Goal: Task Accomplishment & Management: Use online tool/utility

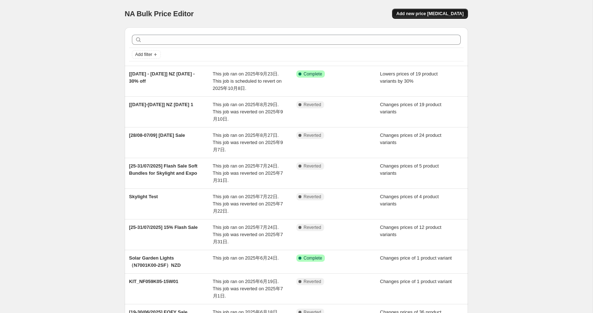
click at [436, 12] on span "Add new price change job" at bounding box center [429, 14] width 67 height 6
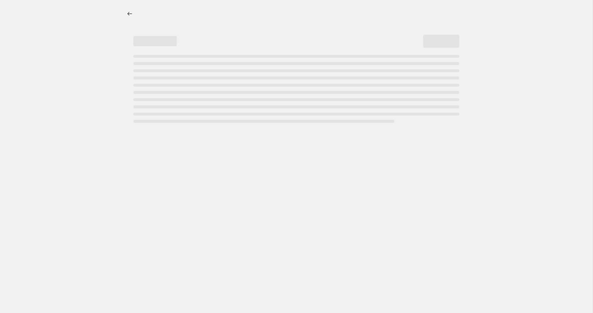
select select "percentage"
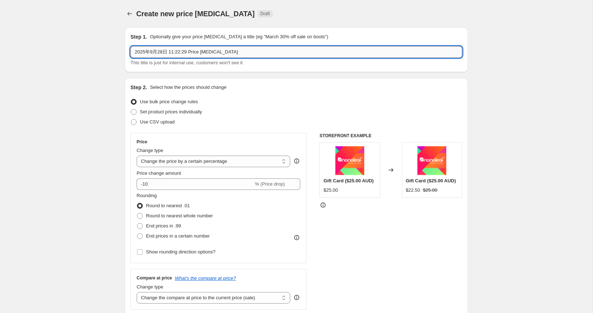
click at [224, 54] on input "2025年9月28日 11:22:29 Price change job" at bounding box center [296, 52] width 332 height 12
drag, startPoint x: 235, startPoint y: 51, endPoint x: 59, endPoint y: 39, distance: 176.3
type input "【"
paste input "Smart Home Bonanza Promotion"
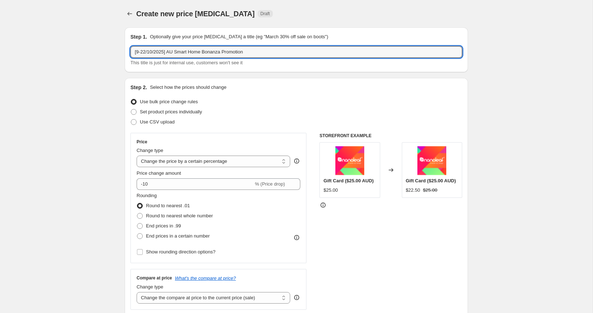
type input "[9-22/10/2025] AU Smart Home Bonanza Promotion"
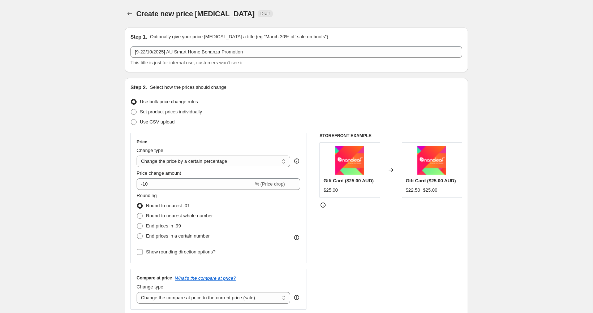
click at [144, 111] on span "Set product prices individually" at bounding box center [171, 111] width 62 height 5
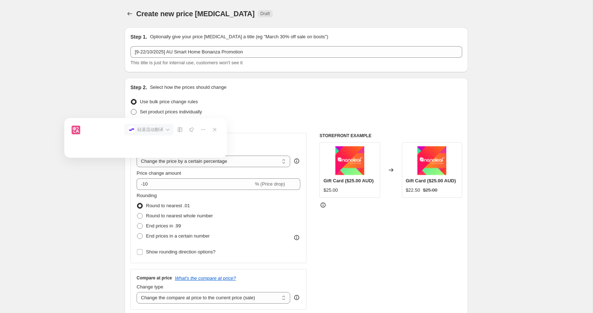
click at [134, 111] on span at bounding box center [134, 112] width 6 height 6
click at [131, 109] on input "Set product prices individually" at bounding box center [131, 109] width 0 height 0
radio input "true"
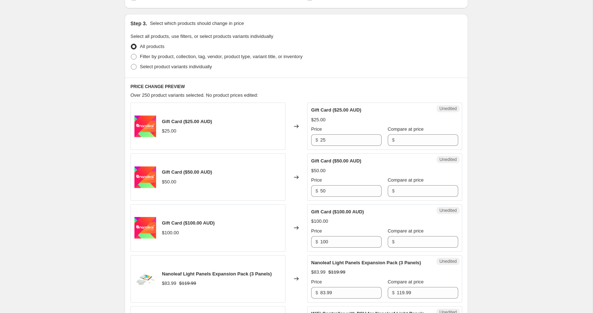
scroll to position [135, 0]
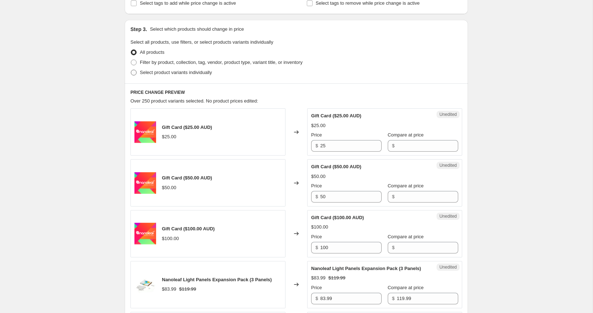
click at [159, 72] on span "Select product variants individually" at bounding box center [176, 72] width 72 height 5
click at [131, 70] on input "Select product variants individually" at bounding box center [131, 70] width 0 height 0
radio input "true"
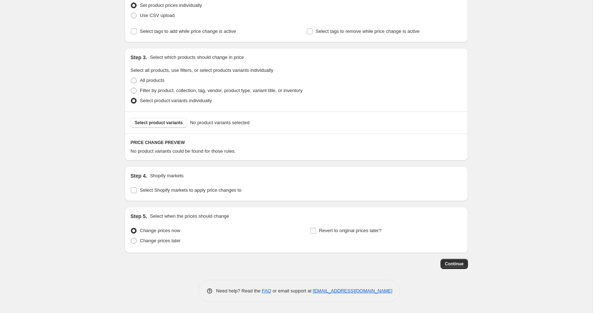
scroll to position [106, 0]
click at [136, 189] on input "Select Shopify markets to apply price changes to" at bounding box center [134, 191] width 6 height 6
checkbox input "true"
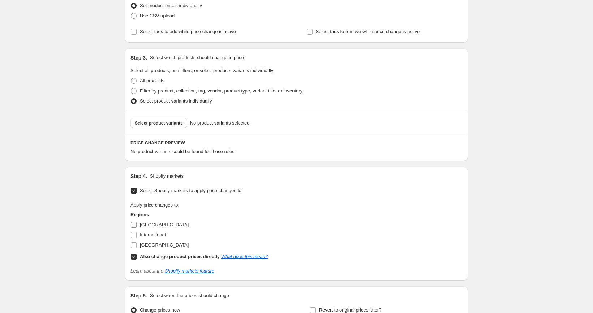
click at [142, 222] on span "Australia" at bounding box center [164, 224] width 49 height 5
click at [137, 222] on input "Australia" at bounding box center [134, 225] width 6 height 6
checkbox input "true"
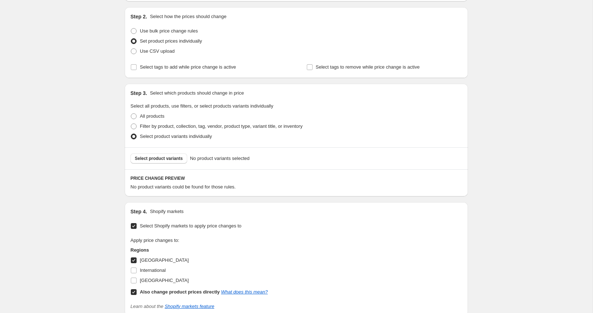
scroll to position [61, 0]
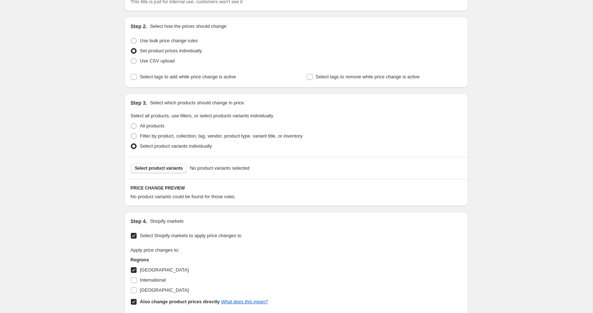
click at [168, 167] on span "Select product variants" at bounding box center [159, 168] width 48 height 6
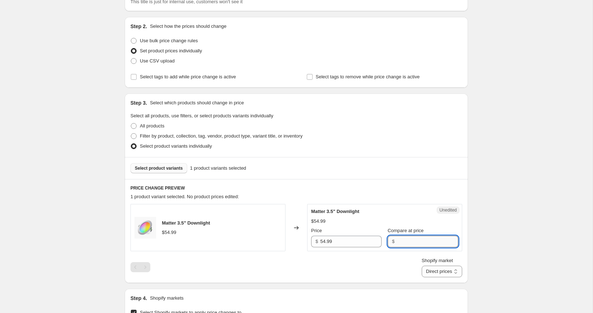
click at [406, 245] on input "Compare at price" at bounding box center [427, 242] width 61 height 12
click at [342, 241] on input "54.99" at bounding box center [350, 242] width 61 height 12
type input "54.99"
click at [413, 236] on input "Compare at price" at bounding box center [427, 242] width 61 height 12
paste input "54.99"
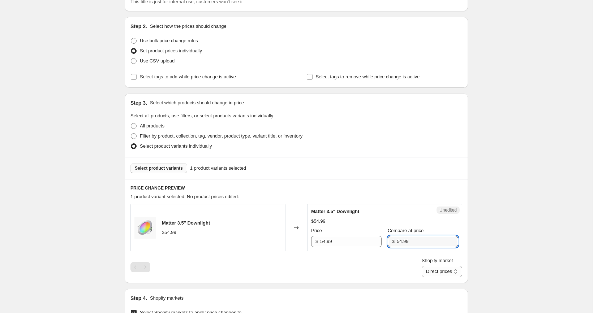
type input "54.99"
click at [349, 242] on input "54.99" at bounding box center [350, 242] width 61 height 12
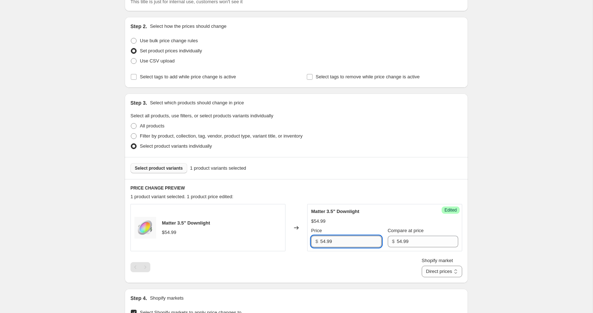
paste input "43"
type input "43.99"
click at [517, 225] on div "Create new price change job. This page is ready Create new price change job Dra…" at bounding box center [296, 227] width 592 height 576
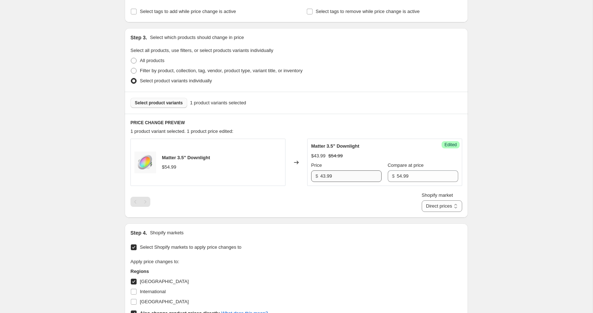
scroll to position [129, 0]
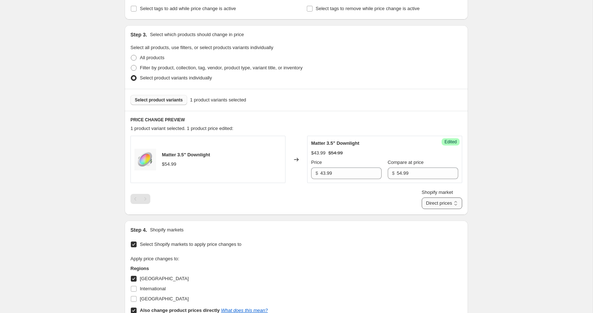
click at [427, 198] on select "Direct prices Australia" at bounding box center [441, 204] width 40 height 12
select select "577536138"
click at [428, 209] on select "Direct prices Australia" at bounding box center [441, 204] width 40 height 12
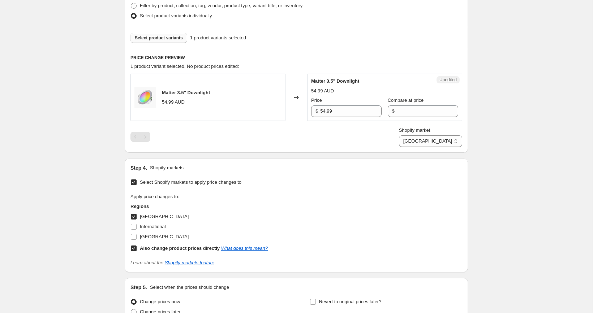
scroll to position [179, 0]
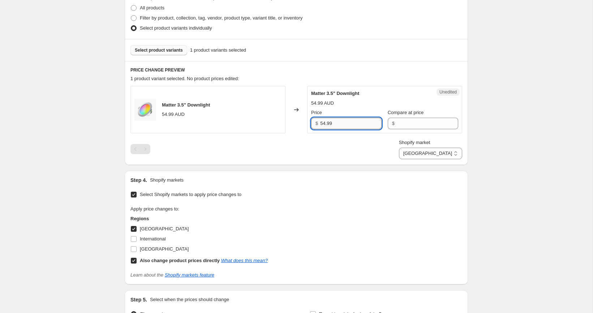
click at [361, 124] on input "54.99" at bounding box center [350, 124] width 61 height 12
type input "54.99"
click at [423, 121] on input "Compare at price" at bounding box center [427, 124] width 61 height 12
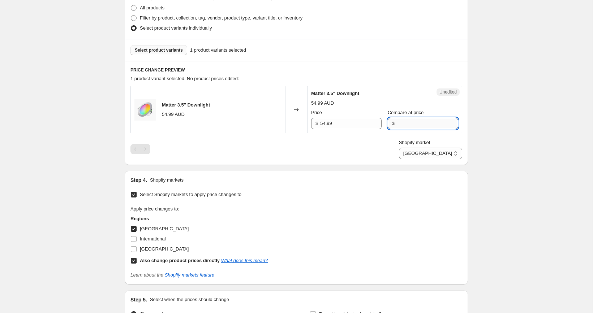
paste input "54.99"
type input "54.99"
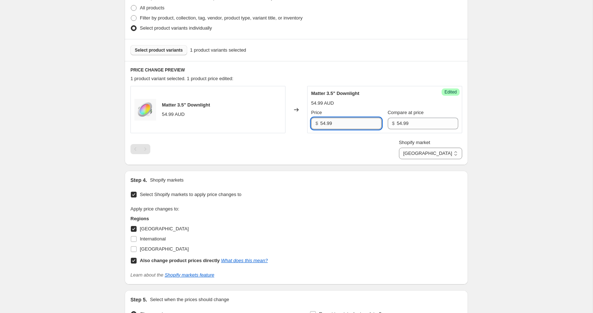
click at [337, 125] on input "54.99" at bounding box center [350, 124] width 61 height 12
paste input "43"
type input "43.99"
click at [475, 130] on div "Create new price change job. This page is ready Create new price change job Dra…" at bounding box center [296, 109] width 360 height 576
click at [177, 48] on span "Select product variants" at bounding box center [159, 50] width 48 height 6
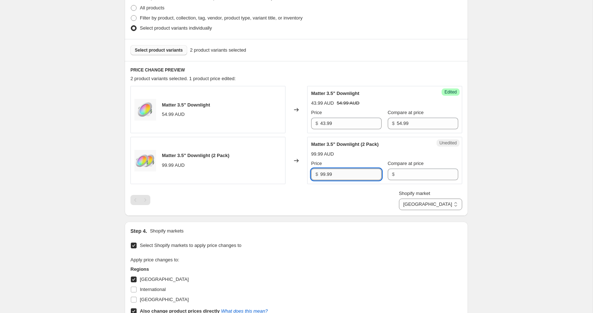
click at [347, 174] on input "99.99" at bounding box center [350, 175] width 61 height 12
type input "99.99"
click at [411, 170] on input "Compare at price" at bounding box center [427, 175] width 61 height 12
paste input "99.99"
type input "99.99"
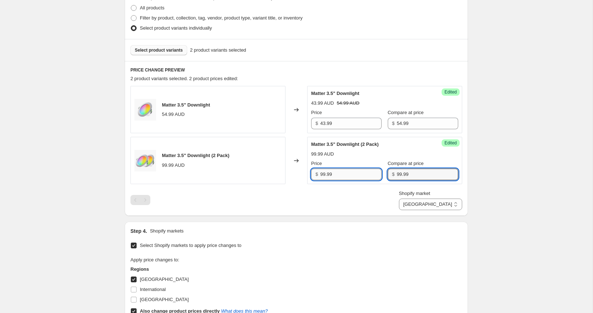
click at [337, 176] on input "99.99" at bounding box center [350, 175] width 61 height 12
paste input "7"
type input "79.99"
click at [117, 188] on div "Create new price change job. This page is ready Create new price change job Dra…" at bounding box center [296, 134] width 360 height 626
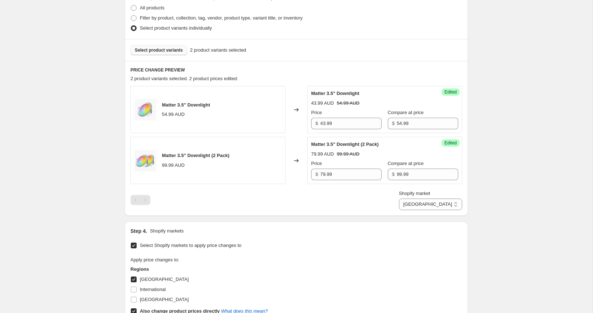
click at [143, 44] on div "Select product variants 2 product variants selected" at bounding box center [296, 50] width 343 height 22
click at [145, 47] on button "Select product variants" at bounding box center [158, 50] width 57 height 10
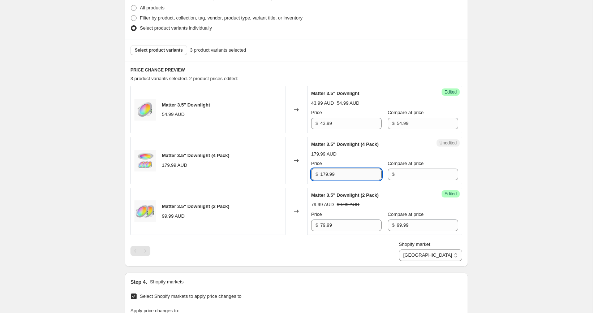
click at [354, 177] on input "179.99" at bounding box center [350, 175] width 61 height 12
type input "179.99"
click at [404, 177] on input "Compare at price" at bounding box center [427, 175] width 61 height 12
paste input "179.99"
type input "179.99"
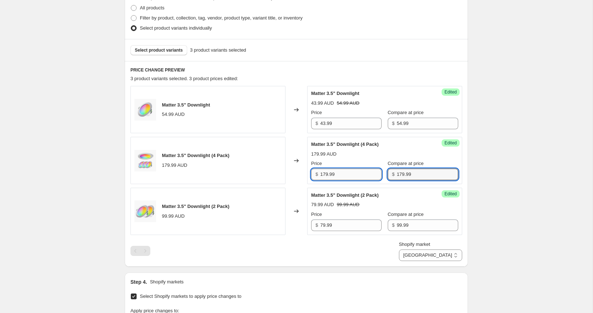
click at [350, 177] on input "179.99" at bounding box center [350, 175] width 61 height 12
paste input "43"
type input "143.99"
click at [542, 167] on div "Create new price change job. This page is ready Create new price change job Dra…" at bounding box center [296, 159] width 592 height 677
click at [176, 54] on button "Select product variants" at bounding box center [158, 50] width 57 height 10
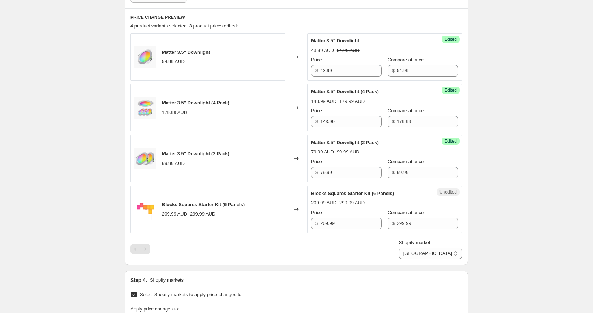
scroll to position [233, 0]
click at [107, 239] on div "Create new price change job. This page is ready Create new price change job Dra…" at bounding box center [296, 131] width 592 height 728
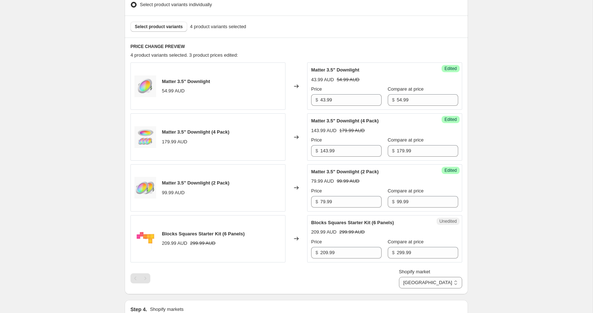
scroll to position [180, 0]
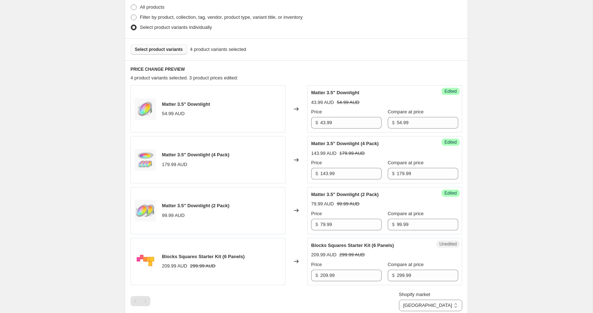
click at [155, 53] on button "Select product variants" at bounding box center [158, 49] width 57 height 10
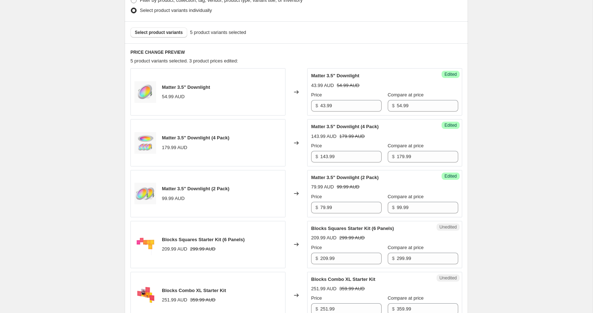
scroll to position [142, 0]
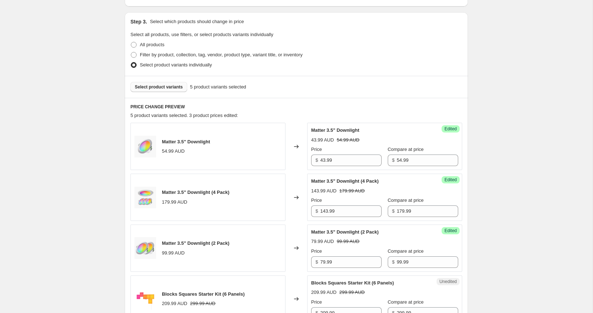
click at [169, 83] on button "Select product variants" at bounding box center [158, 87] width 57 height 10
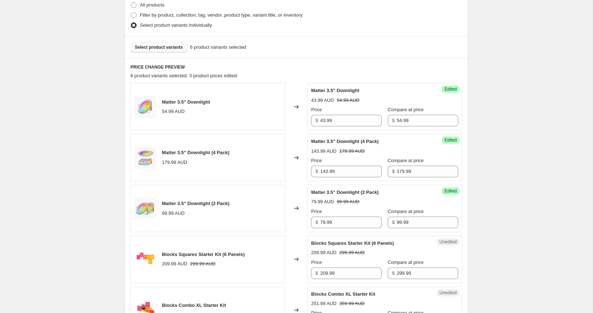
scroll to position [145, 0]
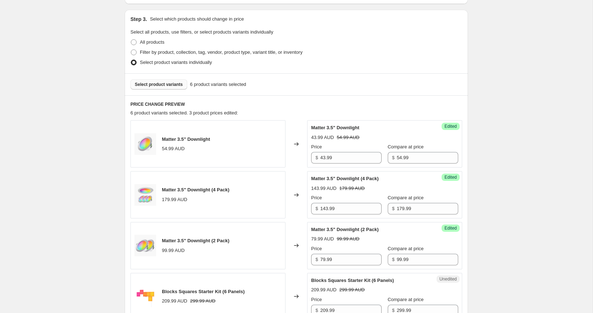
click at [163, 85] on span "Select product variants" at bounding box center [159, 85] width 48 height 6
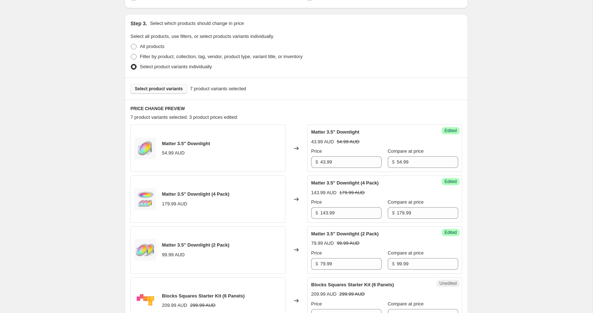
scroll to position [132, 0]
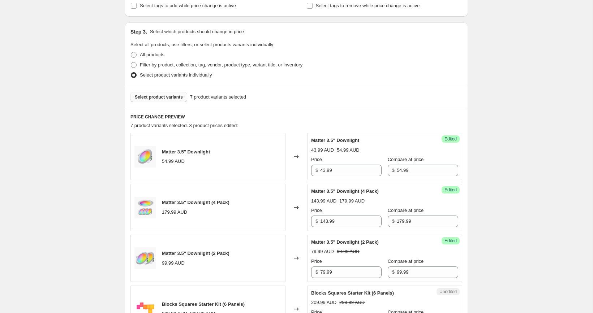
click at [156, 95] on span "Select product variants" at bounding box center [159, 97] width 48 height 6
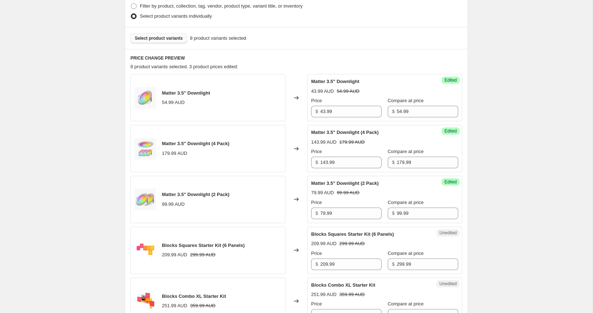
scroll to position [170, 0]
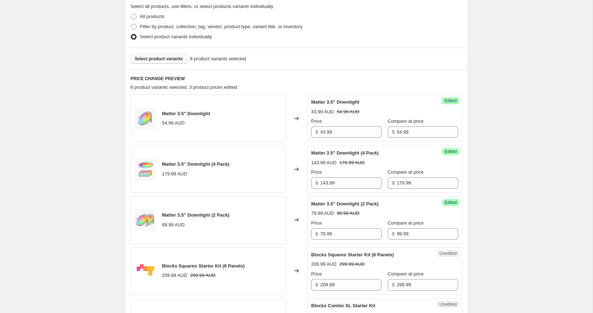
click at [156, 66] on div "Select product variants 8 product variants selected" at bounding box center [296, 59] width 343 height 22
click at [155, 62] on button "Select product variants" at bounding box center [158, 59] width 57 height 10
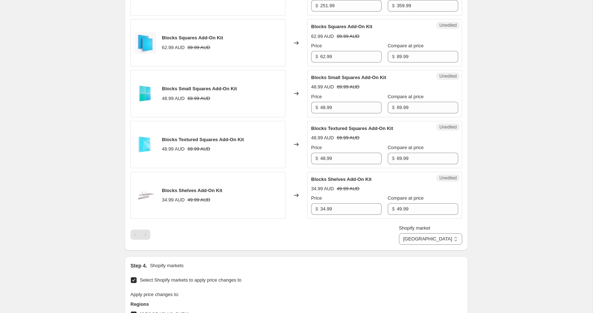
scroll to position [499, 0]
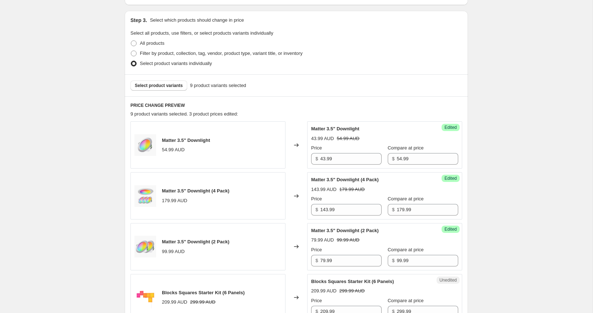
scroll to position [147, 0]
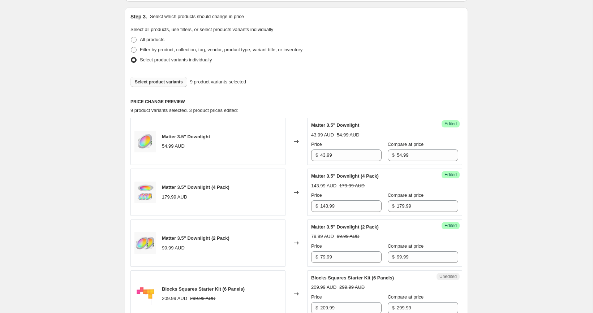
click at [163, 78] on button "Select product variants" at bounding box center [158, 82] width 57 height 10
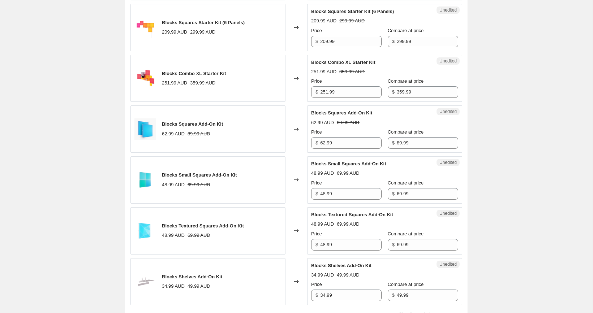
scroll to position [447, 0]
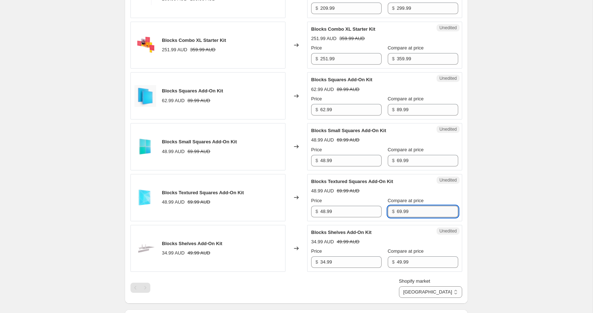
click at [411, 212] on input "69.99" at bounding box center [427, 212] width 61 height 12
paste input "8"
type input "89.99"
click at [336, 208] on input "48.99" at bounding box center [350, 212] width 61 height 12
paste input "62"
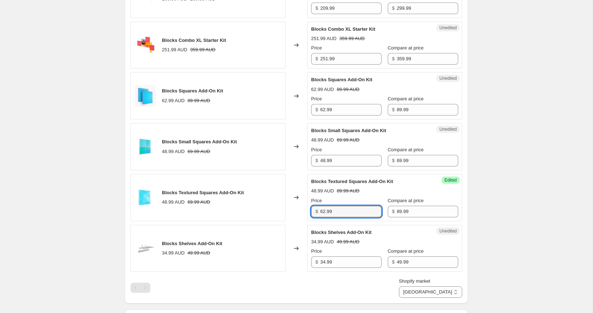
type input "62.99"
click at [468, 191] on div "Create new price change job. This page is ready Create new price change job Dra…" at bounding box center [296, 44] width 360 height 982
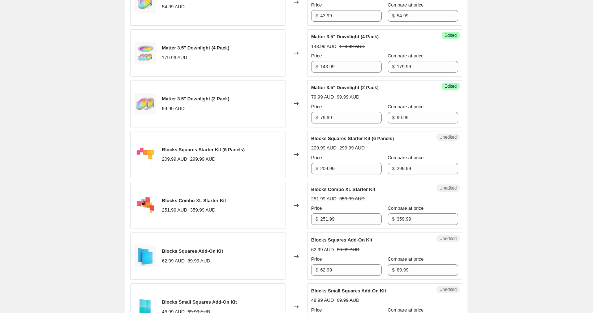
scroll to position [151, 0]
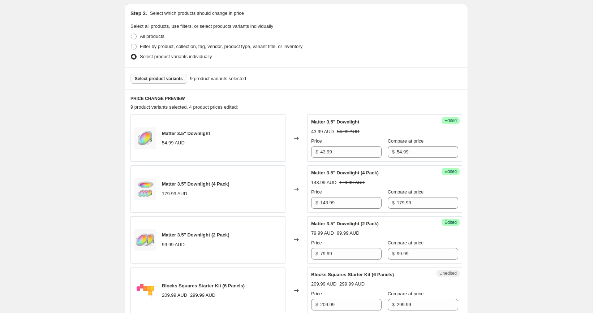
click at [149, 79] on span "Select product variants" at bounding box center [159, 79] width 48 height 6
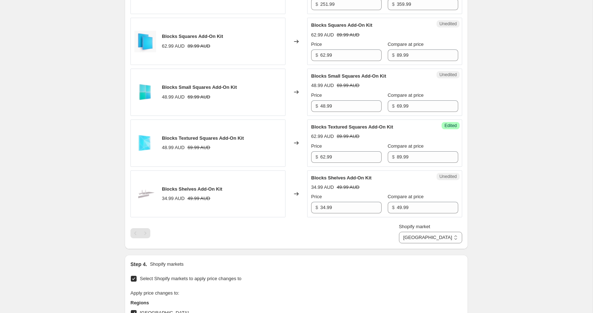
scroll to position [667, 0]
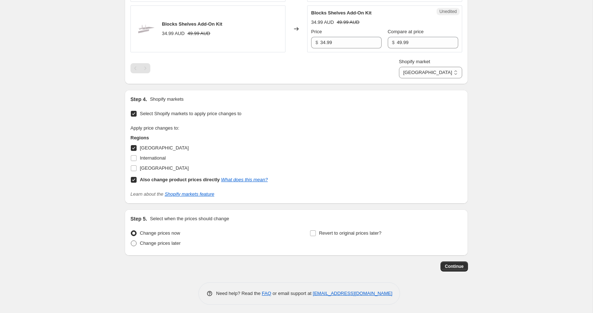
click at [155, 243] on span "Change prices later" at bounding box center [160, 243] width 41 height 5
click at [131, 241] on input "Change prices later" at bounding box center [131, 241] width 0 height 0
radio input "true"
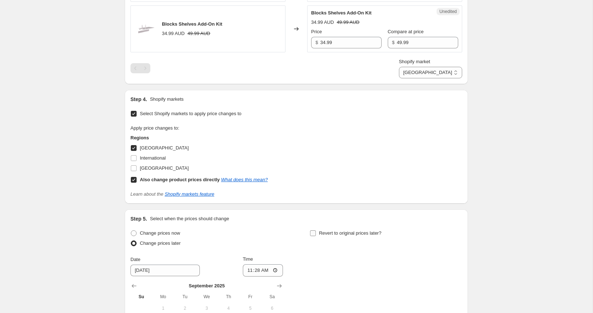
click at [312, 230] on input "Revert to original prices later?" at bounding box center [313, 233] width 6 height 6
checkbox input "true"
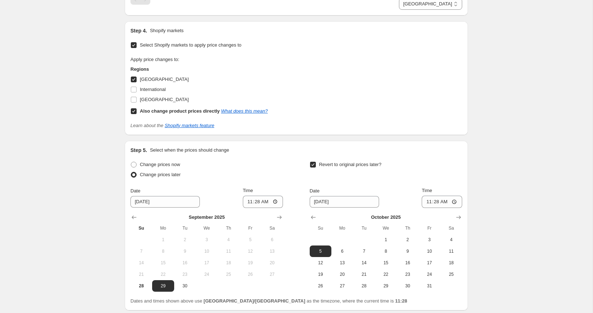
scroll to position [790, 0]
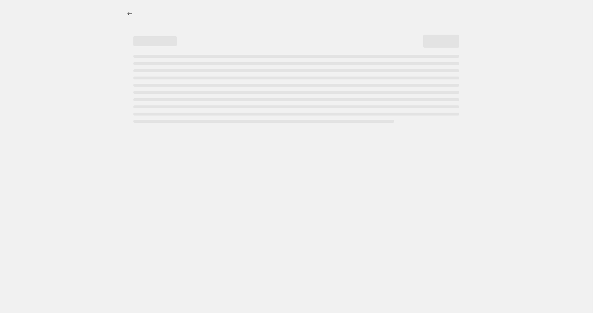
select select "percentage"
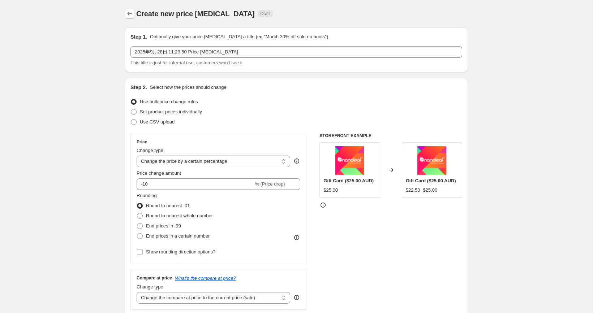
click at [129, 18] on button "Price change jobs" at bounding box center [130, 14] width 10 height 10
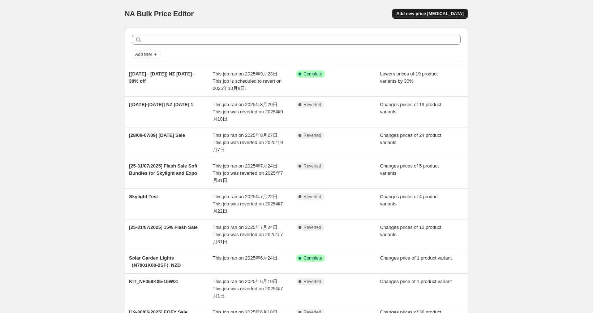
click at [431, 14] on span "Add new price change job" at bounding box center [429, 14] width 67 height 6
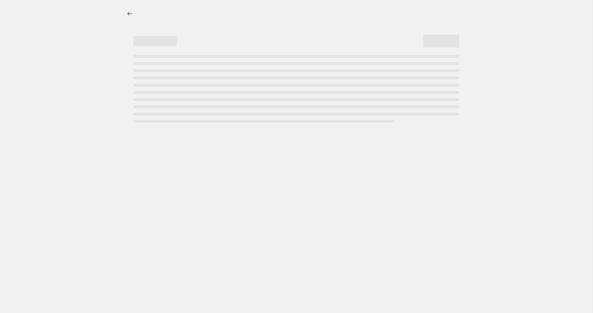
select select "percentage"
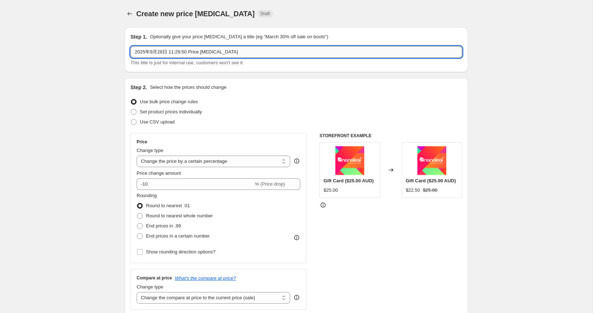
click at [220, 52] on input "2025年9月28日 11:29:50 Price change job" at bounding box center [296, 52] width 332 height 12
type input "【"
click at [135, 54] on input "【" at bounding box center [296, 52] width 332 height 12
drag, startPoint x: 148, startPoint y: 53, endPoint x: 83, endPoint y: 52, distance: 65.7
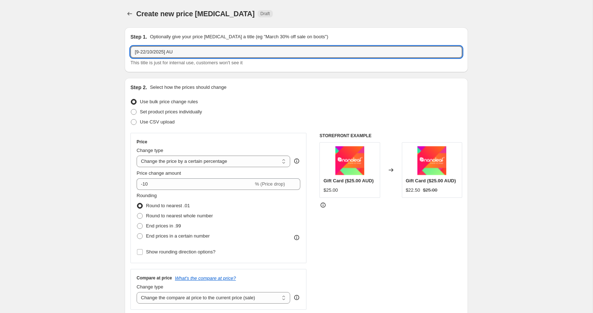
paste input "Smart Home Bonanza Promotion"
type input "[9-22/10/2025] AU Smart Home Bonanza Promotion"
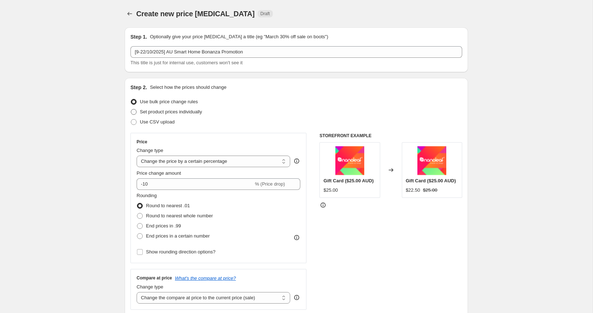
click at [153, 113] on span "Set product prices individually" at bounding box center [171, 111] width 62 height 5
click at [131, 109] on input "Set product prices individually" at bounding box center [131, 109] width 0 height 0
radio input "true"
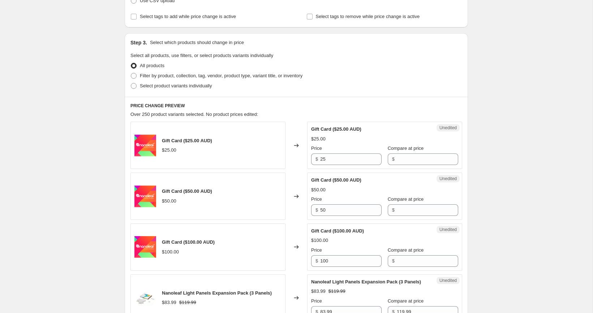
scroll to position [135, 0]
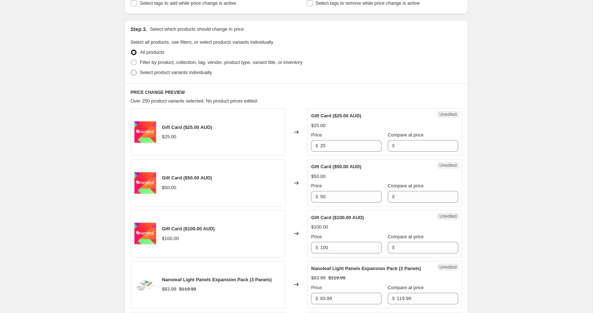
click at [159, 73] on span "Select product variants individually" at bounding box center [176, 72] width 72 height 5
click at [131, 70] on input "Select product variants individually" at bounding box center [131, 70] width 0 height 0
radio input "true"
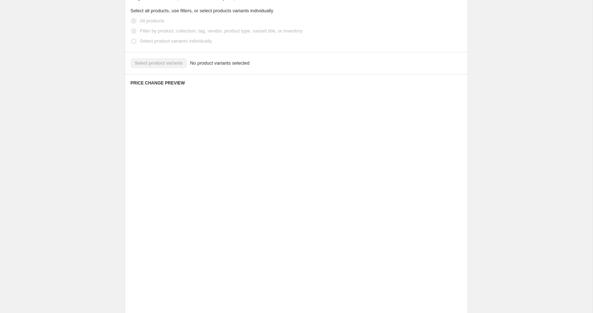
scroll to position [106, 0]
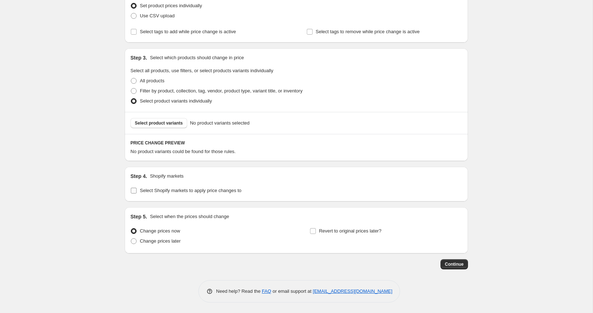
click at [131, 193] on span at bounding box center [133, 190] width 7 height 7
click at [131, 193] on input "Select Shopify markets to apply price changes to" at bounding box center [134, 191] width 6 height 6
checkbox input "true"
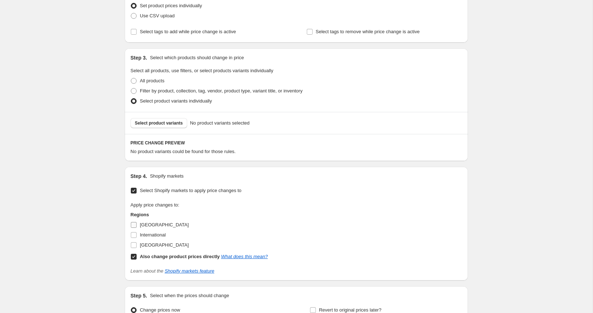
click at [143, 224] on span "Australia" at bounding box center [164, 224] width 49 height 5
click at [137, 224] on input "Australia" at bounding box center [134, 225] width 6 height 6
checkbox input "true"
click at [158, 121] on span "Select product variants" at bounding box center [159, 123] width 48 height 6
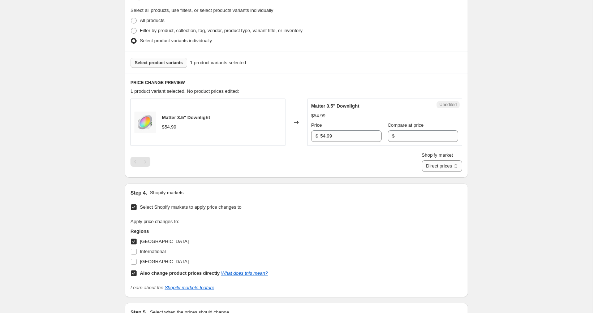
scroll to position [168, 0]
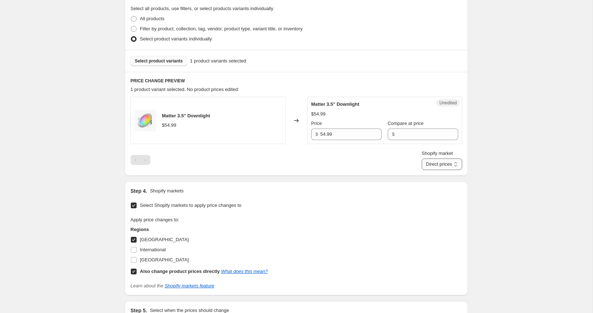
click at [446, 164] on select "Direct prices Australia" at bounding box center [441, 165] width 40 height 12
select select "577536138"
click at [428, 170] on select "Direct prices Australia" at bounding box center [441, 165] width 40 height 12
click at [333, 134] on input "54.99" at bounding box center [350, 135] width 61 height 12
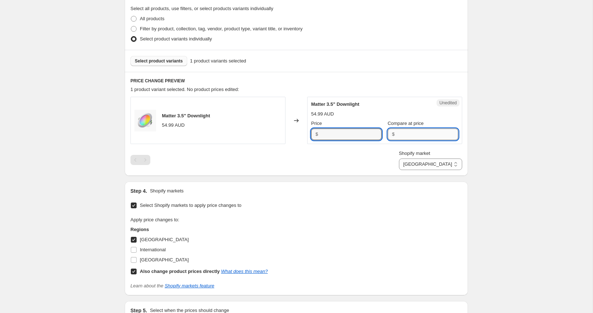
type input "54.99"
click at [414, 131] on input "Compare at price" at bounding box center [427, 135] width 61 height 12
paste input "54.99"
type input "54.99"
click at [352, 132] on input "54.99" at bounding box center [350, 135] width 61 height 12
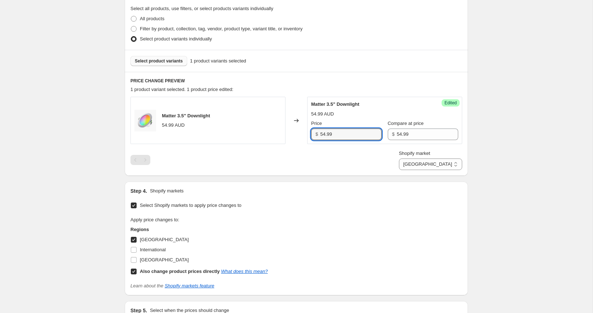
paste input "43"
type input "43.99"
click at [509, 134] on div "Create new price change job. This page is ready Create new price change job Dra…" at bounding box center [296, 120] width 592 height 576
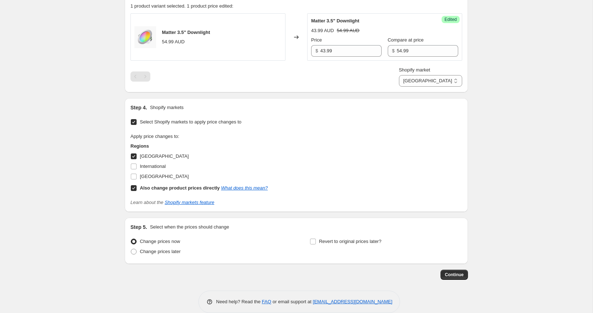
scroll to position [261, 0]
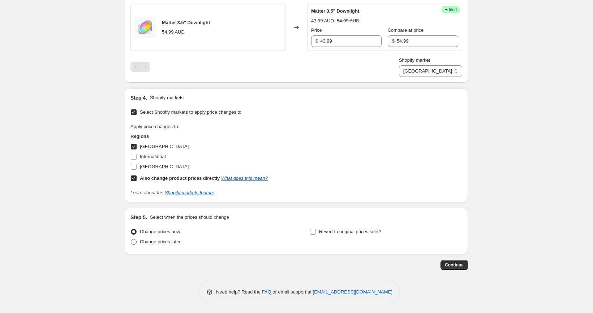
click at [157, 241] on span "Change prices later" at bounding box center [160, 241] width 41 height 5
click at [131, 239] on input "Change prices later" at bounding box center [131, 239] width 0 height 0
radio input "true"
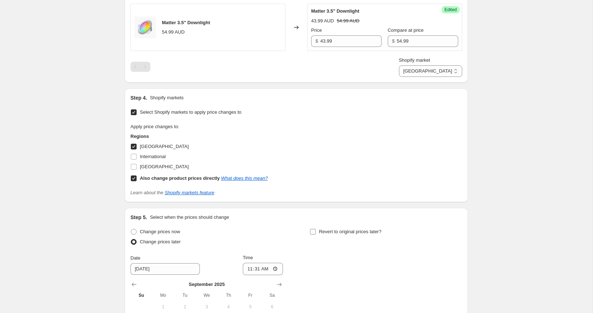
click at [312, 230] on input "Revert to original prices later?" at bounding box center [313, 232] width 6 height 6
checkbox input "true"
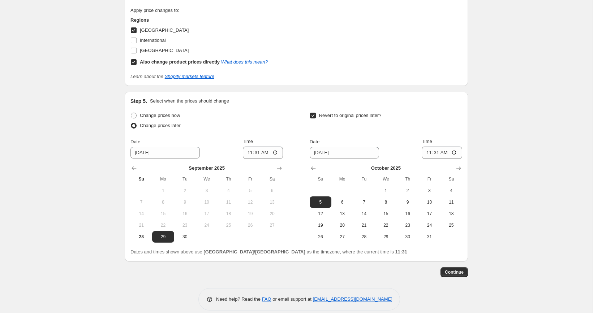
scroll to position [385, 0]
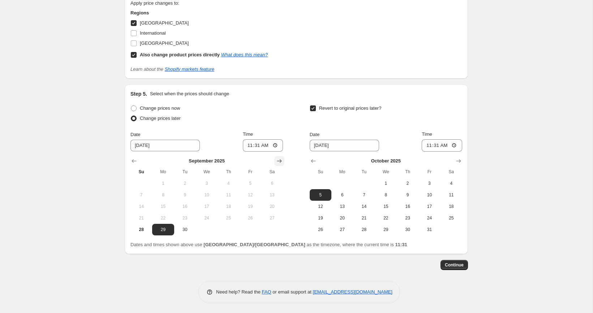
click at [276, 163] on icon "Show next month, October 2025" at bounding box center [279, 160] width 7 height 7
click at [207, 195] on span "8" at bounding box center [207, 195] width 16 height 6
type input "10/8/2025"
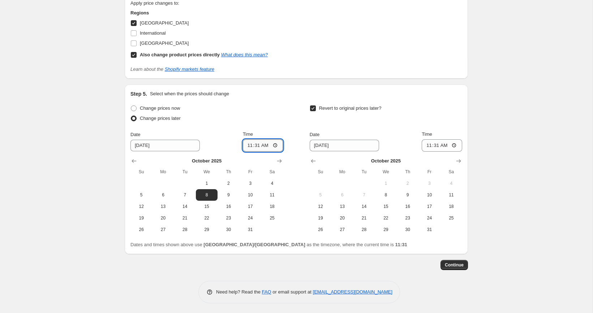
click at [254, 146] on input "11:31" at bounding box center [263, 145] width 40 height 12
type input "23:00"
click at [390, 219] on span "22" at bounding box center [386, 218] width 16 height 6
type input "10/22/2025"
click at [434, 142] on input "11:31" at bounding box center [441, 145] width 40 height 12
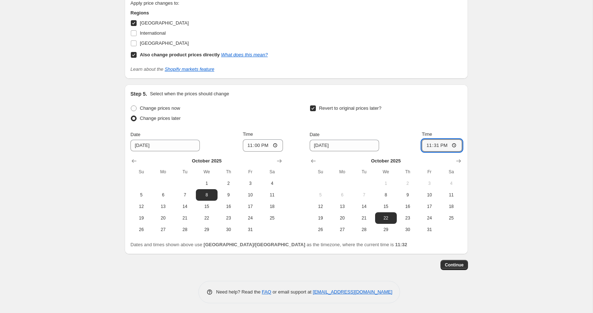
type input "23:00"
click at [456, 264] on span "Continue" at bounding box center [454, 265] width 19 height 6
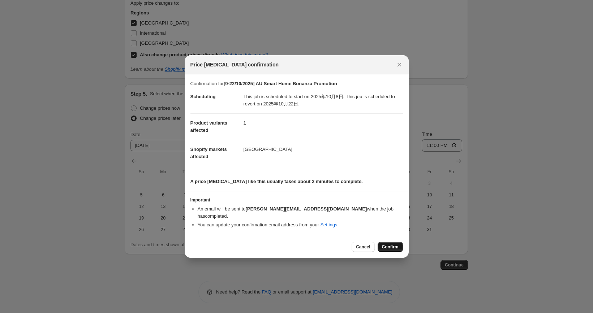
click at [386, 244] on span "Confirm" at bounding box center [390, 247] width 17 height 6
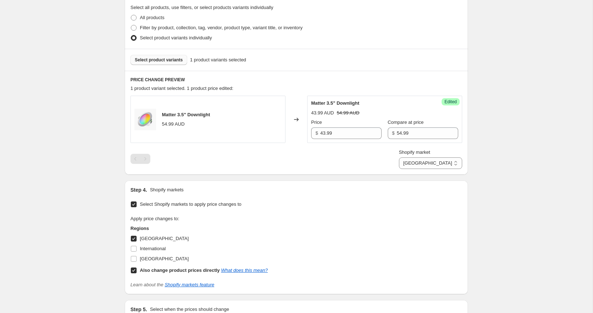
scroll to position [209, 0]
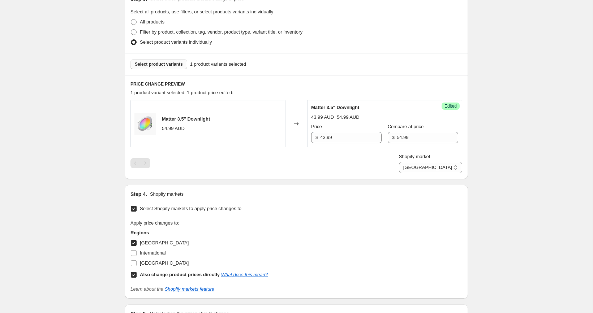
click at [170, 62] on span "Select product variants" at bounding box center [159, 64] width 48 height 6
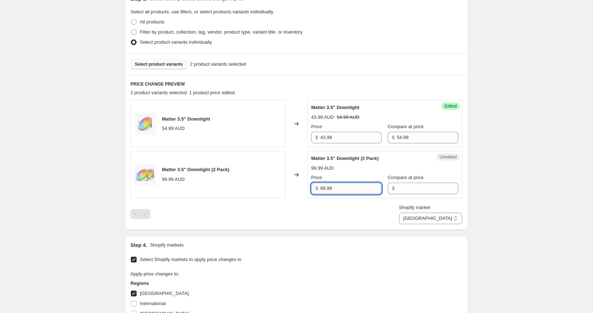
click at [352, 188] on input "99.99" at bounding box center [350, 189] width 61 height 12
type input "99.99"
click at [398, 187] on input "Compare at price" at bounding box center [427, 189] width 61 height 12
paste input "99.99"
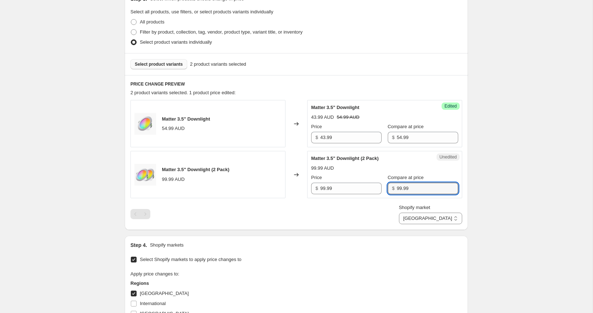
type input "99.99"
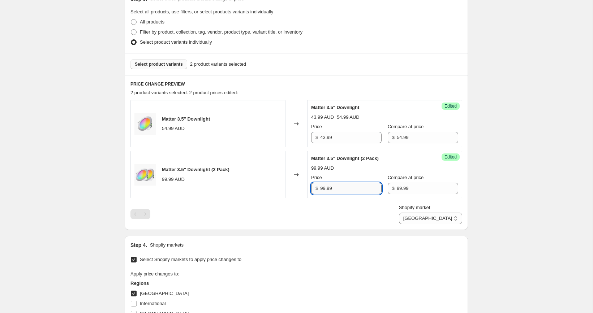
click at [342, 183] on input "99.99" at bounding box center [350, 189] width 61 height 12
paste input "7"
type input "79.99"
click at [504, 159] on div "[9-22/10/2025] AU Smart Home Bonanza Promotion. This page is ready [9-22/10/202…" at bounding box center [296, 188] width 592 height 794
click at [177, 63] on span "Select product variants" at bounding box center [159, 64] width 48 height 6
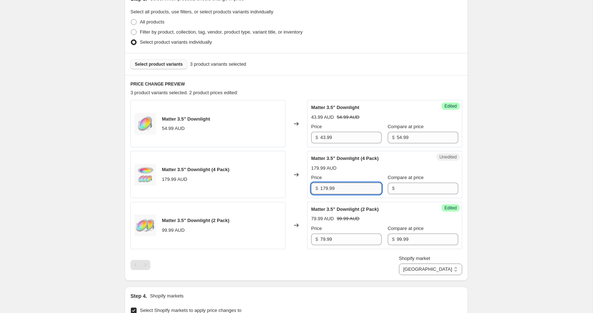
click at [346, 185] on input "179.99" at bounding box center [350, 189] width 61 height 12
type input "179.99"
click at [414, 183] on input "Compare at price" at bounding box center [427, 189] width 61 height 12
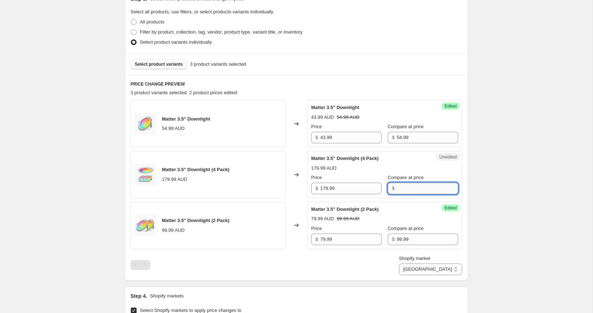
paste input "179.99"
type input "179.99"
click at [364, 188] on input "179.99" at bounding box center [350, 189] width 61 height 12
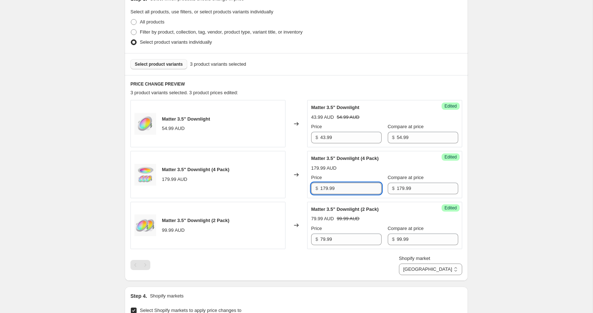
paste input "43"
type input "143.99"
click at [172, 62] on span "Select product variants" at bounding box center [159, 64] width 48 height 6
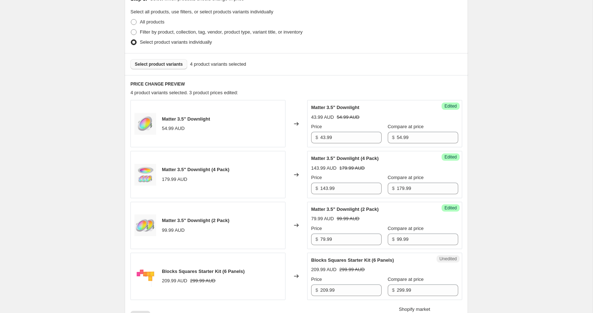
click at [171, 64] on span "Select product variants" at bounding box center [159, 64] width 48 height 6
click at [160, 65] on span "Select product variants" at bounding box center [159, 64] width 48 height 6
click at [164, 63] on span "Select product variants" at bounding box center [159, 64] width 48 height 6
click at [143, 65] on span "Select product variants" at bounding box center [159, 64] width 48 height 6
click at [168, 61] on span "Select product variants" at bounding box center [159, 64] width 48 height 6
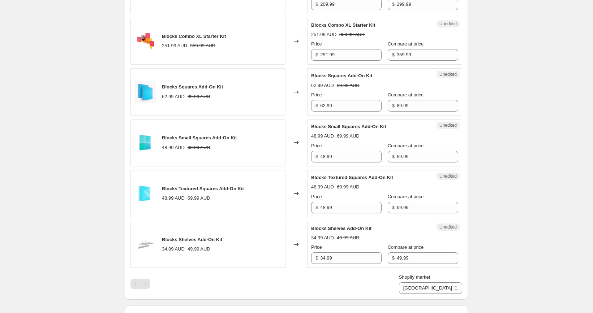
scroll to position [501, 0]
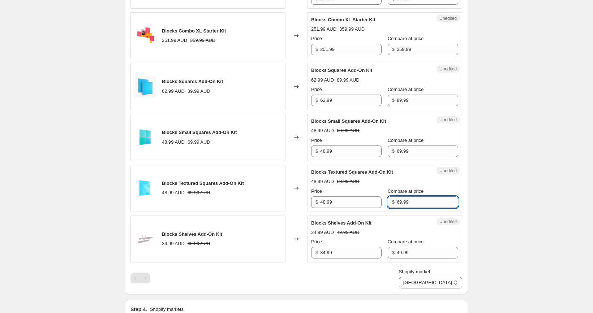
click at [407, 206] on input "69.99" at bounding box center [427, 202] width 61 height 12
paste input "8"
type input "89.99"
click at [349, 203] on input "48.99" at bounding box center [350, 202] width 61 height 12
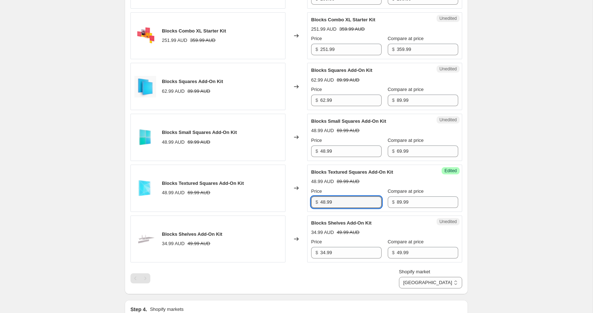
paste input "62"
type input "62.99"
click at [472, 189] on div "[9-22/10/2025] AU Smart Home Bonanza Promotion. This page is ready [9-22/10/202…" at bounding box center [296, 74] width 360 height 1150
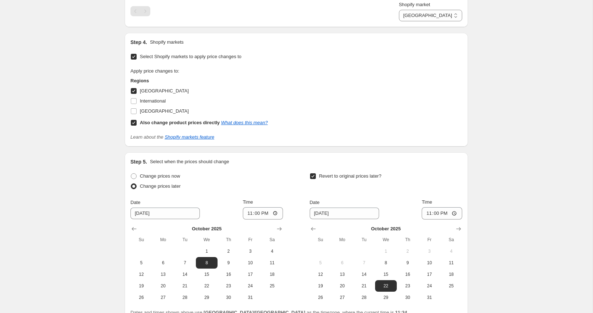
scroll to position [834, 0]
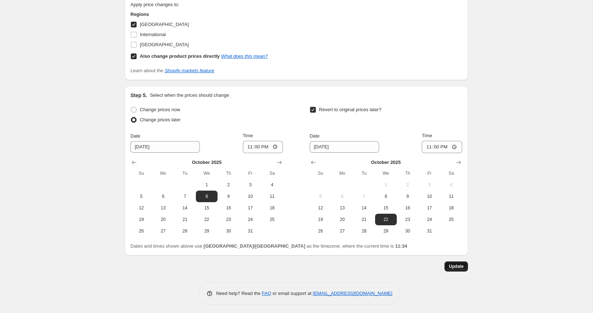
click at [453, 268] on button "Update" at bounding box center [455, 266] width 23 height 10
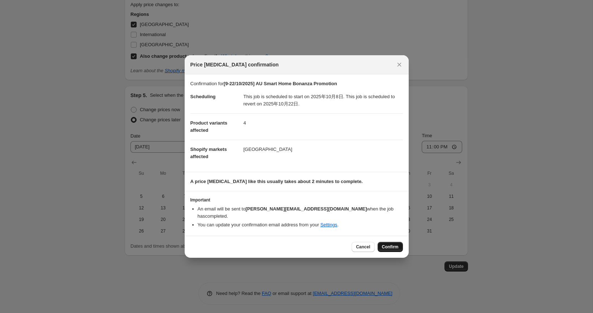
click at [386, 244] on span "Confirm" at bounding box center [390, 247] width 17 height 6
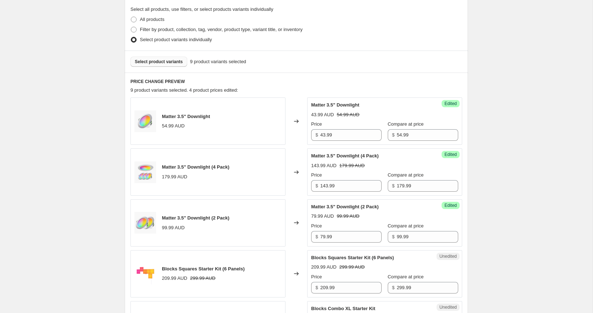
scroll to position [0, 0]
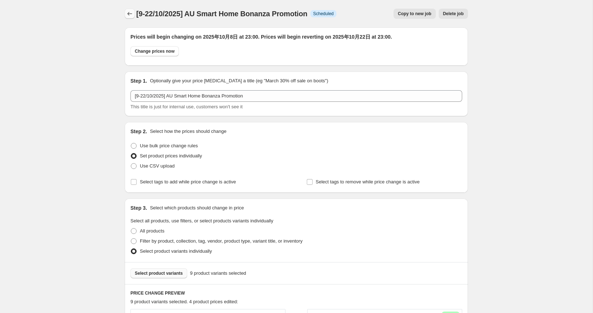
click at [130, 16] on icon "Price change jobs" at bounding box center [129, 13] width 7 height 7
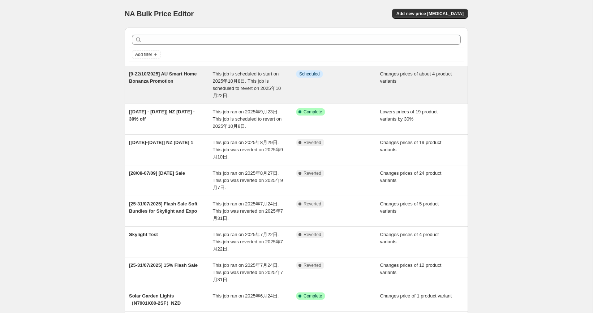
click at [260, 85] on span "This job is scheduled to start on 2025年10月8日. This job is scheduled to revert o…" at bounding box center [247, 84] width 68 height 27
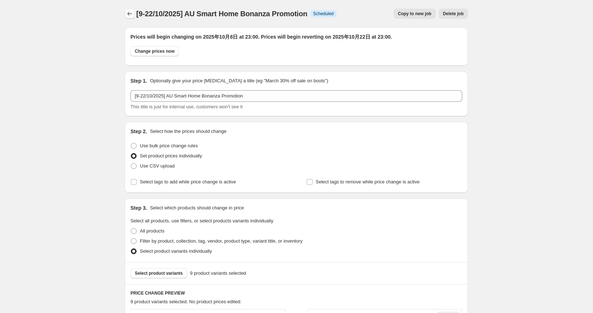
click at [130, 13] on icon "Price change jobs" at bounding box center [129, 13] width 7 height 7
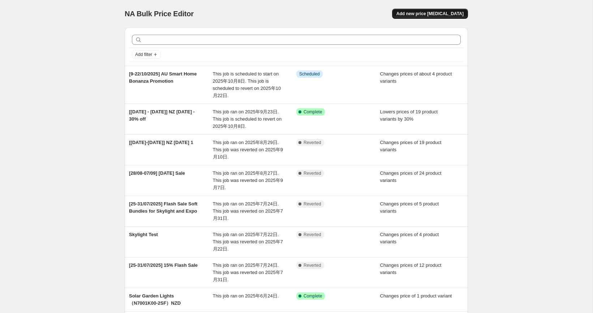
click at [442, 18] on button "Add new price change job" at bounding box center [430, 14] width 76 height 10
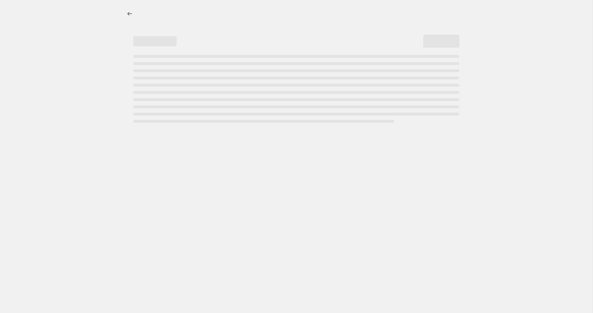
select select "percentage"
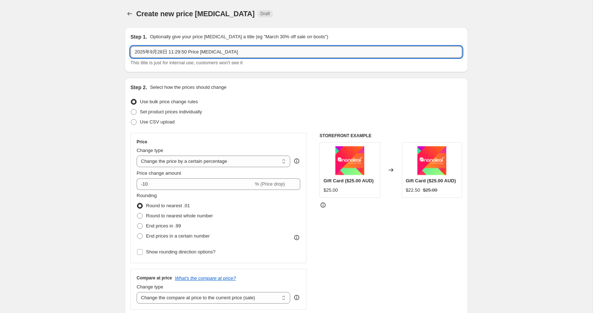
click at [238, 51] on input "2025年9月28日 11:29:50 Price change job" at bounding box center [296, 52] width 332 height 12
drag, startPoint x: 261, startPoint y: 51, endPoint x: 8, endPoint y: 46, distance: 253.6
type input "【"
type input "「"
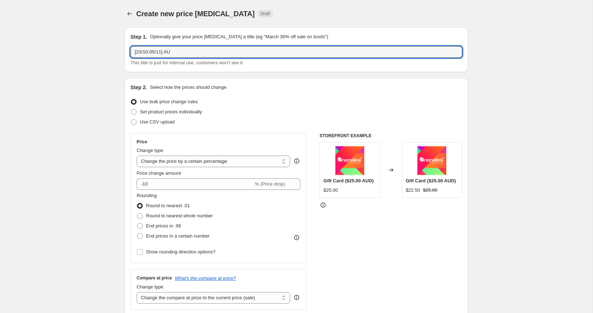
paste input "Smart Home Bonanza Promotion"
type input "[23/10-05/11] AU Smart Home Bonanza Promotion"
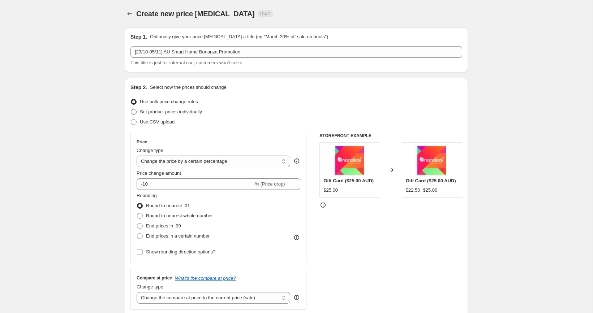
click at [171, 111] on span "Set product prices individually" at bounding box center [171, 111] width 62 height 5
click at [131, 109] on input "Set product prices individually" at bounding box center [131, 109] width 0 height 0
radio input "true"
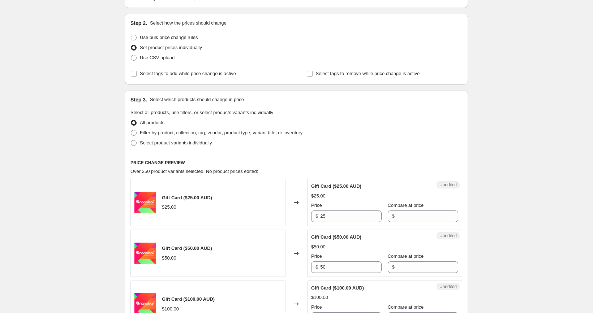
scroll to position [65, 0]
click at [162, 139] on span "Select product variants individually" at bounding box center [176, 141] width 72 height 5
click at [131, 139] on input "Select product variants individually" at bounding box center [131, 139] width 0 height 0
radio input "true"
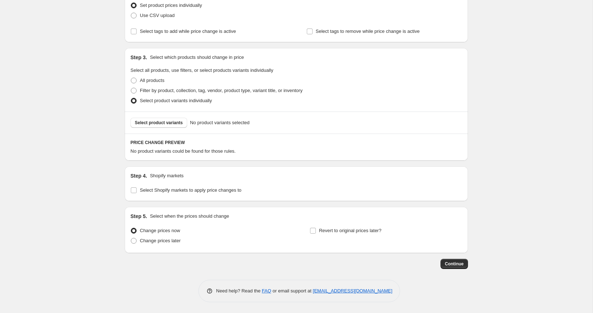
scroll to position [106, 0]
click at [136, 188] on input "Select Shopify markets to apply price changes to" at bounding box center [134, 191] width 6 height 6
checkbox input "true"
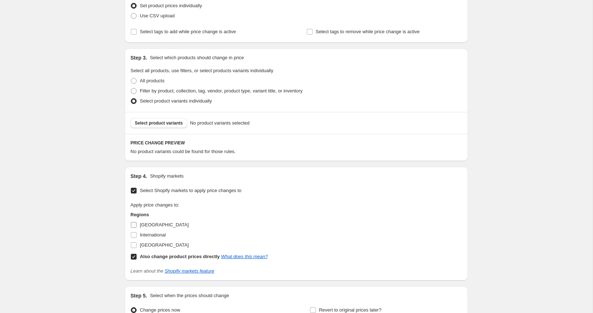
click at [144, 224] on span "Australia" at bounding box center [164, 224] width 49 height 5
click at [137, 224] on input "Australia" at bounding box center [134, 225] width 6 height 6
checkbox input "true"
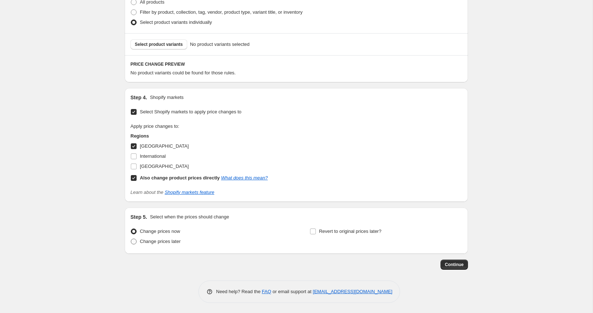
click at [148, 242] on span "Change prices later" at bounding box center [160, 241] width 41 height 5
click at [131, 239] on input "Change prices later" at bounding box center [131, 239] width 0 height 0
radio input "true"
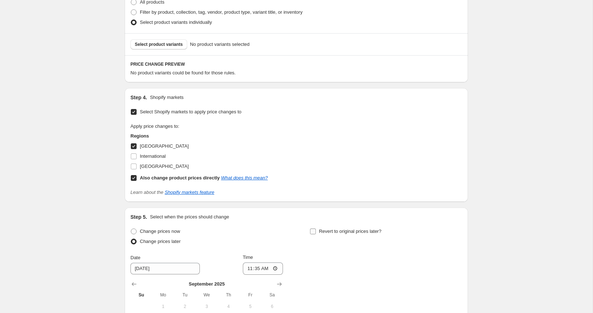
click at [318, 232] on label "Revert to original prices later?" at bounding box center [346, 231] width 72 height 10
click at [316, 232] on input "Revert to original prices later?" at bounding box center [313, 232] width 6 height 6
checkbox input "true"
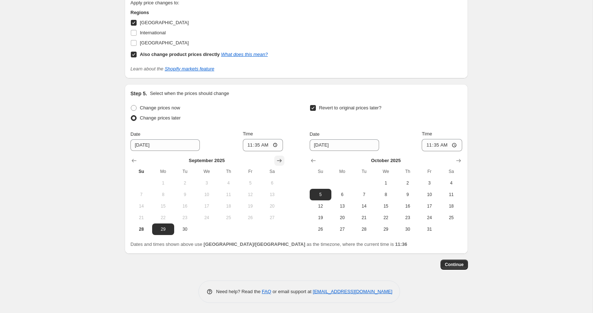
click at [280, 162] on icon "Show next month, October 2025" at bounding box center [279, 160] width 7 height 7
click at [211, 216] on span "22" at bounding box center [207, 218] width 16 height 6
type input "10/22/2025"
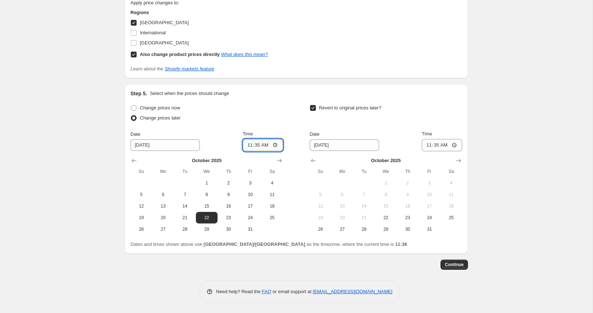
click at [254, 146] on input "11:35" at bounding box center [263, 145] width 40 height 12
type input "23:00"
click at [463, 159] on button "Show next month, November 2025" at bounding box center [458, 161] width 10 height 10
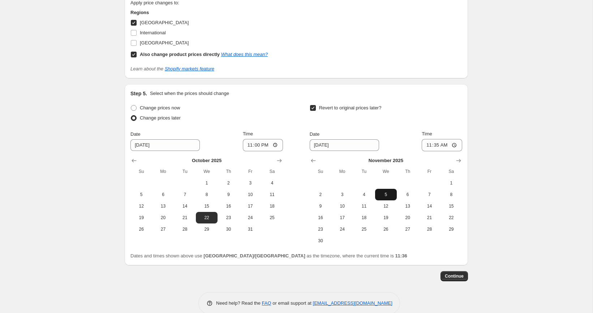
click at [392, 197] on button "5" at bounding box center [386, 195] width 22 height 12
type input "11/5/2025"
click at [435, 148] on input "11:35" at bounding box center [441, 145] width 40 height 12
type input "23:00"
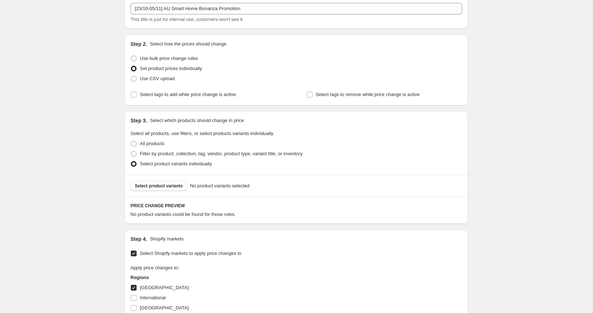
scroll to position [33, 0]
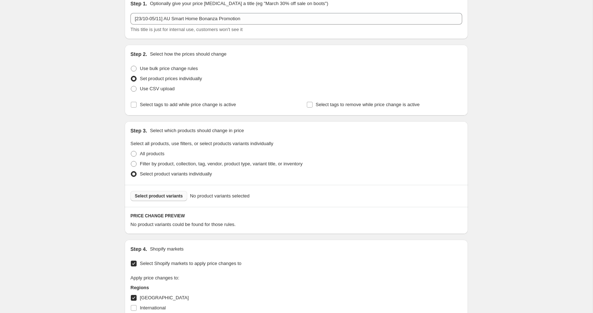
click at [164, 195] on span "Select product variants" at bounding box center [159, 196] width 48 height 6
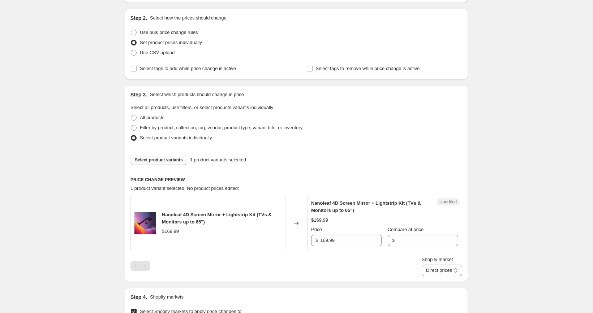
scroll to position [100, 0]
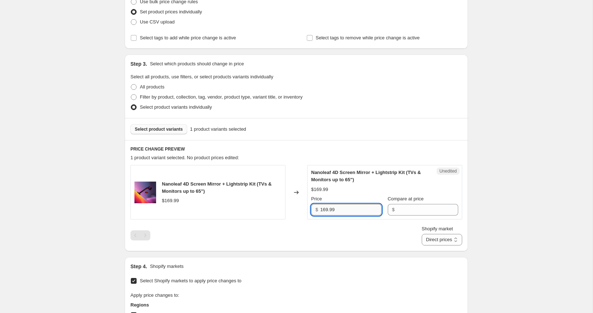
click at [346, 210] on input "169.99" at bounding box center [350, 210] width 61 height 12
type input "169.99"
click at [427, 212] on input "Compare at price" at bounding box center [427, 210] width 61 height 12
paste input "169.99"
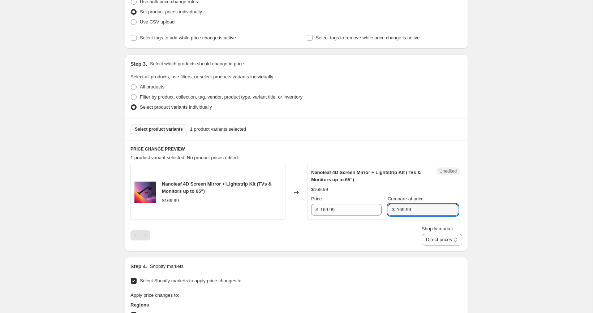
type input "169.99"
click at [431, 229] on span "Shopify market" at bounding box center [436, 228] width 31 height 5
click at [431, 234] on select "Direct prices Australia" at bounding box center [441, 240] width 40 height 12
click at [433, 242] on select "Direct prices Australia" at bounding box center [441, 240] width 40 height 12
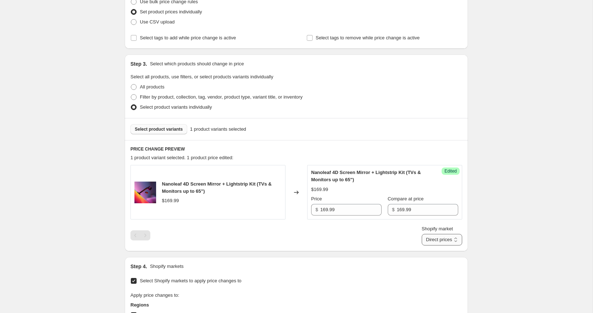
select select "577536138"
click at [428, 246] on select "Direct prices Australia" at bounding box center [441, 240] width 40 height 12
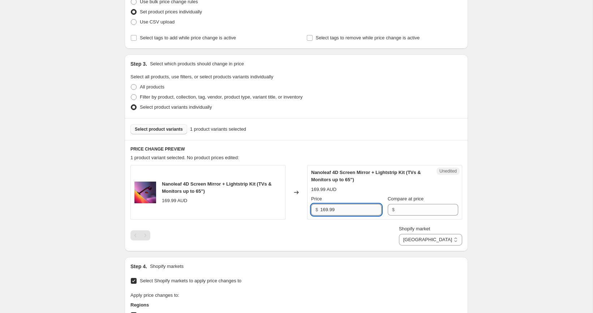
click at [368, 213] on input "169.99" at bounding box center [350, 210] width 61 height 12
type input "169.99"
click at [416, 211] on input "Compare at price" at bounding box center [427, 210] width 61 height 12
paste input "169.99"
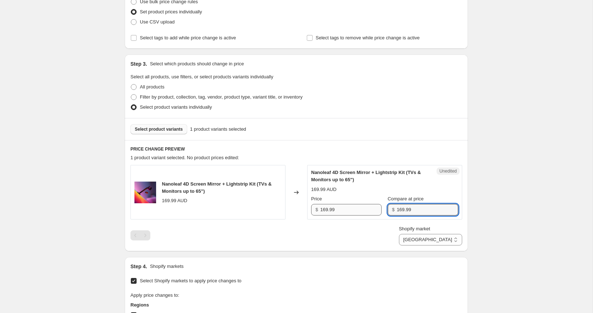
type input "169.99"
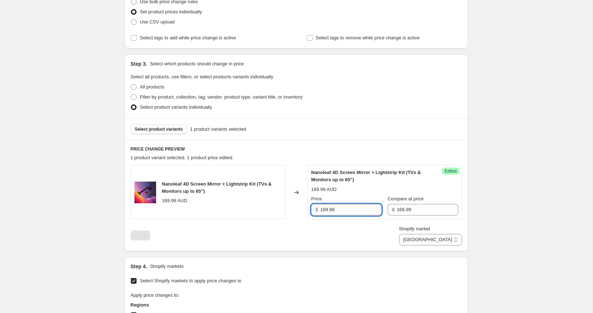
click at [339, 208] on input "169.99" at bounding box center [350, 210] width 61 height 12
paste input "35"
type input "135.99"
click at [494, 193] on div "Create new price change job. This page is ready Create new price change job Dra…" at bounding box center [296, 259] width 592 height 718
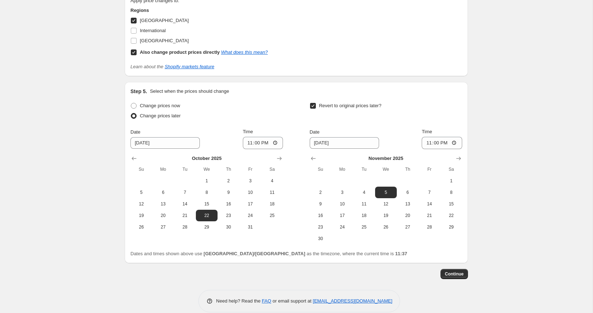
scroll to position [404, 0]
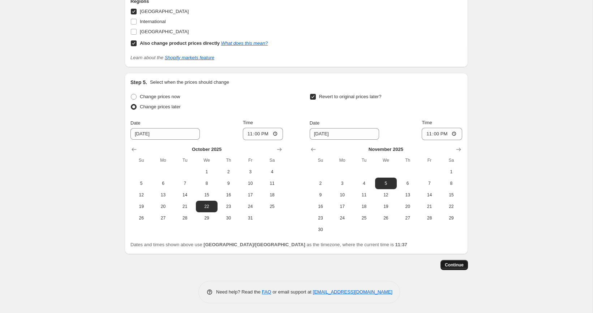
click at [455, 262] on span "Continue" at bounding box center [454, 265] width 19 height 6
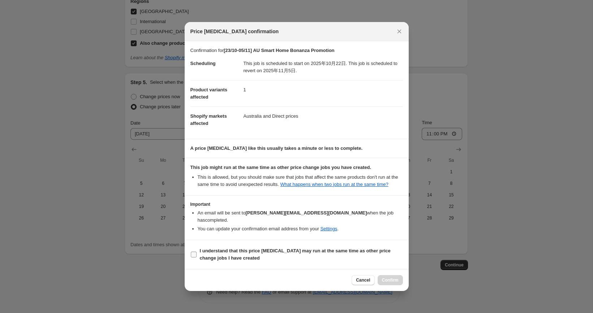
click at [222, 253] on span "I understand that this price change job may run at the same time as other price…" at bounding box center [301, 254] width 203 height 14
click at [196, 253] on input "I understand that this price change job may run at the same time as other price…" at bounding box center [194, 255] width 6 height 6
checkbox input "true"
click at [398, 277] on button "Confirm" at bounding box center [389, 280] width 25 height 10
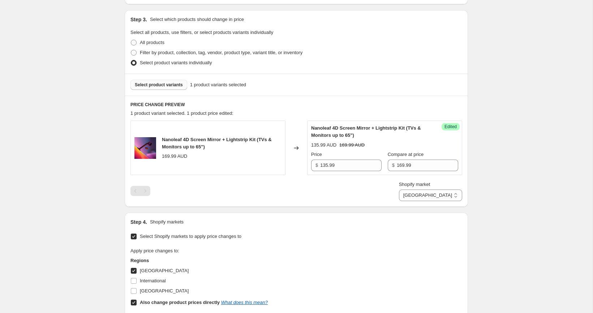
scroll to position [180, 0]
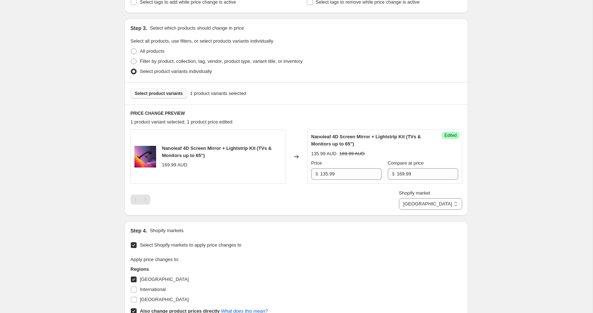
click at [160, 89] on button "Select product variants" at bounding box center [158, 93] width 57 height 10
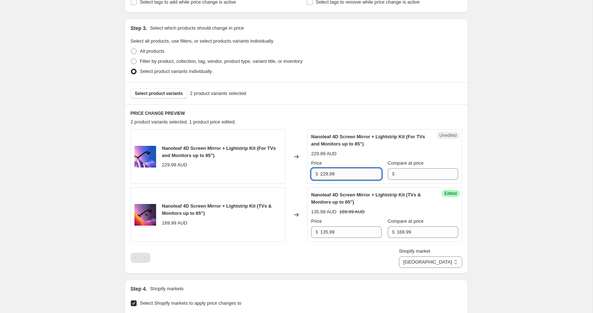
click at [348, 176] on input "229.99" at bounding box center [350, 174] width 61 height 12
type input "229.99"
click at [415, 176] on input "Compare at price" at bounding box center [427, 174] width 61 height 12
paste input "229.99"
type input "229.99"
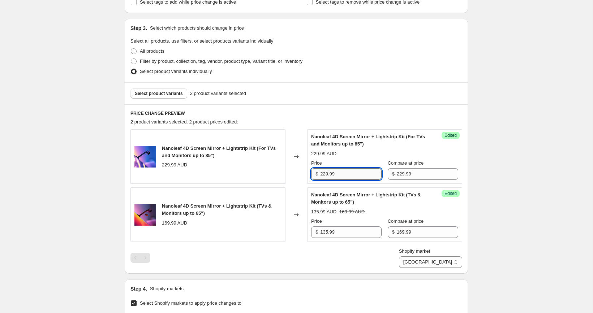
click at [333, 179] on input "229.99" at bounding box center [350, 174] width 61 height 12
paste input "183"
type input "183.99"
click at [62, 237] on div "[23/10-05/11] AU Smart Home Bonanza Promotion. This page is ready [23/10-05/11]…" at bounding box center [296, 230] width 592 height 820
click at [148, 95] on span "Select product variants" at bounding box center [159, 94] width 48 height 6
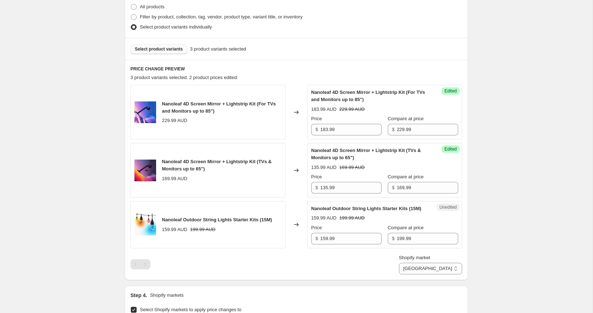
scroll to position [234, 0]
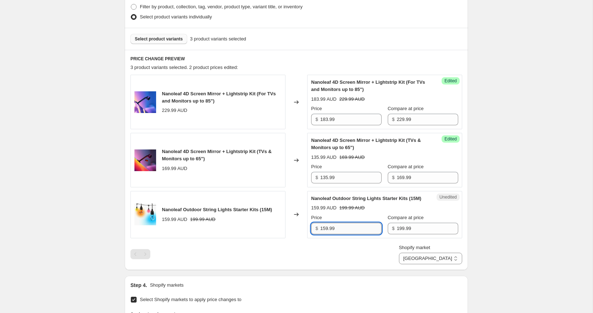
click at [325, 234] on input "159.99" at bounding box center [350, 229] width 61 height 12
type input "139.99"
click at [549, 198] on div "[23/10-05/11] AU Smart Home Bonanza Promotion. This page is ready [23/10-05/11]…" at bounding box center [296, 201] width 592 height 871
click at [178, 33] on div "Select product variants 3 product variants selected" at bounding box center [296, 39] width 343 height 22
click at [177, 34] on button "Select product variants" at bounding box center [158, 39] width 57 height 10
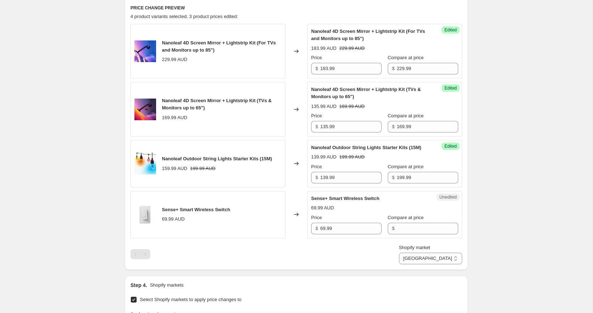
scroll to position [292, 0]
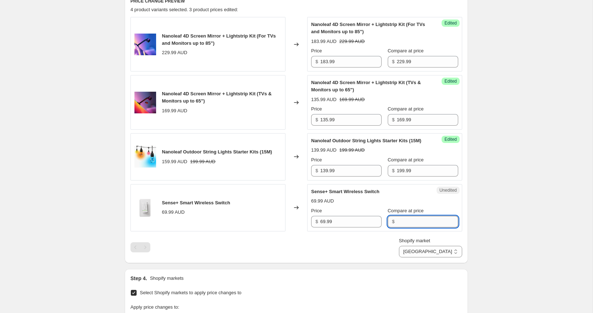
click at [397, 227] on input "Compare at price" at bounding box center [427, 222] width 61 height 12
paste input "49.99"
type input "49.99"
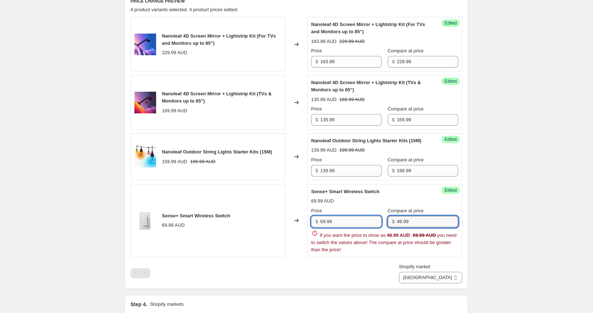
click at [367, 228] on input "69.99" at bounding box center [350, 222] width 61 height 12
paste input "3"
type input "39.99"
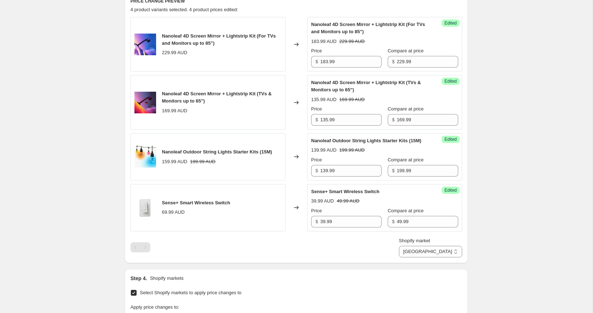
click at [488, 218] on div "[23/10-05/11] AU Smart Home Bonanza Promotion. This page is ready [23/10-05/11]…" at bounding box center [296, 169] width 592 height 922
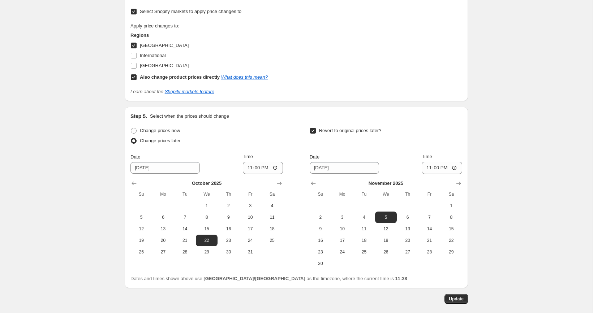
scroll to position [614, 0]
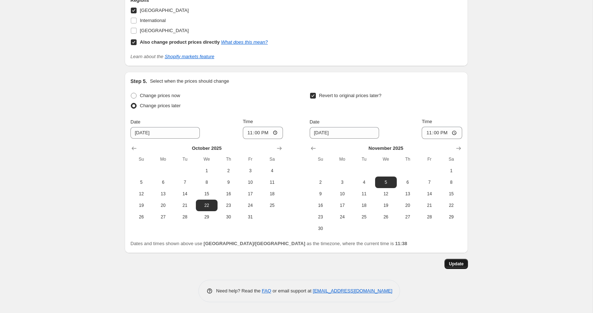
click at [453, 263] on span "Update" at bounding box center [456, 264] width 15 height 6
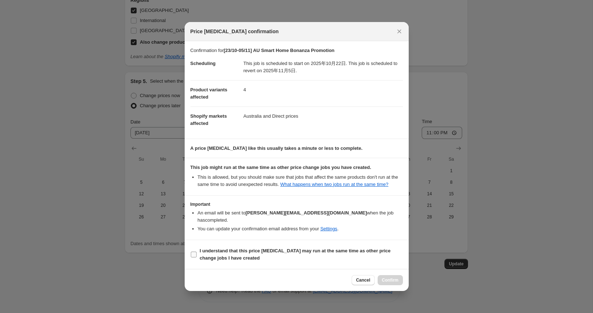
click at [219, 247] on span "I understand that this price change job may run at the same time as other price…" at bounding box center [301, 254] width 203 height 14
click at [196, 252] on input "I understand that this price change job may run at the same time as other price…" at bounding box center [194, 255] width 6 height 6
checkbox input "true"
click at [397, 276] on button "Confirm" at bounding box center [389, 280] width 25 height 10
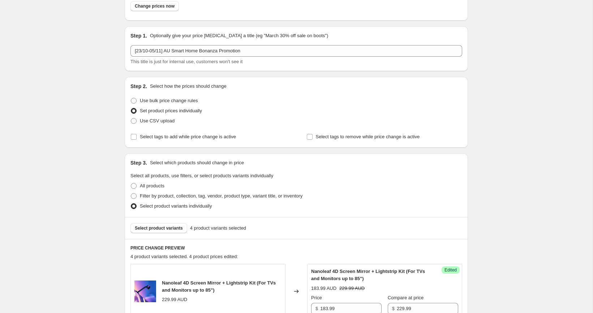
scroll to position [0, 0]
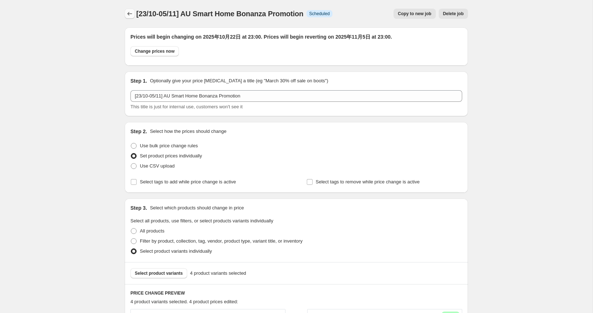
click at [127, 15] on icon "Price change jobs" at bounding box center [129, 13] width 7 height 7
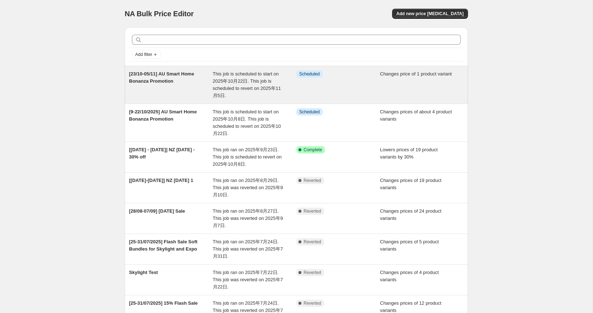
click at [351, 92] on div "Info Scheduled" at bounding box center [338, 84] width 84 height 29
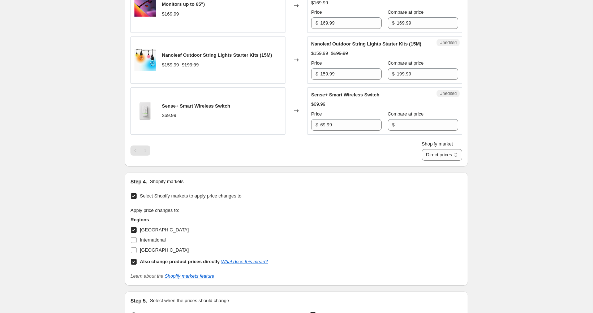
scroll to position [371, 0]
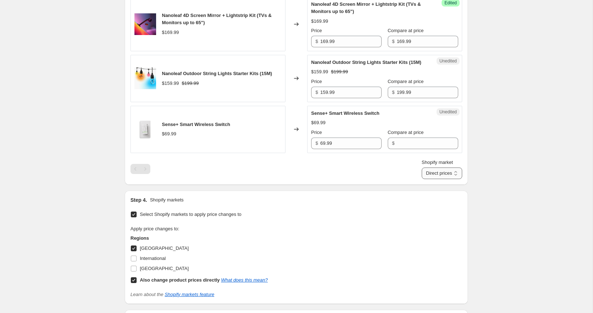
click at [441, 174] on select "Direct prices Australia" at bounding box center [441, 174] width 40 height 12
select select "577536138"
click at [428, 179] on select "Direct prices Australia" at bounding box center [441, 174] width 40 height 12
click at [530, 153] on div "[23/10-05/11] AU Smart Home Bonanza Promotion. This page is ready [23/10-05/11]…" at bounding box center [296, 90] width 592 height 922
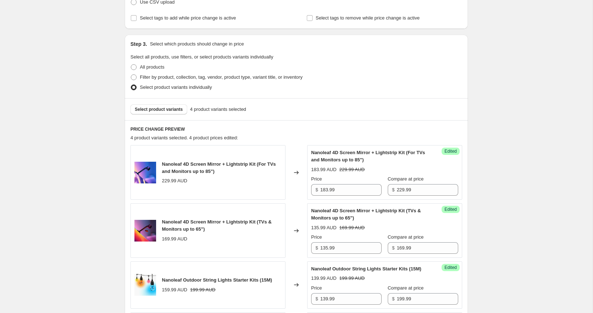
scroll to position [614, 0]
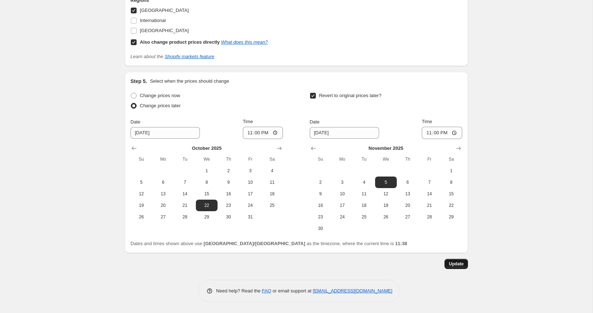
click at [454, 265] on span "Update" at bounding box center [456, 264] width 15 height 6
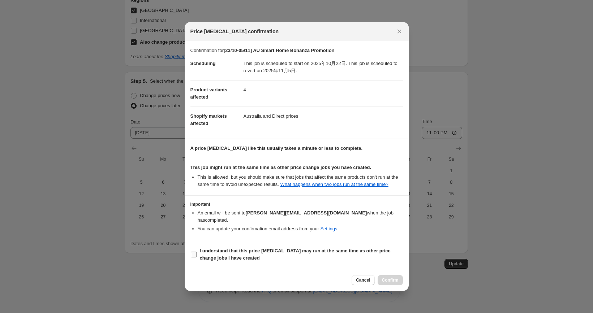
click at [230, 255] on b "I understand that this price change job may run at the same time as other price…" at bounding box center [295, 254] width 191 height 13
click at [196, 255] on input "I understand that this price change job may run at the same time as other price…" at bounding box center [194, 255] width 6 height 6
checkbox input "true"
click at [390, 278] on span "Confirm" at bounding box center [390, 280] width 17 height 6
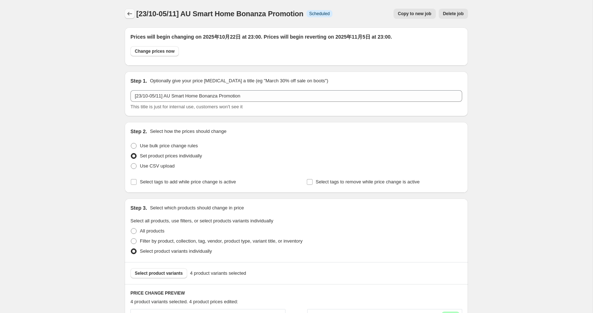
click at [130, 15] on icon "Price change jobs" at bounding box center [129, 13] width 7 height 7
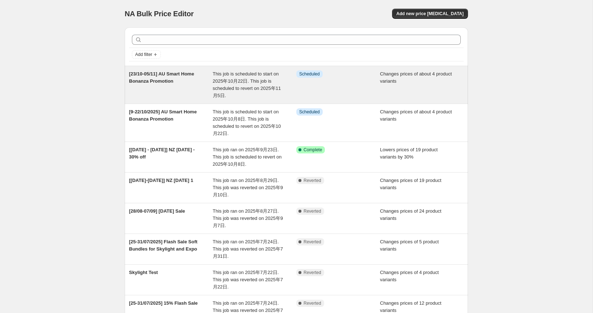
click at [370, 83] on div "Info Scheduled" at bounding box center [338, 84] width 84 height 29
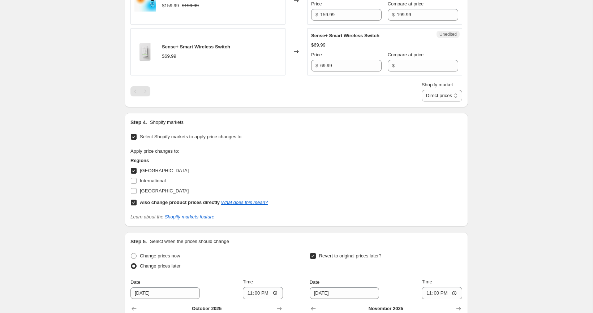
scroll to position [444, 0]
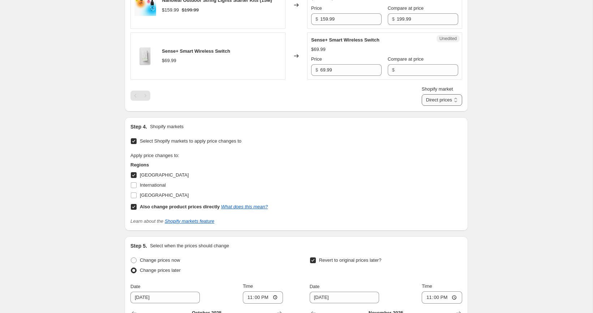
click at [421, 106] on select "Direct prices Australia" at bounding box center [441, 100] width 40 height 12
select select "577536138"
click at [428, 106] on select "Direct prices Australia" at bounding box center [441, 100] width 40 height 12
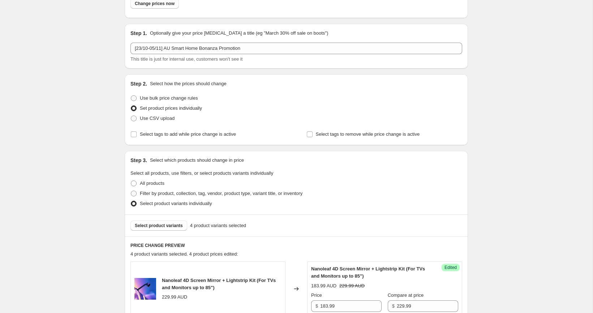
scroll to position [0, 0]
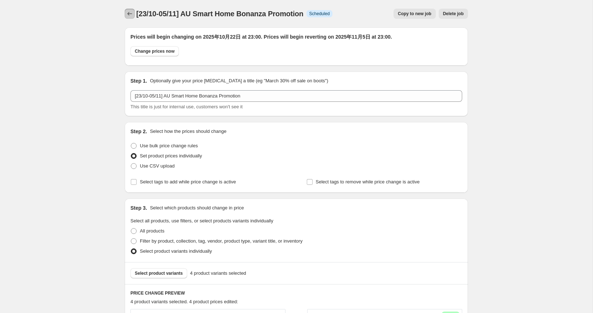
click at [133, 15] on icon "Price change jobs" at bounding box center [129, 13] width 7 height 7
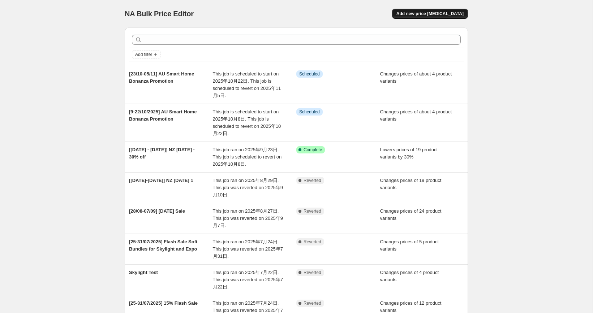
click at [433, 15] on span "Add new price change job" at bounding box center [429, 14] width 67 height 6
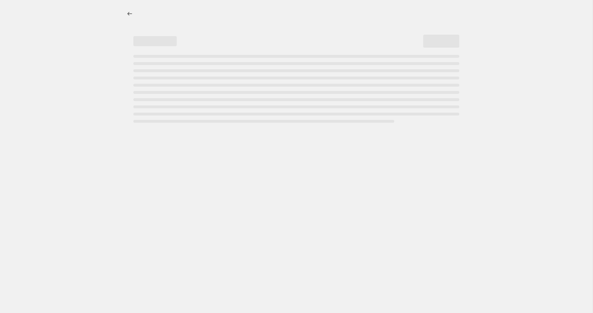
select select "percentage"
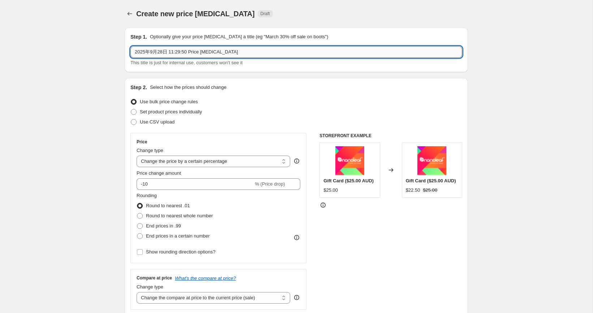
click at [236, 51] on input "2025年9月28日 11:29:50 Price change job" at bounding box center [296, 52] width 332 height 12
type input "【"
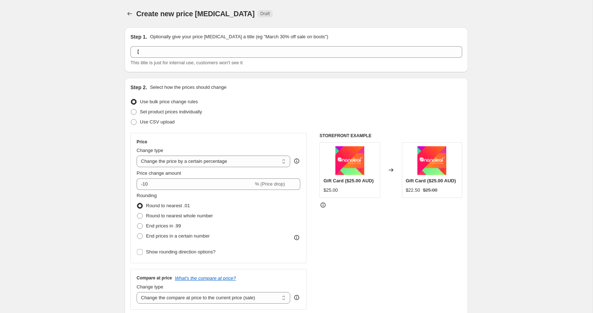
drag, startPoint x: 148, startPoint y: 44, endPoint x: 127, endPoint y: 44, distance: 20.9
click at [127, 44] on div "Step 1. Optionally give your price change job a title (eg "March 30% off sale o…" at bounding box center [296, 49] width 343 height 45
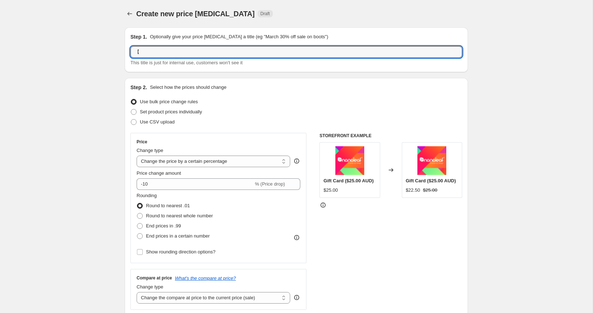
drag, startPoint x: 150, startPoint y: 52, endPoint x: 104, endPoint y: 52, distance: 46.2
paste input "Smart Home"
click at [211, 51] on input "[10-22/10/2025] NZ Smart Home 20% OFF" at bounding box center [296, 52] width 332 height 12
type input "[10-22/10/2025] NZ Smart Home 20% OFF"
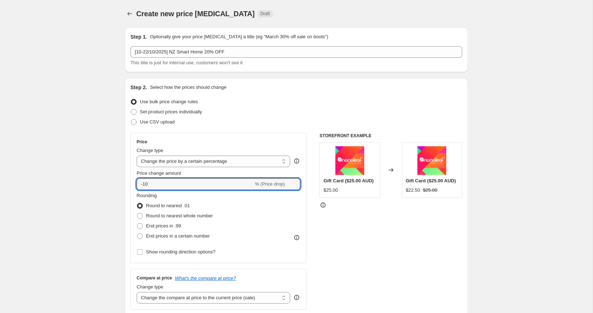
drag, startPoint x: 159, startPoint y: 183, endPoint x: 114, endPoint y: 183, distance: 44.8
click at [127, 183] on div "Step 2. Select how the prices should change Use bulk price change rules Set pro…" at bounding box center [296, 205] width 343 height 254
click at [153, 186] on input "-10" at bounding box center [195, 184] width 117 height 12
type input "-1"
type input "-20"
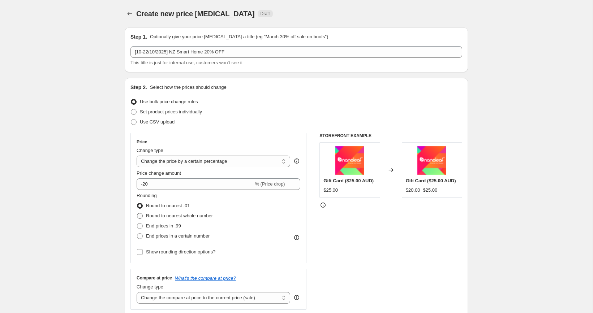
click at [164, 220] on label "Round to nearest whole number" at bounding box center [175, 216] width 76 height 10
click at [137, 213] on input "Round to nearest whole number" at bounding box center [137, 213] width 0 height 0
radio input "true"
click at [163, 223] on span "End prices in .99" at bounding box center [163, 225] width 35 height 5
click at [137, 223] on input "End prices in .99" at bounding box center [137, 223] width 0 height 0
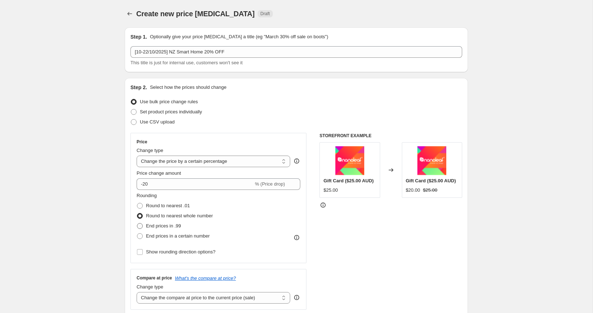
radio input "true"
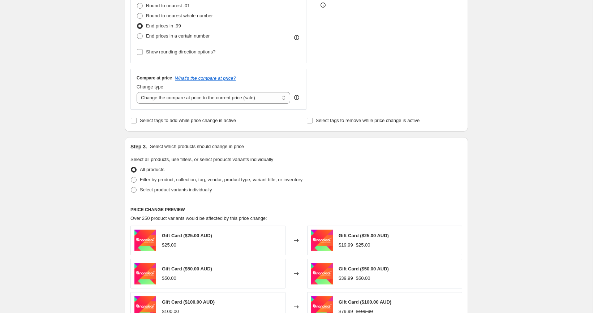
scroll to position [196, 0]
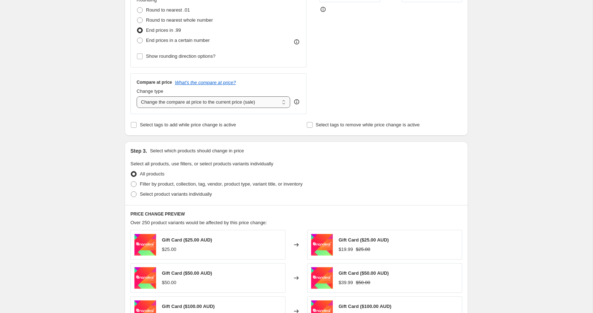
click at [190, 104] on select "Change the compare at price to the current price (sale) Change the compare at p…" at bounding box center [213, 102] width 153 height 12
click at [155, 196] on span "Select product variants individually" at bounding box center [176, 194] width 72 height 7
click at [131, 192] on input "Select product variants individually" at bounding box center [131, 191] width 0 height 0
radio input "true"
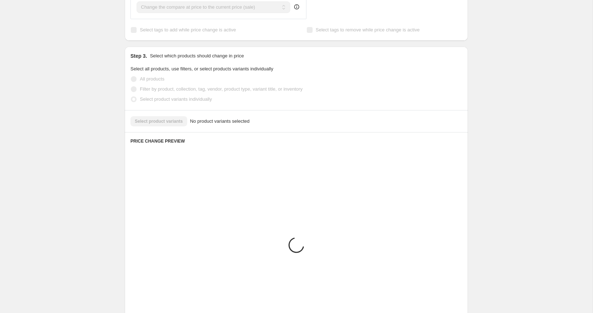
scroll to position [288, 0]
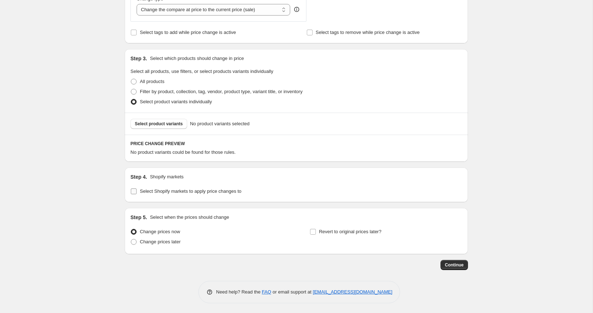
click at [135, 189] on input "Select Shopify markets to apply price changes to" at bounding box center [134, 192] width 6 height 6
checkbox input "true"
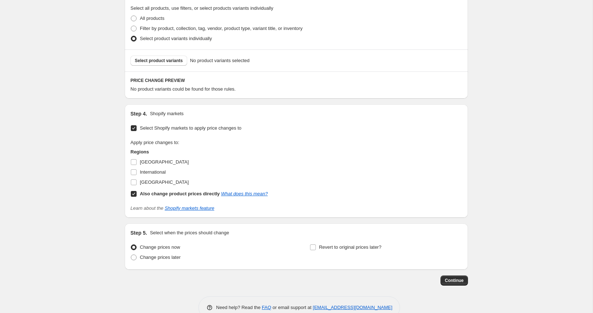
scroll to position [365, 0]
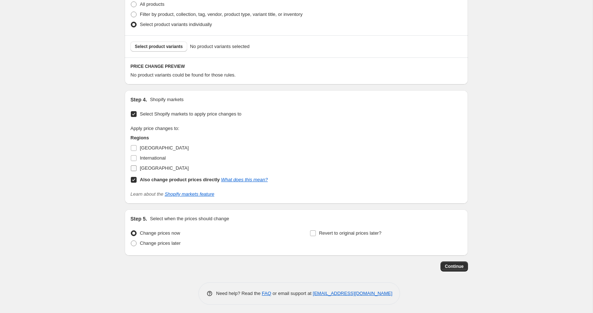
click at [158, 167] on span "New Zealand" at bounding box center [164, 167] width 49 height 5
click at [137, 167] on input "New Zealand" at bounding box center [134, 168] width 6 height 6
checkbox input "true"
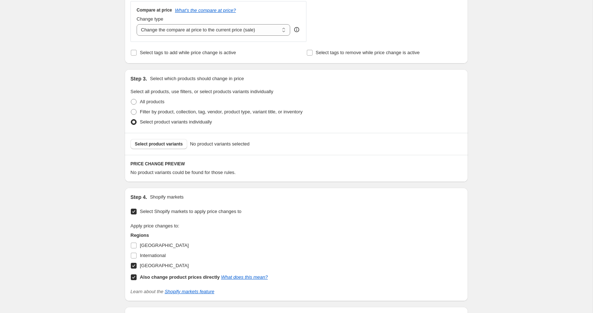
scroll to position [256, 0]
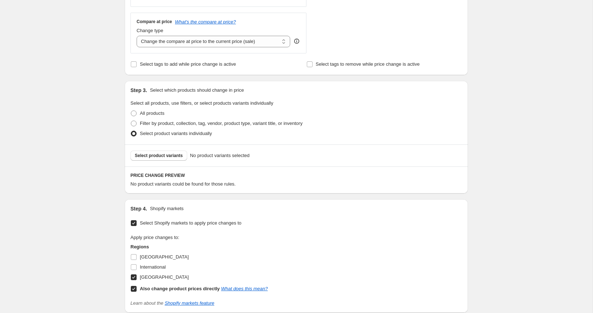
click at [158, 148] on div "Select product variants No product variants selected" at bounding box center [296, 155] width 343 height 22
click at [158, 153] on span "Select product variants" at bounding box center [159, 156] width 48 height 6
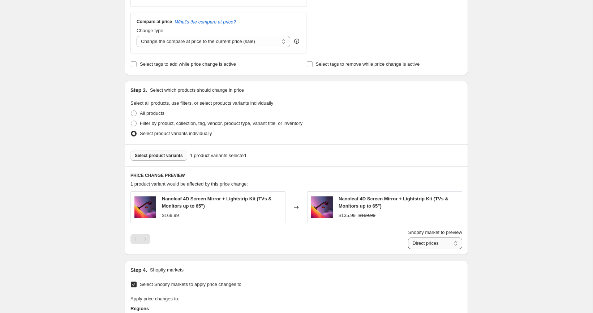
click at [424, 241] on select "Direct prices New Zealand" at bounding box center [435, 244] width 54 height 12
select select "577568906"
click at [408, 249] on select "Direct prices New Zealand" at bounding box center [435, 244] width 54 height 12
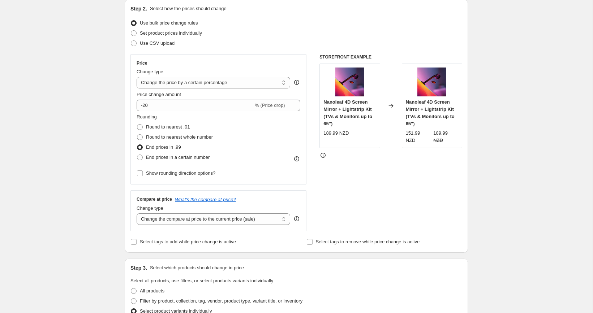
scroll to position [0, 0]
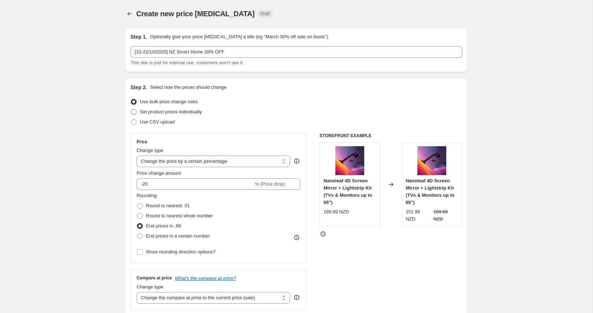
click at [151, 112] on span "Set product prices individually" at bounding box center [171, 111] width 62 height 5
click at [131, 109] on input "Set product prices individually" at bounding box center [131, 109] width 0 height 0
radio input "true"
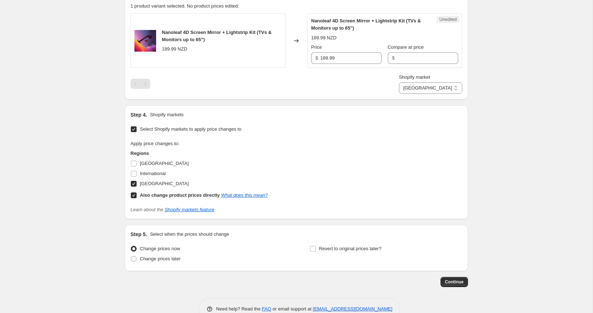
scroll to position [233, 0]
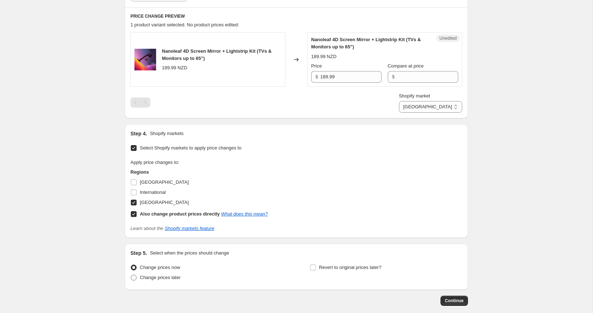
click at [167, 276] on span "Change prices later" at bounding box center [160, 277] width 41 height 5
click at [131, 275] on input "Change prices later" at bounding box center [131, 275] width 0 height 0
radio input "true"
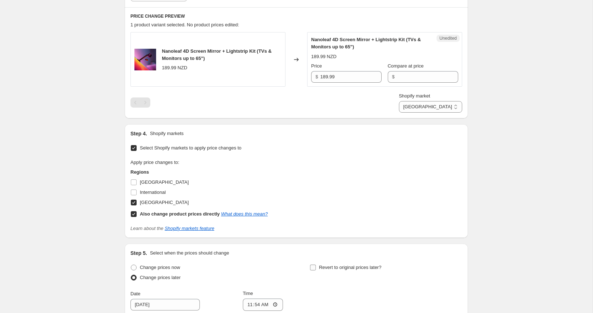
click at [316, 264] on span at bounding box center [313, 267] width 7 height 7
click at [316, 265] on input "Revert to original prices later?" at bounding box center [313, 268] width 6 height 6
checkbox input "true"
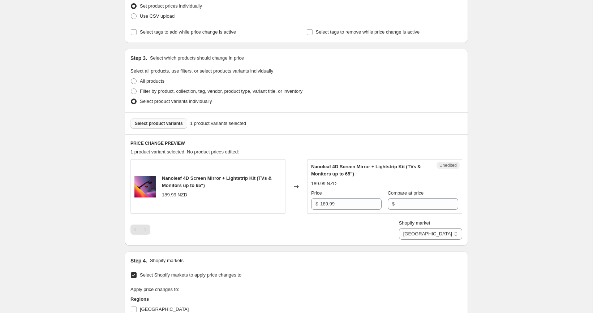
scroll to position [103, 0]
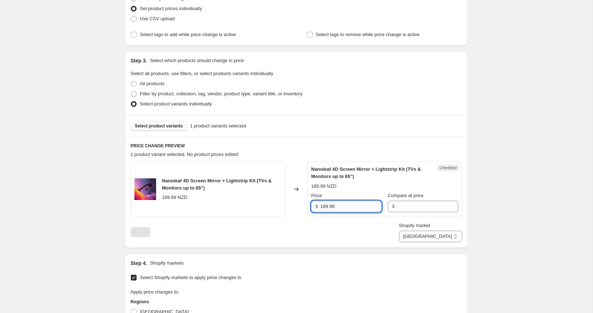
click at [346, 203] on input "189.99" at bounding box center [350, 207] width 61 height 12
type input "189.99"
click at [415, 208] on input "Compare at price" at bounding box center [427, 207] width 61 height 12
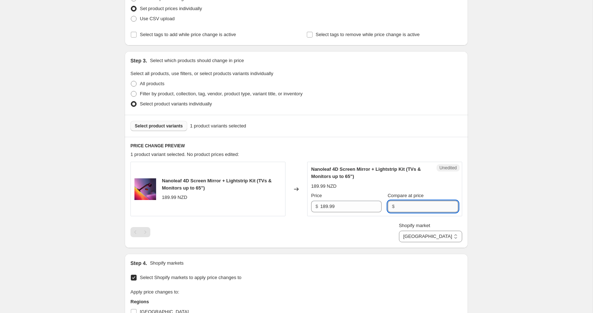
paste input "189.99"
click at [400, 207] on input "189.99" at bounding box center [427, 207] width 61 height 12
type input "179.99"
click at [511, 215] on div "Create new price change job. This page is ready Create new price change job Dra…" at bounding box center [296, 250] width 592 height 706
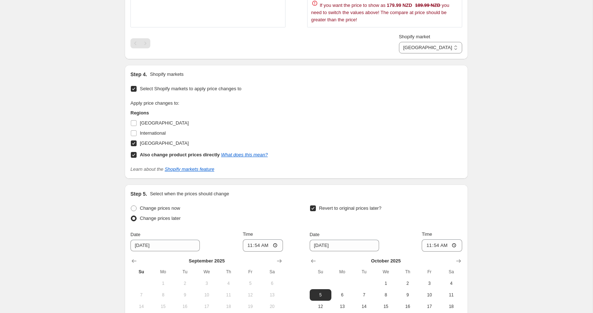
scroll to position [418, 0]
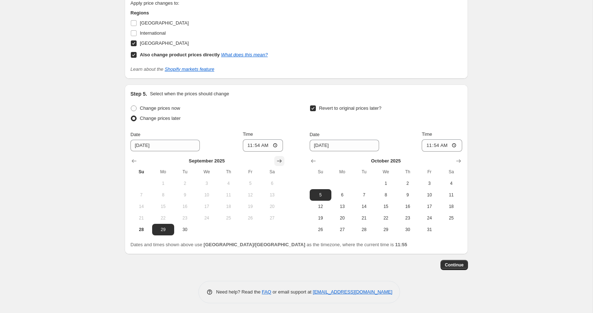
click at [283, 156] on button "Show next month, October 2025" at bounding box center [279, 161] width 10 height 10
click at [283, 156] on button "Show next month, November 2025" at bounding box center [279, 161] width 10 height 10
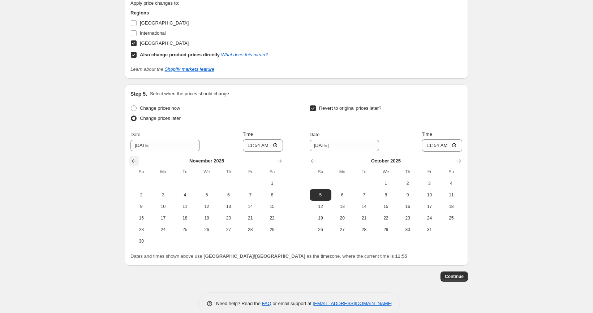
click at [136, 158] on icon "Show previous month, October 2025" at bounding box center [133, 160] width 7 height 7
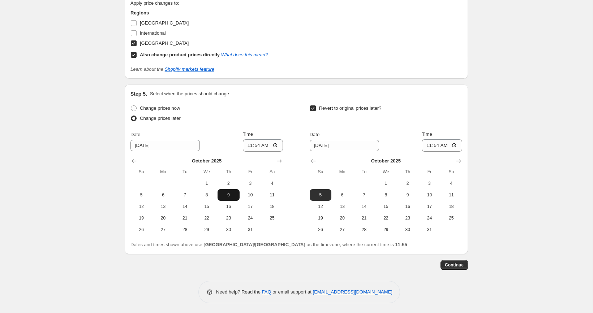
click at [232, 193] on span "9" at bounding box center [228, 195] width 16 height 6
type input "10/9/2025"
click at [259, 141] on input "11:54" at bounding box center [263, 145] width 40 height 12
type input "23:00"
click at [391, 219] on span "22" at bounding box center [386, 218] width 16 height 6
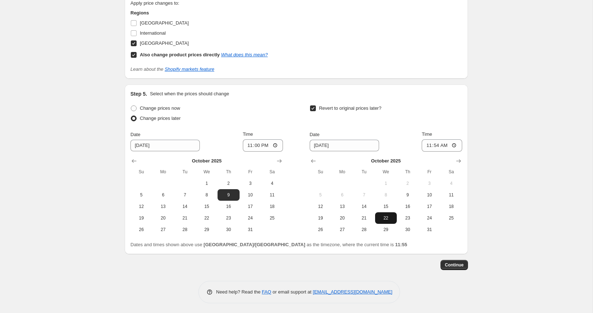
type input "10/22/2025"
click at [435, 146] on input "11:54" at bounding box center [441, 145] width 40 height 12
type input "23:00"
click at [459, 265] on span "Continue" at bounding box center [454, 265] width 19 height 6
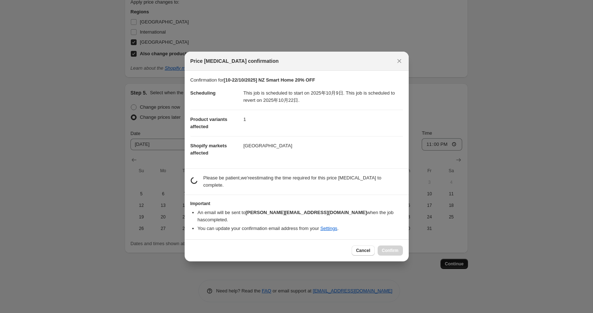
scroll to position [0, 0]
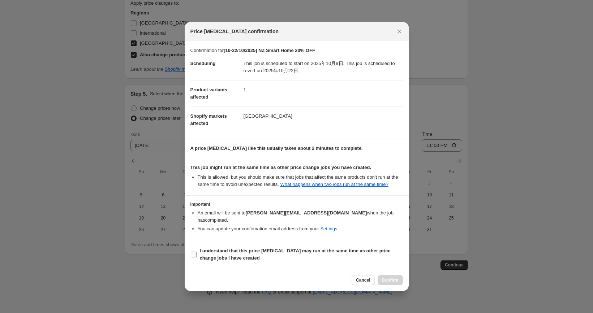
click at [203, 254] on span "I understand that this price change job may run at the same time as other price…" at bounding box center [301, 254] width 203 height 14
click at [196, 254] on input "I understand that this price change job may run at the same time as other price…" at bounding box center [194, 255] width 6 height 6
checkbox input "true"
click at [388, 280] on span "Confirm" at bounding box center [390, 280] width 17 height 6
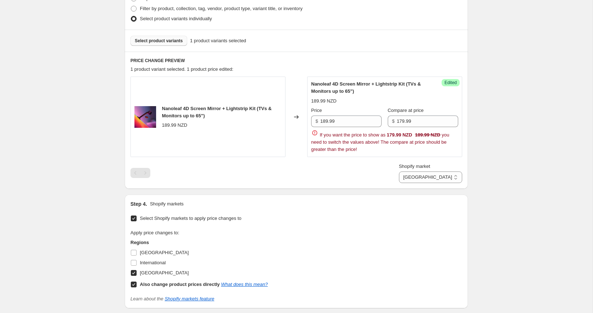
scroll to position [235, 0]
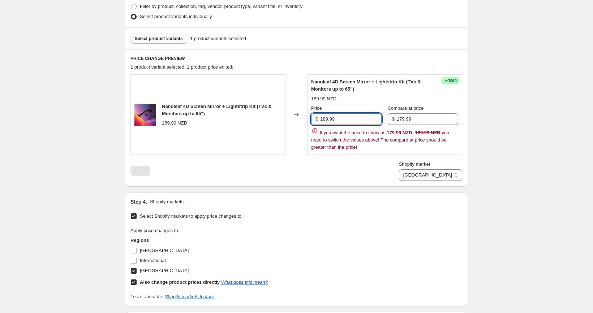
click at [356, 122] on input "189.99" at bounding box center [350, 119] width 61 height 12
paste input "43"
type input "143.99"
click at [507, 132] on div "[10-22/10/2025] NZ Smart Home 20% OFF. This page is ready [10-22/10/2025] NZ Sm…" at bounding box center [296, 153] width 592 height 777
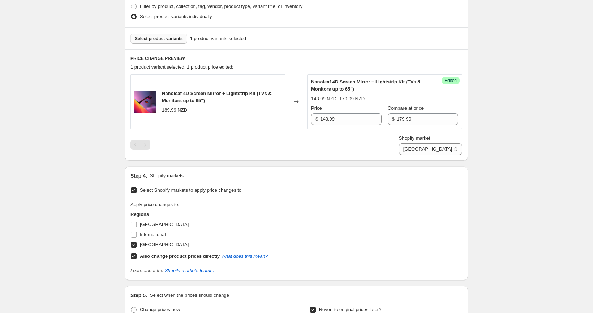
click at [169, 42] on button "Select product variants" at bounding box center [158, 39] width 57 height 10
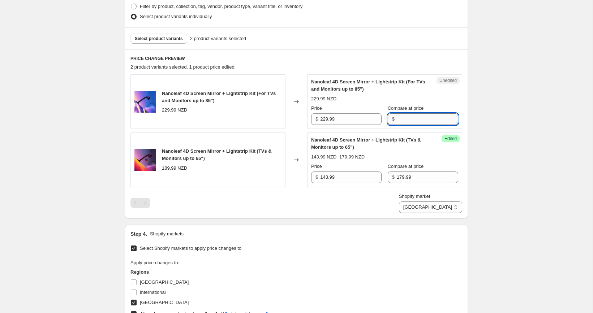
click at [410, 124] on input "Compare at price" at bounding box center [427, 119] width 61 height 12
paste input "239.99"
type input "239.99"
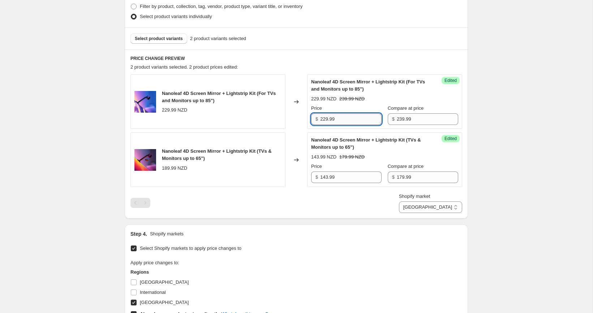
click at [344, 120] on input "229.99" at bounding box center [350, 119] width 61 height 12
paste input "191"
type input "191.99"
click at [498, 123] on div "[10-22/10/2025] NZ Smart Home 20% OFF. This page is ready [10-22/10/2025] NZ Sm…" at bounding box center [296, 169] width 592 height 808
click at [164, 43] on button "Select product variants" at bounding box center [158, 39] width 57 height 10
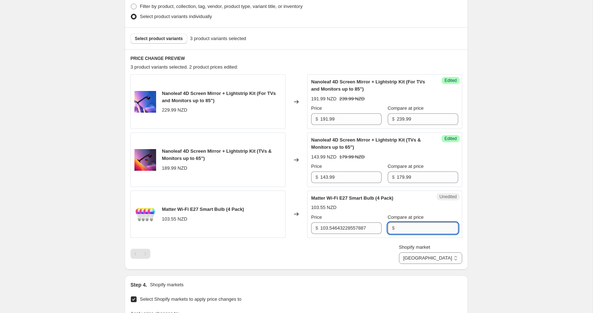
click at [398, 232] on input "Compare at price" at bounding box center [427, 228] width 61 height 12
paste input "99.99"
type input "99.99"
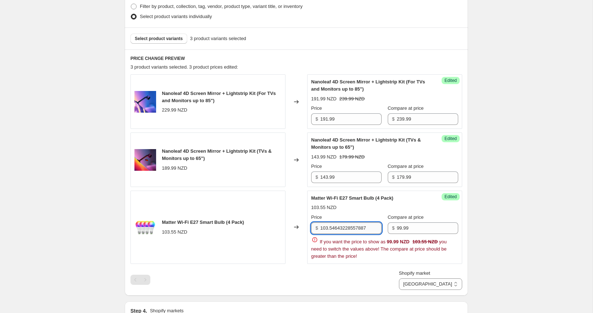
click at [361, 226] on input "103.54643228557887" at bounding box center [350, 228] width 61 height 12
paste input "79.99"
type input "79.99"
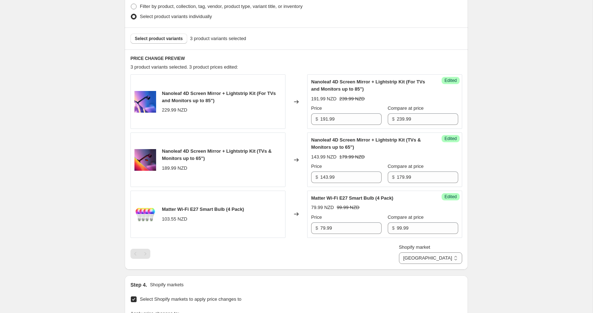
click at [476, 194] on div "[10-22/10/2025] NZ Smart Home 20% OFF. This page is ready [10-22/10/2025] NZ Sm…" at bounding box center [296, 194] width 360 height 859
click at [164, 39] on span "Select product variants" at bounding box center [159, 39] width 48 height 6
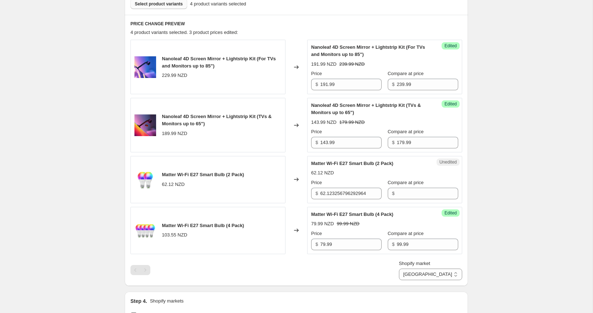
scroll to position [271, 0]
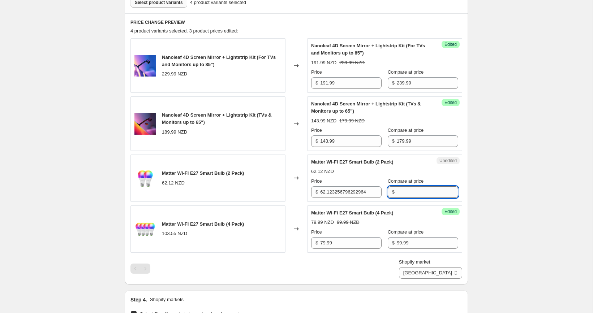
click at [409, 196] on input "Compare at price" at bounding box center [427, 192] width 61 height 12
paste input "59.99"
type input "59.99"
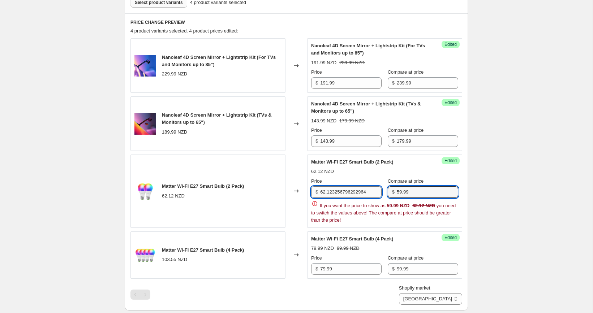
click at [364, 190] on input "62.123256796292964" at bounding box center [350, 192] width 61 height 12
paste input "47.99"
type input "47.99"
click at [512, 172] on div "[10-22/10/2025] NZ Smart Home 20% OFF. This page is ready [10-22/10/2025] NZ Sm…" at bounding box center [296, 197] width 592 height 936
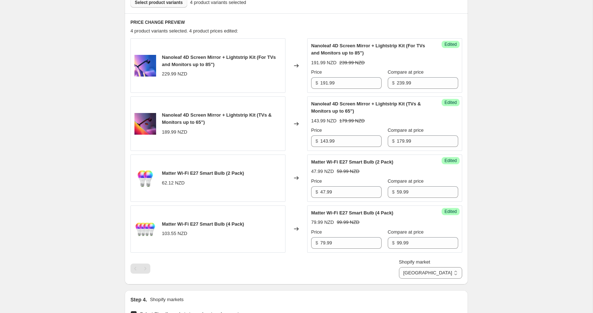
click at [167, 6] on button "Select product variants" at bounding box center [158, 2] width 57 height 10
click at [169, 3] on span "Select product variants" at bounding box center [159, 3] width 48 height 6
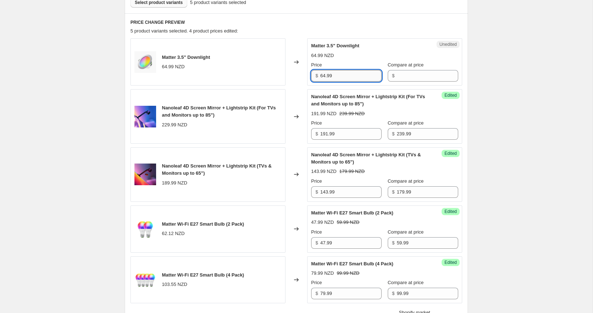
click at [366, 78] on input "64.99" at bounding box center [350, 76] width 61 height 12
type input "64.99"
click at [404, 78] on input "Compare at price" at bounding box center [427, 76] width 61 height 12
paste input "64.99"
type input "64.99"
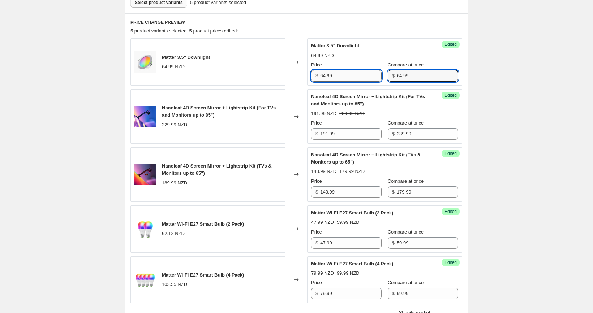
click at [356, 81] on input "64.99" at bounding box center [350, 76] width 61 height 12
paste input "51"
type input "51.99"
click at [514, 77] on div "[10-22/10/2025] NZ Smart Home 20% OFF. This page is ready [10-22/10/2025] NZ Sm…" at bounding box center [296, 209] width 592 height 961
click at [157, 4] on span "Select product variants" at bounding box center [159, 3] width 48 height 6
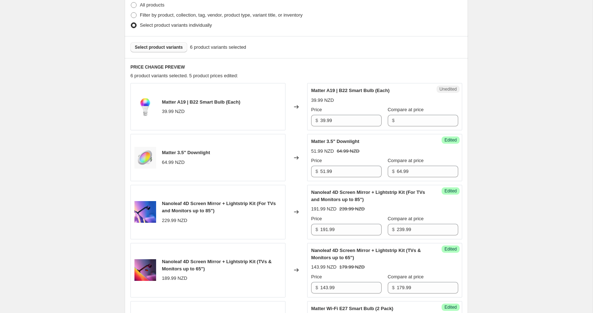
scroll to position [213, 0]
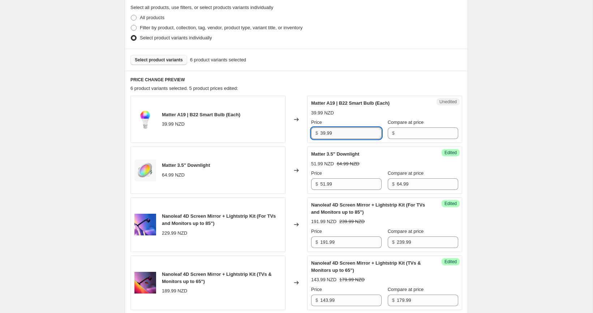
click at [342, 137] on input "39.99" at bounding box center [350, 133] width 61 height 12
type input "39.99"
click at [397, 133] on input "Compare at price" at bounding box center [427, 133] width 61 height 12
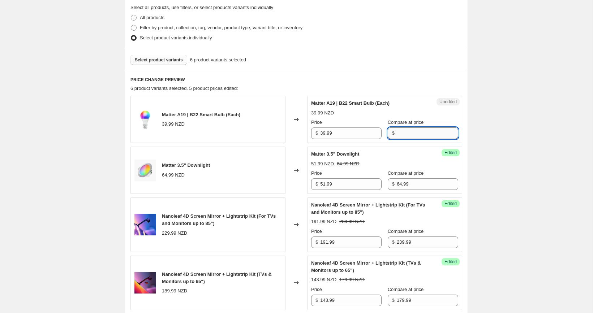
paste input "39.99"
type input "39.99"
click at [373, 130] on input "39.99" at bounding box center [350, 133] width 61 height 12
click at [398, 133] on input "Compare at price" at bounding box center [427, 133] width 61 height 12
paste input "49.99"
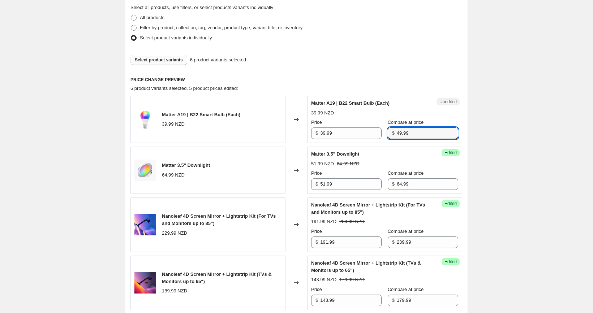
type input "49.99"
click at [510, 133] on div "[10-22/10/2025] NZ Smart Home 20% OFF. This page is ready [10-22/10/2025] NZ Sm…" at bounding box center [296, 293] width 592 height 1012
click at [176, 55] on button "Select product variants" at bounding box center [158, 60] width 57 height 10
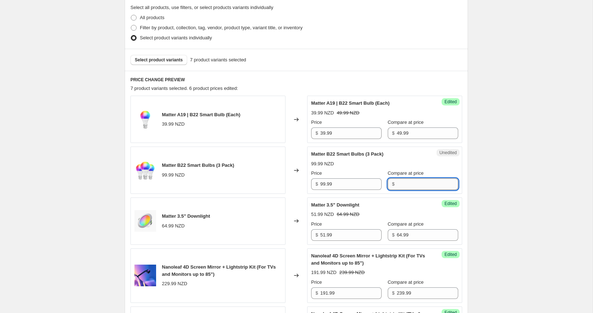
click at [417, 181] on input "Compare at price" at bounding box center [427, 184] width 61 height 12
paste input "119.99"
type input "119.99"
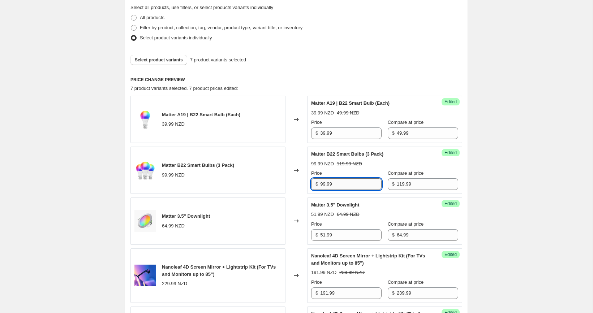
click at [363, 181] on input "99.99" at bounding box center [350, 184] width 61 height 12
paste input "5"
type input "95.99"
click at [519, 180] on div "[10-22/10/2025] NZ Smart Home 20% OFF. This page is ready [10-22/10/2025] NZ Sm…" at bounding box center [296, 318] width 592 height 1063
click at [176, 62] on span "Select product variants" at bounding box center [159, 60] width 48 height 6
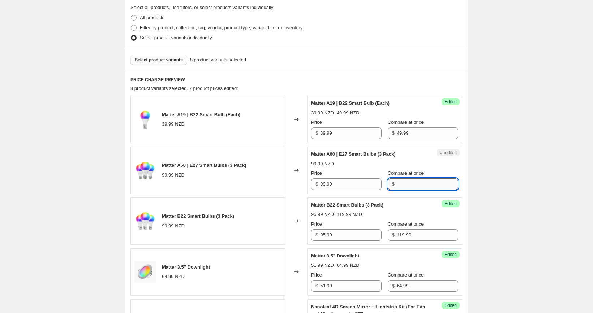
click at [411, 184] on input "Compare at price" at bounding box center [427, 184] width 61 height 12
paste input "119.99"
type input "119.99"
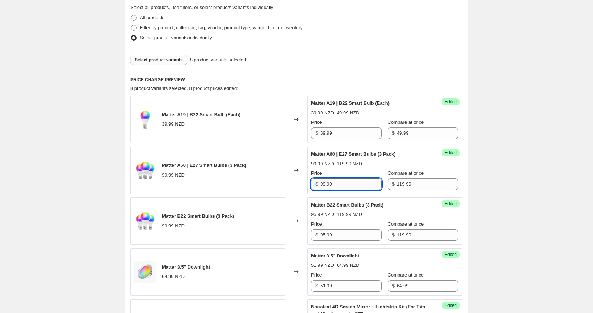
click at [329, 181] on input "99.99" at bounding box center [350, 184] width 61 height 12
paste input "5"
type input "95.99"
click at [166, 57] on span "Select product variants" at bounding box center [159, 60] width 48 height 6
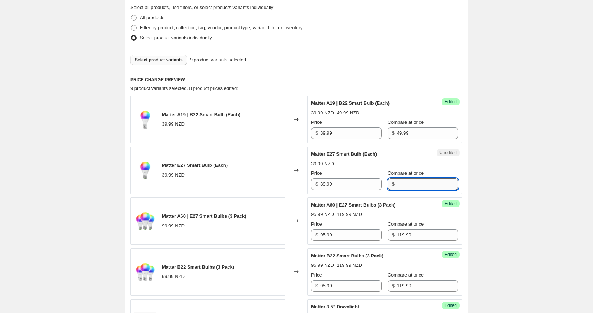
click at [410, 186] on input "Compare at price" at bounding box center [427, 184] width 61 height 12
paste input "49.99"
type input "49.99"
click at [146, 64] on button "Select product variants" at bounding box center [158, 60] width 57 height 10
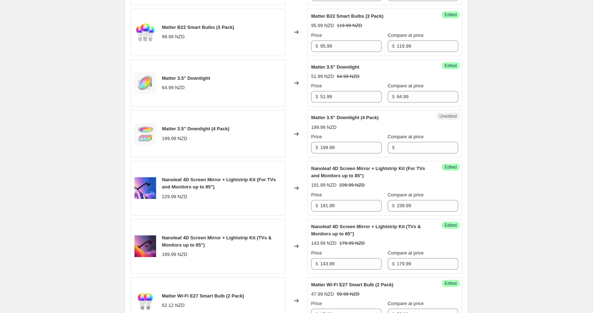
scroll to position [459, 0]
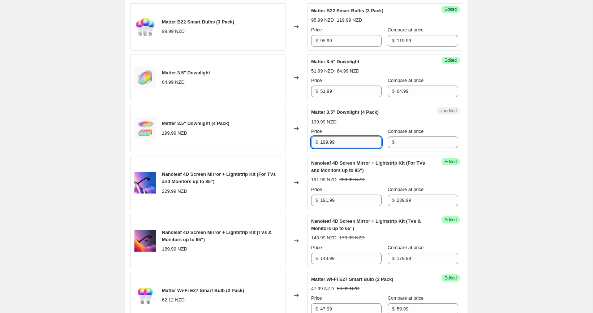
click at [368, 140] on input "199.99" at bounding box center [350, 143] width 61 height 12
type input "199.99"
click at [415, 139] on input "Compare at price" at bounding box center [427, 143] width 61 height 12
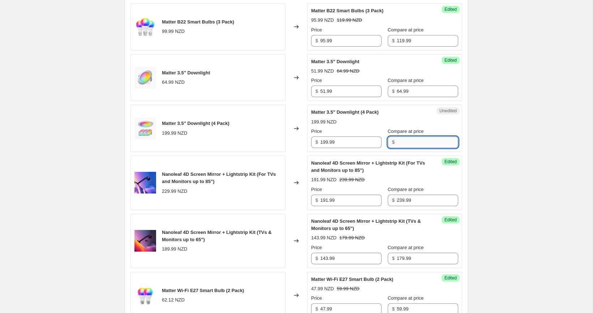
paste input "199.99"
type input "199.99"
click at [342, 144] on input "199.99" at bounding box center [350, 143] width 61 height 12
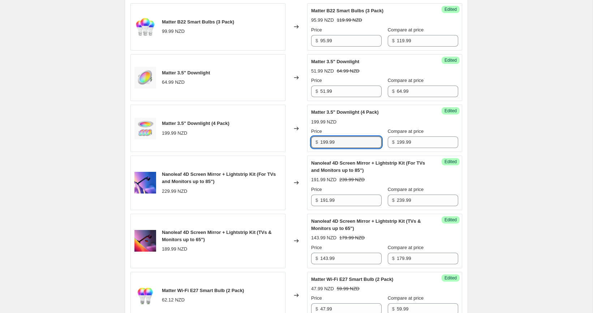
paste input "5"
type input "159.99"
click at [501, 127] on div "[10-22/10/2025] NZ Smart Home 20% OFF. This page is ready [10-22/10/2025] NZ Sm…" at bounding box center [296, 148] width 592 height 1215
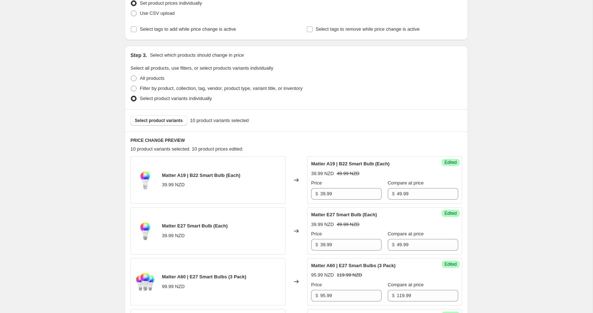
scroll to position [140, 0]
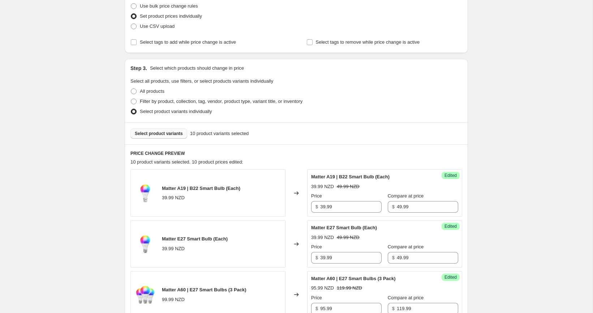
click at [161, 133] on span "Select product variants" at bounding box center [159, 134] width 48 height 6
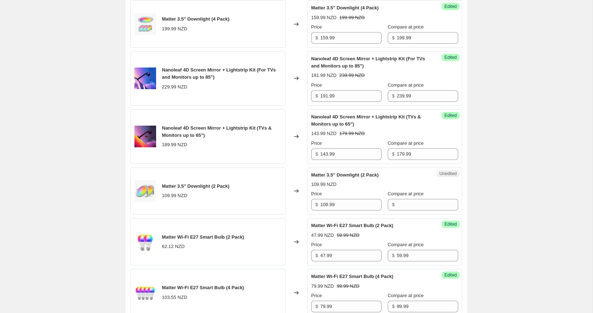
scroll to position [579, 0]
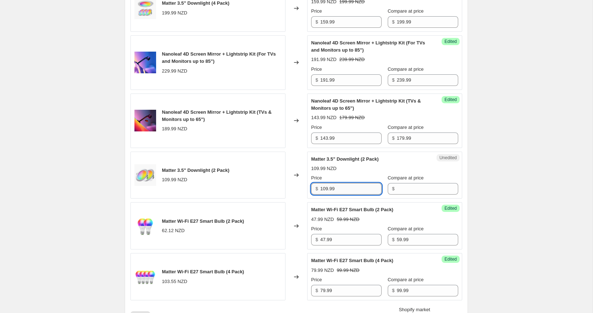
click at [369, 187] on input "109.99" at bounding box center [350, 189] width 61 height 12
type input "109.99"
click at [401, 189] on input "Compare at price" at bounding box center [427, 189] width 61 height 12
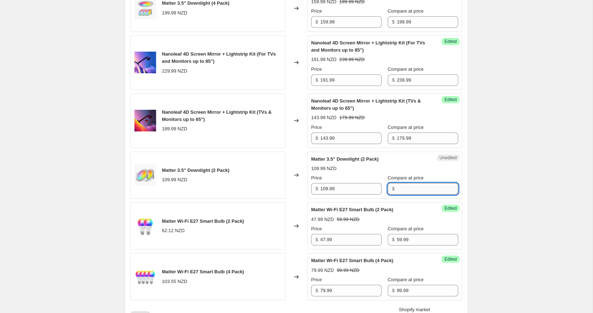
paste input "109.99"
type input "109.99"
click at [364, 190] on input "109.99" at bounding box center [350, 189] width 61 height 12
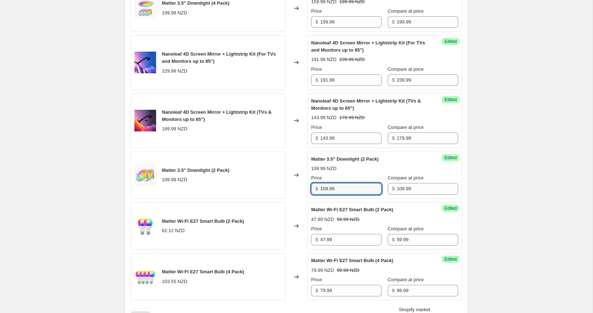
paste input "87"
type input "87.99"
click at [476, 185] on div "[10-22/10/2025] NZ Smart Home 20% OFF. This page is ready [10-22/10/2025] NZ Sm…" at bounding box center [296, 54] width 592 height 1266
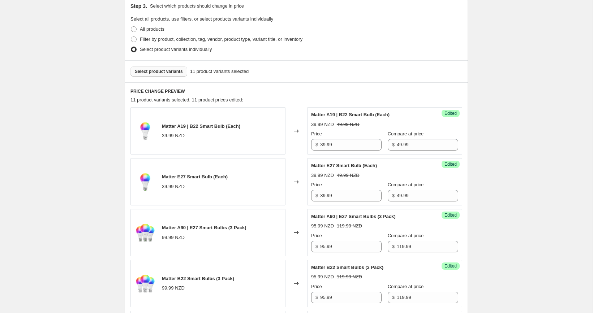
scroll to position [199, 0]
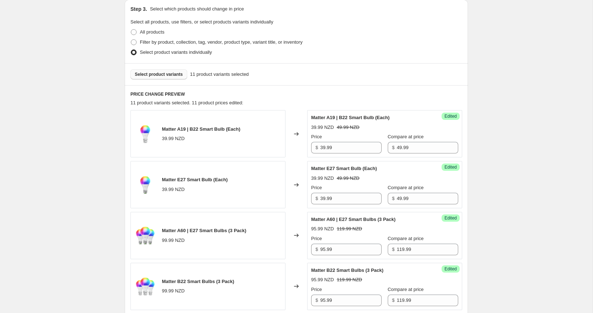
click at [160, 79] on button "Select product variants" at bounding box center [158, 74] width 57 height 10
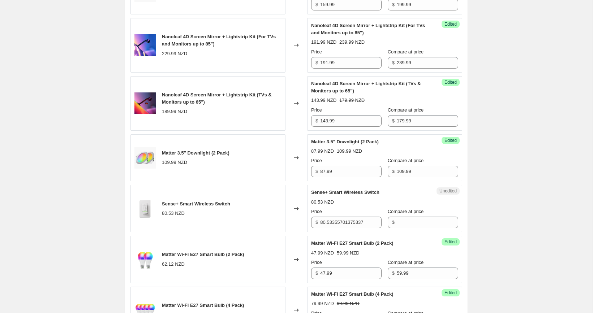
scroll to position [604, 0]
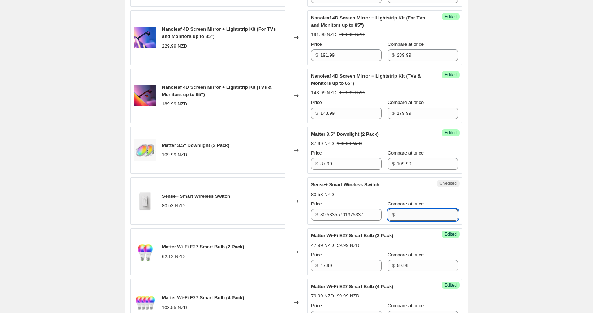
click at [427, 209] on input "Compare at price" at bounding box center [427, 215] width 61 height 12
paste input "79.99"
type input "79.99"
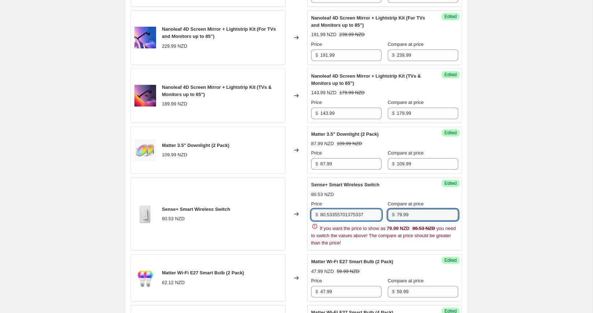
click at [353, 213] on input "80.53355701375337" at bounding box center [350, 215] width 61 height 12
paste input "63.99"
type input "63.99"
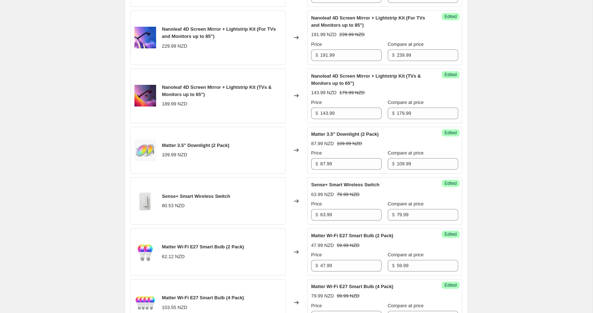
click at [509, 182] on div "[10-22/10/2025] NZ Smart Home 20% OFF. This page is ready [10-22/10/2025] NZ Sm…" at bounding box center [296, 54] width 592 height 1317
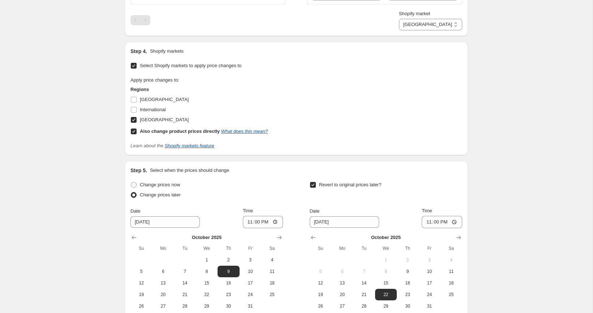
scroll to position [1000, 0]
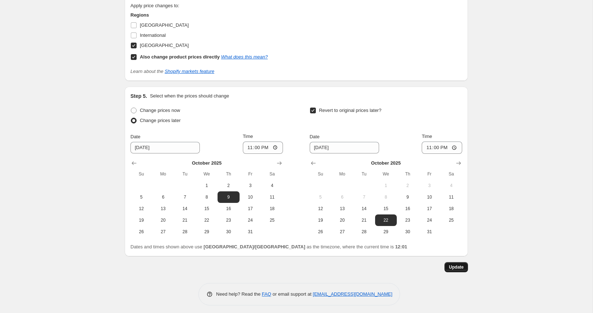
click at [453, 269] on button "Update" at bounding box center [455, 267] width 23 height 10
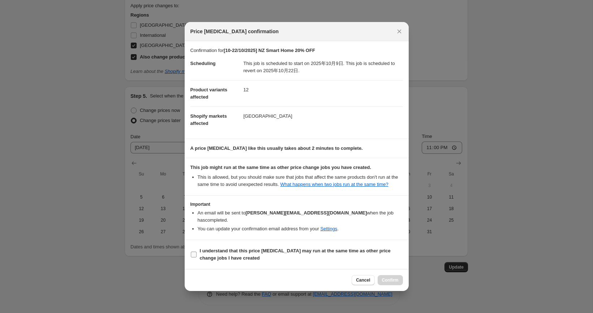
click at [245, 251] on b "I understand that this price change job may run at the same time as other price…" at bounding box center [295, 254] width 191 height 13
click at [196, 252] on input "I understand that this price change job may run at the same time as other price…" at bounding box center [194, 255] width 6 height 6
checkbox input "true"
click at [398, 279] on button "Confirm" at bounding box center [389, 280] width 25 height 10
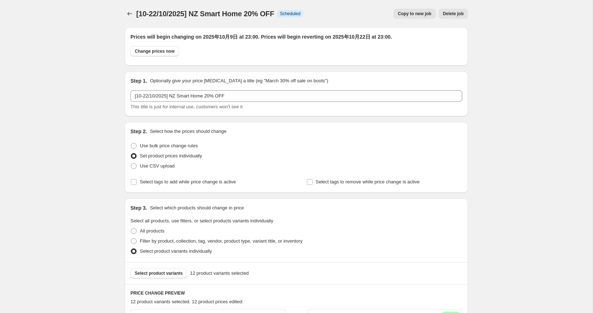
click at [131, 12] on icon "Price change jobs" at bounding box center [129, 13] width 7 height 7
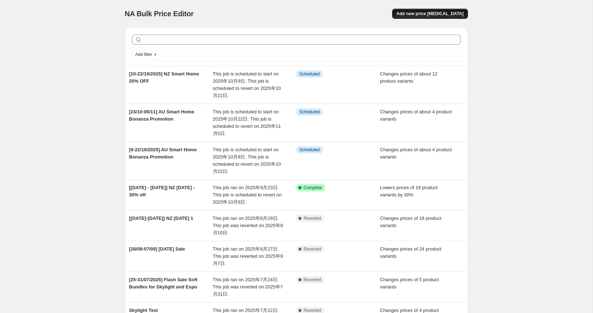
click at [431, 17] on button "Add new price change job" at bounding box center [430, 14] width 76 height 10
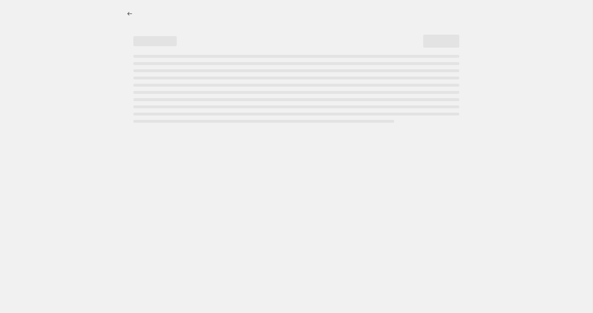
select select "percentage"
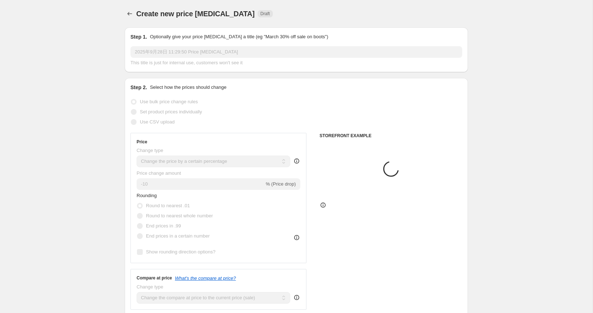
click at [226, 56] on input "2025年9月28日 11:29:50 Price change job" at bounding box center [296, 52] width 332 height 12
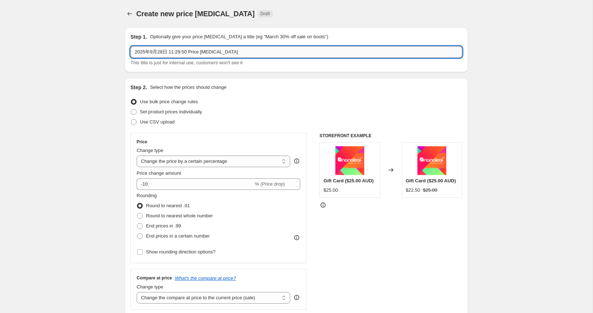
drag, startPoint x: 240, startPoint y: 56, endPoint x: 137, endPoint y: 47, distance: 103.3
click at [137, 47] on input "2025年9月28日 11:29:50 Price change job" at bounding box center [296, 52] width 332 height 12
type input "【"
paste input "Labour Weekend"
drag, startPoint x: 174, startPoint y: 52, endPoint x: 196, endPoint y: 75, distance: 32.7
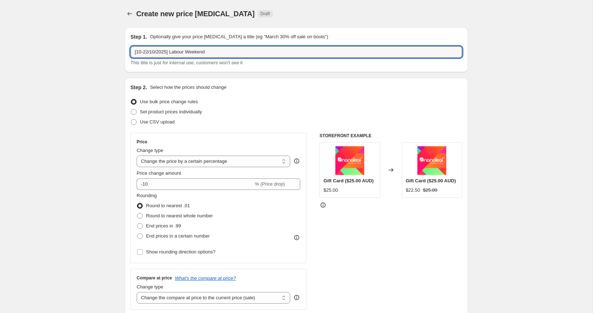
click at [174, 52] on input "[10-22/10/2025] Labour Weekend" at bounding box center [296, 52] width 332 height 12
click at [249, 56] on input "[10-22/10/2025] NZ Labour Weekend" at bounding box center [296, 52] width 332 height 12
type input "[10-22/10/2025] NZ Labour Weekend 30% OFF"
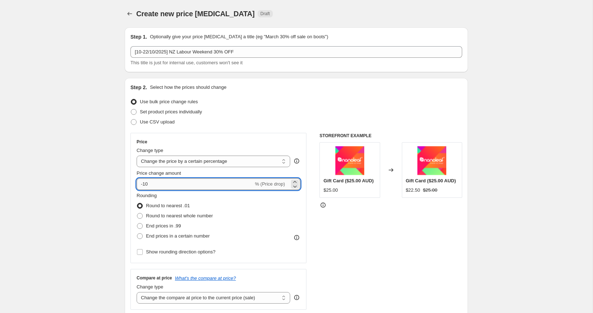
click at [164, 184] on input "-10" at bounding box center [195, 184] width 117 height 12
type input "-1"
type input "-30"
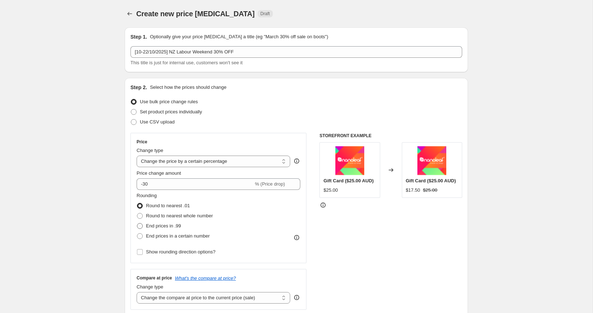
click at [155, 227] on span "End prices in .99" at bounding box center [163, 225] width 35 height 5
click at [137, 224] on input "End prices in .99" at bounding box center [137, 223] width 0 height 0
radio input "true"
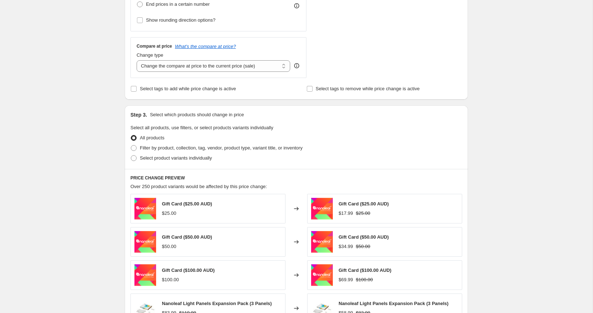
scroll to position [234, 0]
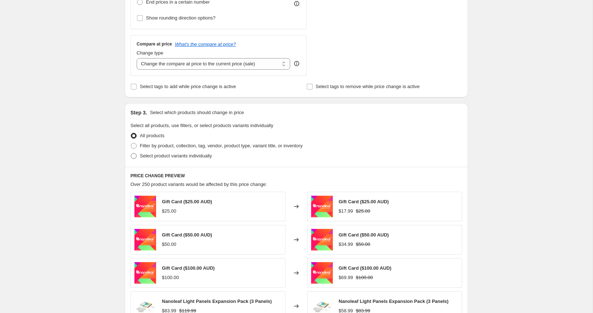
click at [182, 156] on span "Select product variants individually" at bounding box center [176, 155] width 72 height 5
click at [131, 153] on input "Select product variants individually" at bounding box center [131, 153] width 0 height 0
radio input "true"
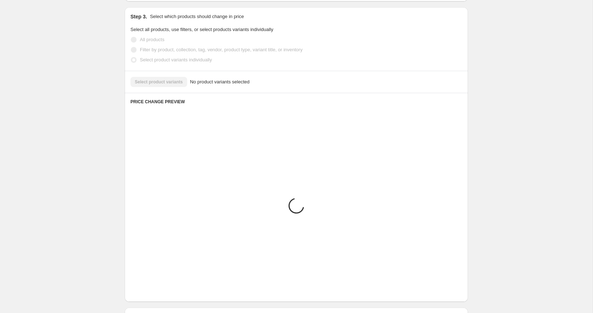
scroll to position [288, 0]
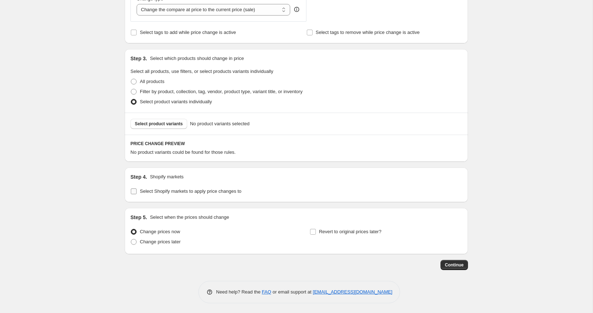
click at [133, 190] on input "Select Shopify markets to apply price changes to" at bounding box center [134, 192] width 6 height 6
checkbox input "true"
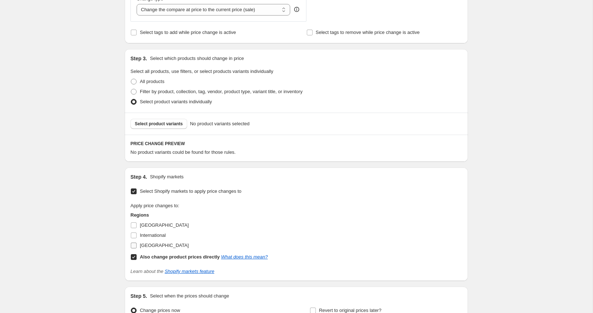
click at [143, 247] on span "New Zealand" at bounding box center [164, 245] width 49 height 7
click at [137, 247] on input "New Zealand" at bounding box center [134, 246] width 6 height 6
checkbox input "true"
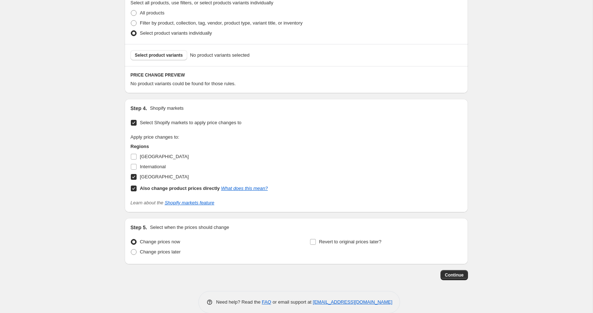
scroll to position [367, 0]
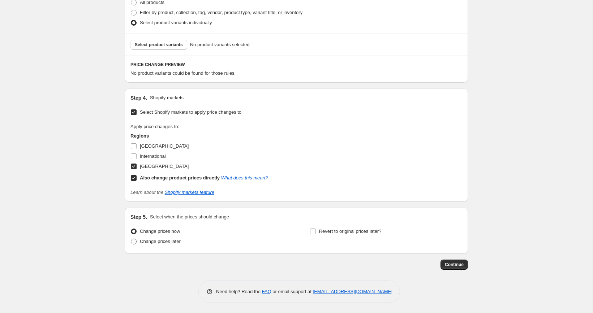
click at [177, 243] on span "Change prices later" at bounding box center [160, 241] width 41 height 5
click at [131, 239] on input "Change prices later" at bounding box center [131, 239] width 0 height 0
radio input "true"
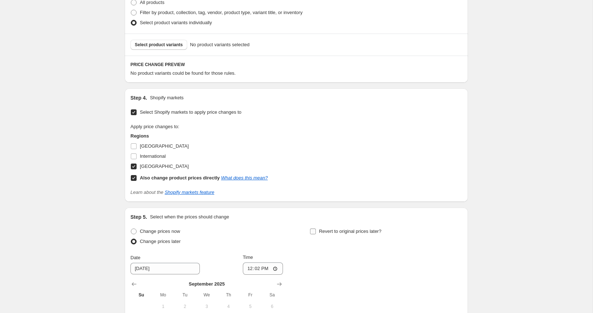
click at [316, 233] on span at bounding box center [313, 231] width 7 height 7
click at [316, 233] on input "Revert to original prices later?" at bounding box center [313, 232] width 6 height 6
checkbox input "true"
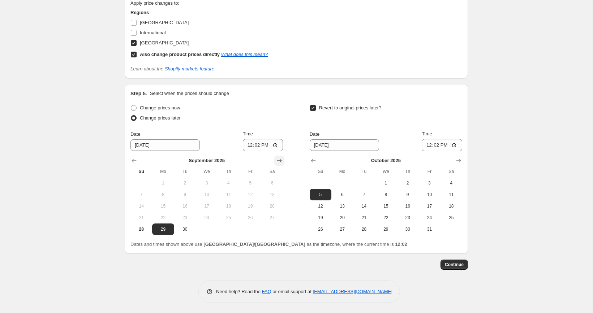
click at [277, 163] on icon "Show next month, October 2025" at bounding box center [279, 160] width 7 height 7
click at [230, 197] on button "9" at bounding box center [228, 195] width 22 height 12
type input "10/9/2025"
click at [389, 213] on button "22" at bounding box center [386, 218] width 22 height 12
type input "10/22/2025"
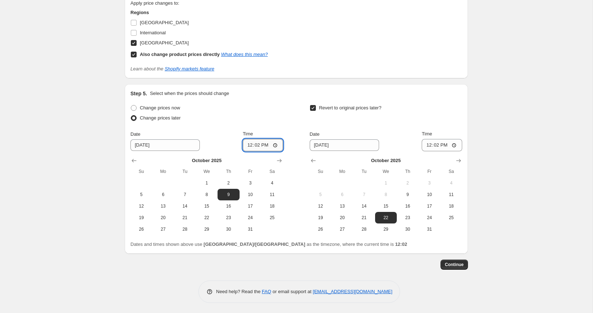
click at [258, 144] on input "12:02" at bounding box center [263, 145] width 40 height 12
type input "23:00"
click at [436, 144] on input "12:02" at bounding box center [441, 145] width 40 height 12
type input "23:00"
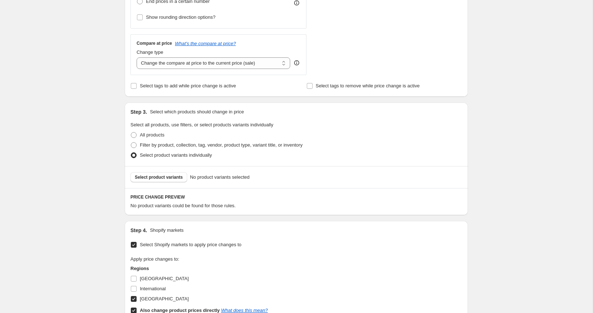
scroll to position [225, 0]
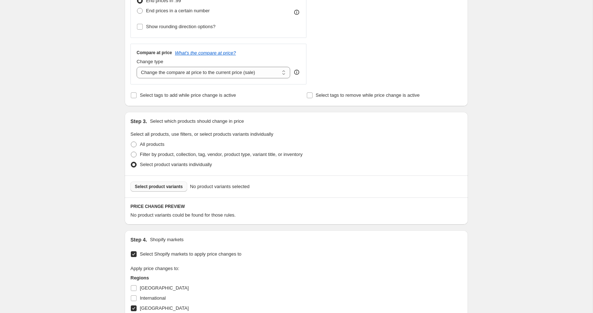
click at [182, 188] on span "Select product variants" at bounding box center [159, 187] width 48 height 6
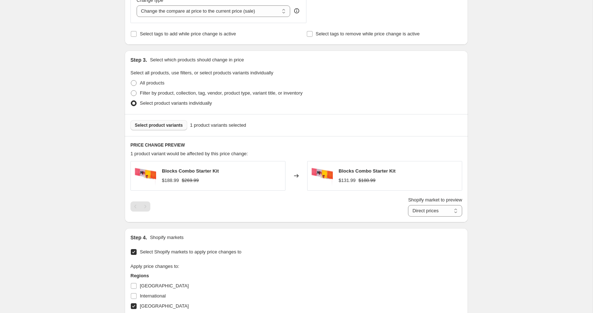
scroll to position [287, 0]
click at [422, 209] on select "Direct prices New Zealand" at bounding box center [435, 210] width 54 height 12
select select "577568906"
click at [408, 216] on select "Direct prices New Zealand" at bounding box center [435, 210] width 54 height 12
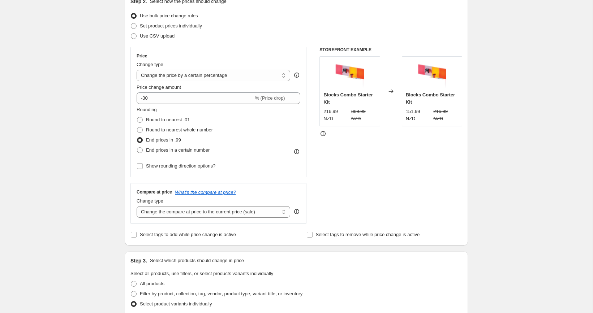
scroll to position [0, 0]
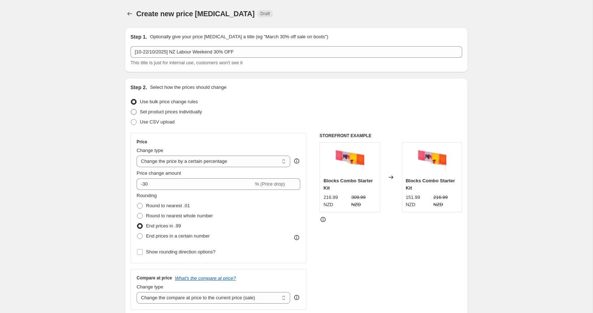
click at [173, 110] on span "Set product prices individually" at bounding box center [171, 111] width 62 height 5
click at [131, 109] on input "Set product prices individually" at bounding box center [131, 109] width 0 height 0
radio input "true"
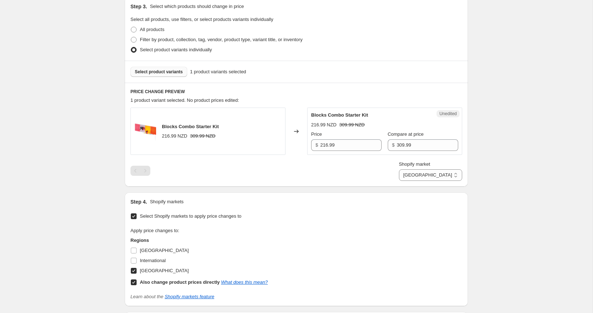
scroll to position [154, 0]
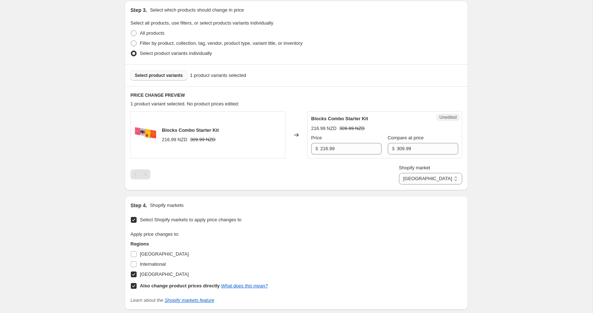
click at [65, 204] on div "Create new price change job. This page is ready Create new price change job Dra…" at bounding box center [296, 195] width 592 height 699
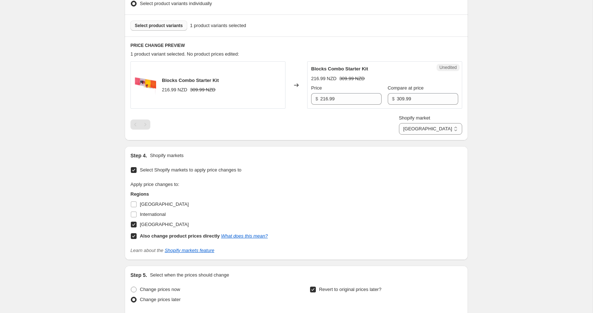
scroll to position [385, 0]
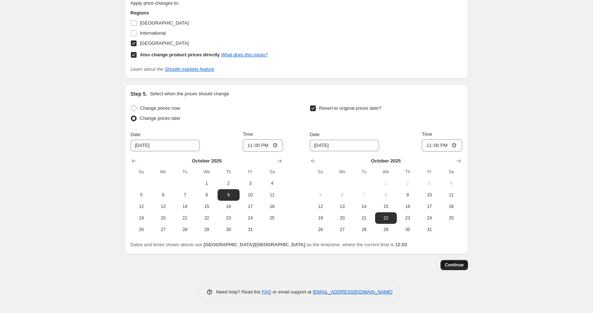
click at [452, 267] on button "Continue" at bounding box center [453, 265] width 27 height 10
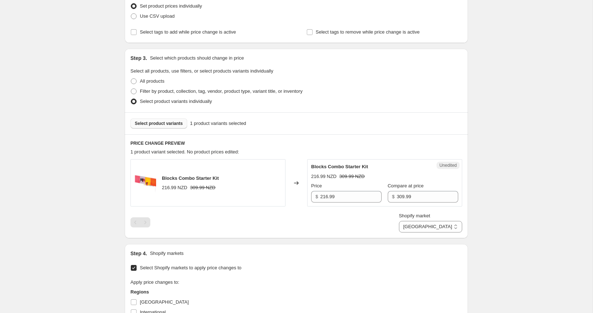
scroll to position [142, 0]
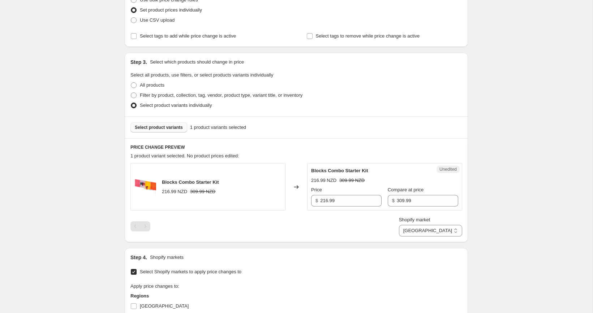
click at [166, 125] on span "Select product variants" at bounding box center [159, 128] width 48 height 6
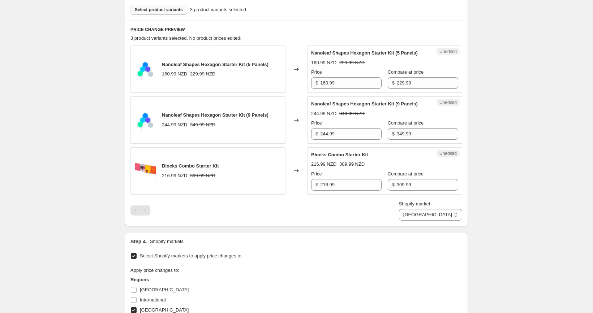
scroll to position [220, 0]
click at [163, 9] on span "Select product variants" at bounding box center [159, 10] width 48 height 6
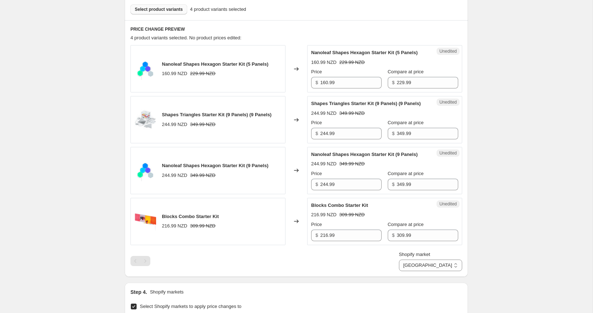
click at [176, 6] on button "Select product variants" at bounding box center [158, 9] width 57 height 10
click at [166, 11] on span "Select product variants" at bounding box center [159, 10] width 48 height 6
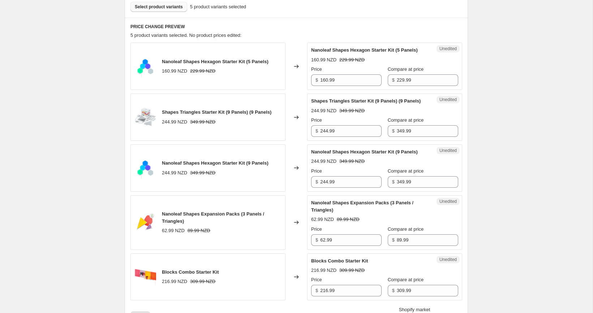
scroll to position [146, 0]
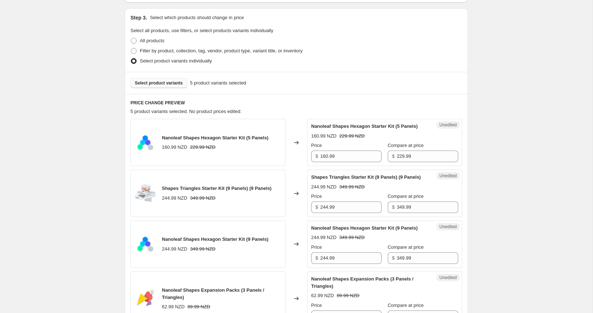
click at [171, 84] on span "Select product variants" at bounding box center [159, 83] width 48 height 6
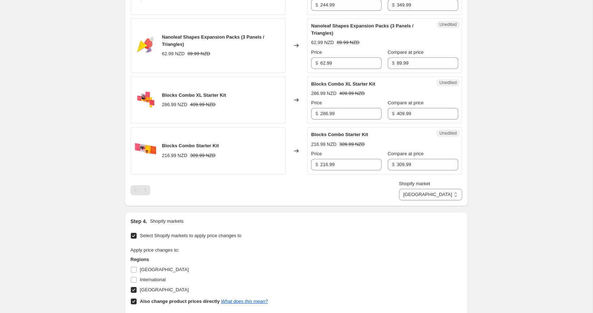
scroll to position [399, 0]
click at [419, 120] on input "409.99" at bounding box center [427, 114] width 61 height 12
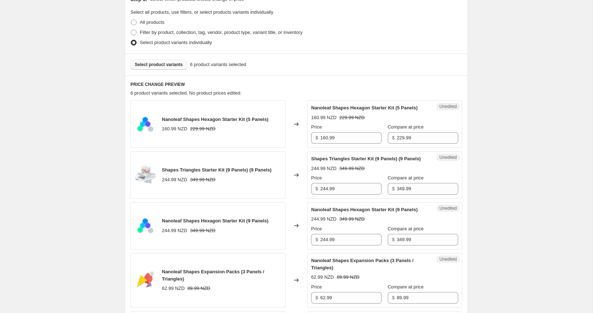
scroll to position [163, 0]
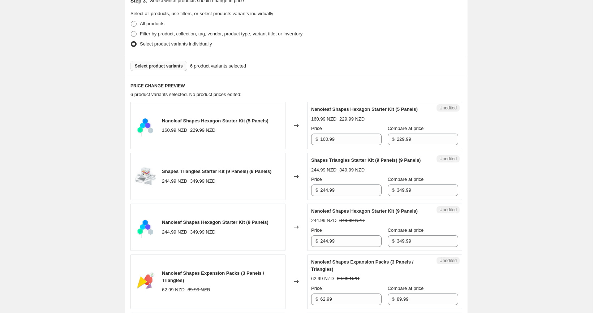
click at [164, 61] on button "Select product variants" at bounding box center [158, 66] width 57 height 10
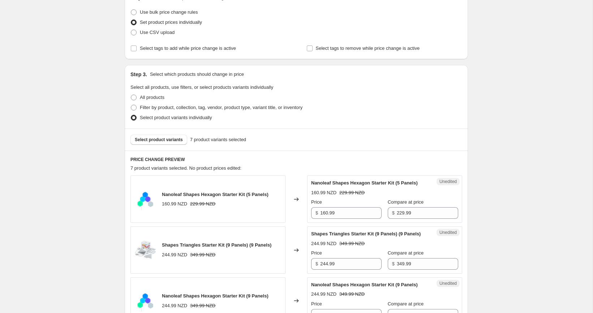
scroll to position [87, 0]
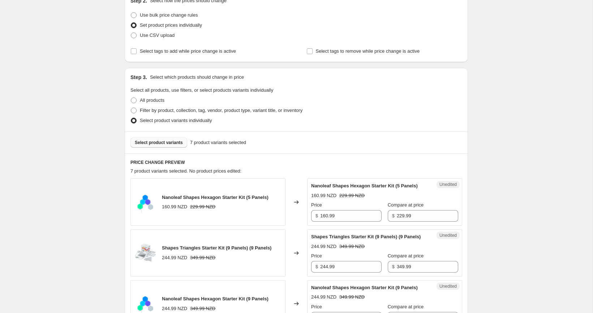
click at [173, 143] on span "Select product variants" at bounding box center [159, 143] width 48 height 6
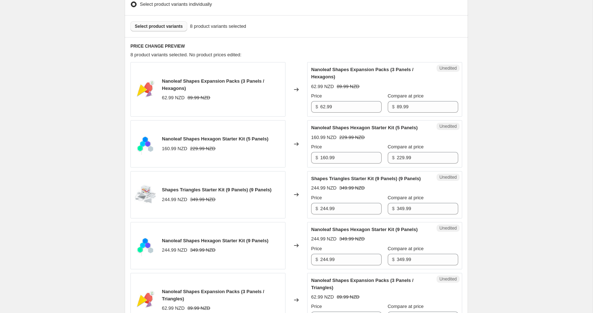
scroll to position [202, 0]
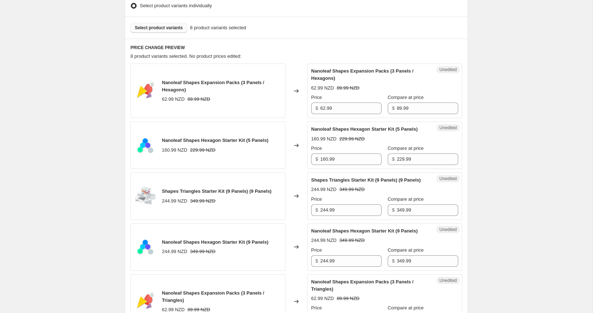
click at [171, 32] on button "Select product variants" at bounding box center [158, 28] width 57 height 10
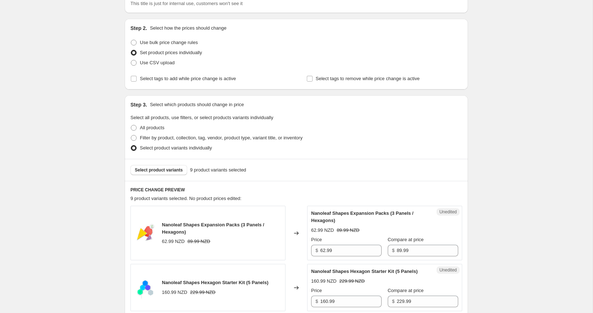
scroll to position [58, 0]
click at [167, 169] on span "Select product variants" at bounding box center [159, 171] width 48 height 6
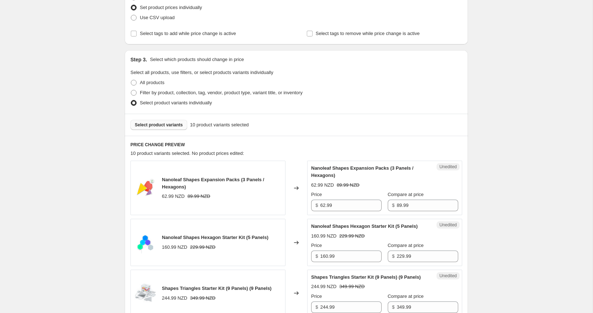
scroll to position [91, 0]
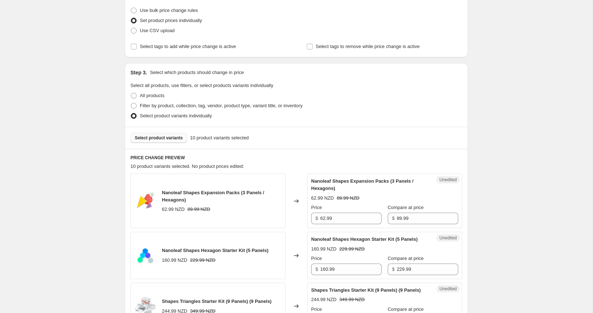
click at [171, 140] on span "Select product variants" at bounding box center [159, 138] width 48 height 6
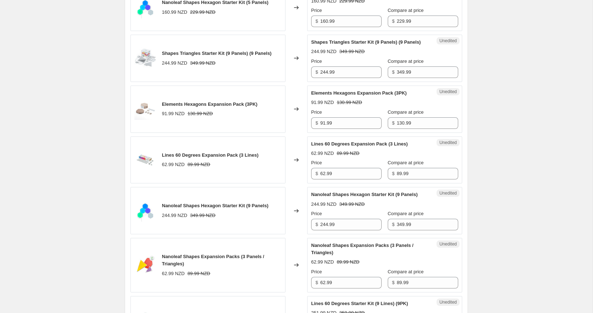
scroll to position [340, 0]
click at [405, 128] on input "130.99" at bounding box center [427, 123] width 61 height 12
paste input "9"
type input "139.99"
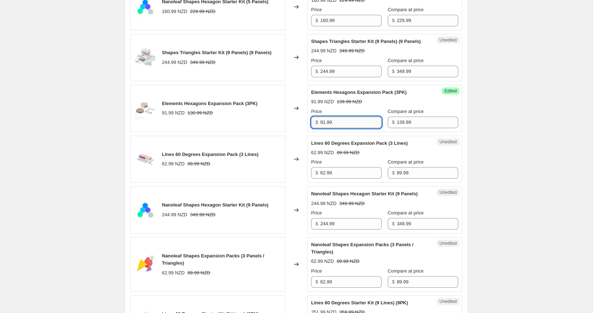
click at [336, 128] on input "91.99" at bounding box center [350, 123] width 61 height 12
paste input "7"
type input "97.99"
click at [527, 132] on div "Create new price change job. This page is ready Create new price change job Dra…" at bounding box center [296, 271] width 592 height 1222
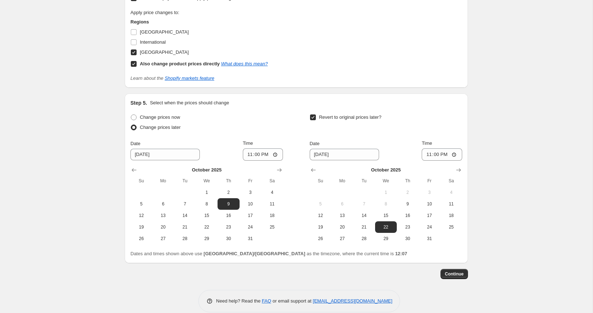
scroll to position [927, 0]
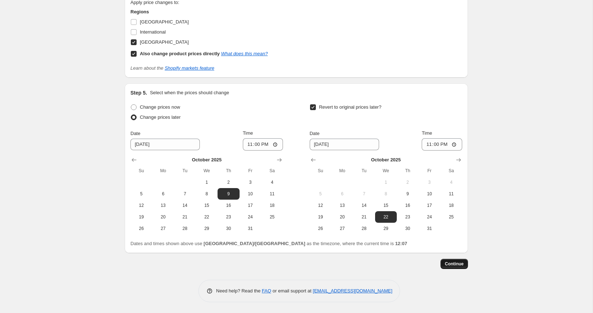
click at [445, 266] on span "Continue" at bounding box center [454, 264] width 19 height 6
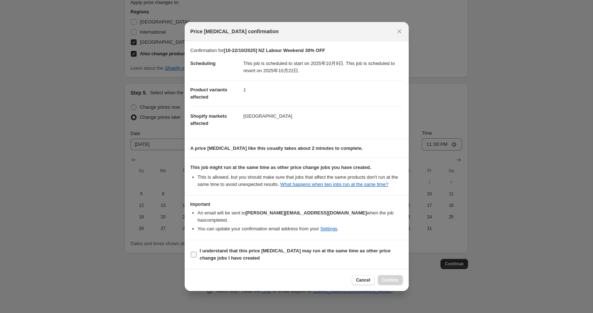
click at [286, 252] on b "I understand that this price change job may run at the same time as other price…" at bounding box center [295, 254] width 191 height 13
click at [196, 252] on input "I understand that this price change job may run at the same time as other price…" at bounding box center [194, 255] width 6 height 6
checkbox input "true"
click at [386, 284] on button "Confirm" at bounding box center [389, 280] width 25 height 10
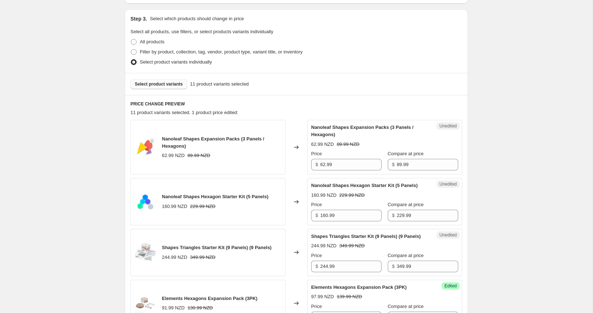
scroll to position [173, 0]
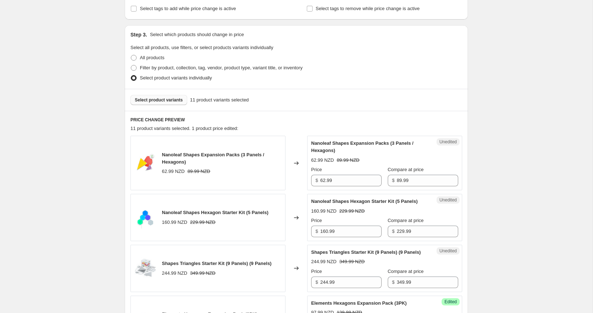
click at [162, 101] on span "Select product variants" at bounding box center [159, 100] width 48 height 6
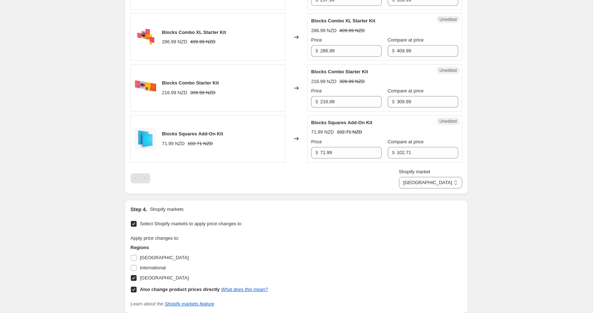
scroll to position [771, 0]
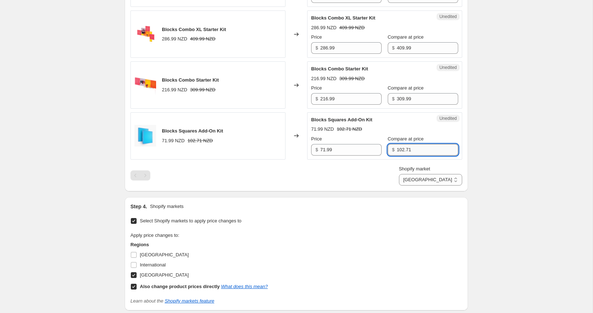
click at [397, 156] on input "102.71" at bounding box center [427, 150] width 61 height 12
paste input "99.99"
type input "99.99"
click at [397, 156] on input "99.99" at bounding box center [427, 150] width 61 height 12
click at [344, 156] on input "71.99" at bounding box center [350, 150] width 61 height 12
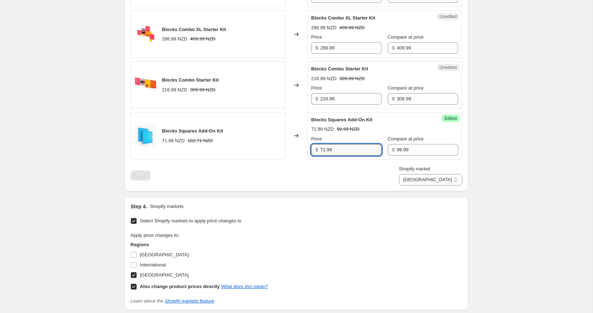
paste input "69"
type input "69.99"
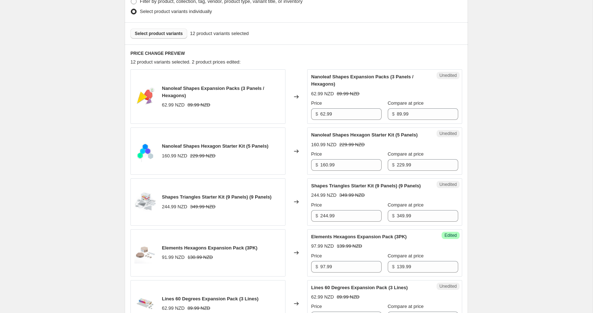
scroll to position [217, 0]
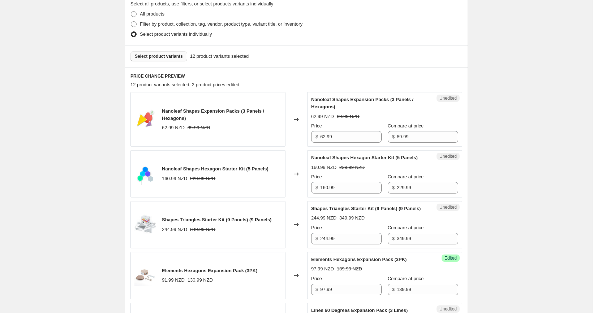
click at [162, 56] on span "Select product variants" at bounding box center [159, 56] width 48 height 6
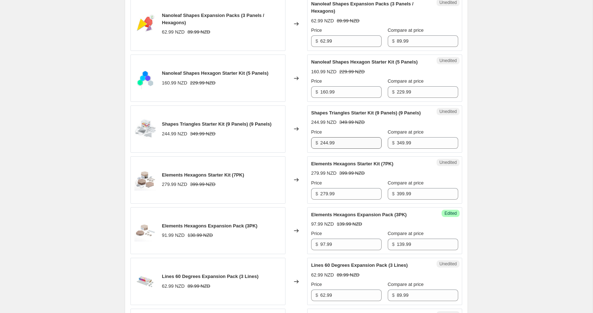
scroll to position [314, 0]
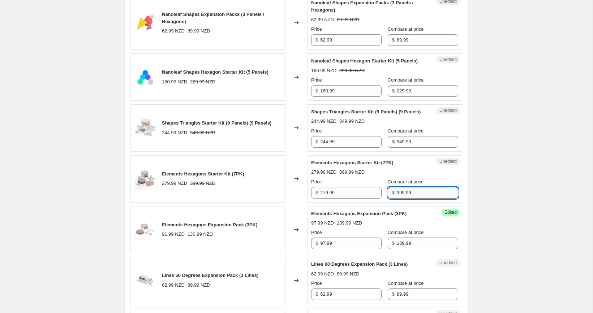
click at [407, 199] on input "399.99" at bounding box center [427, 193] width 61 height 12
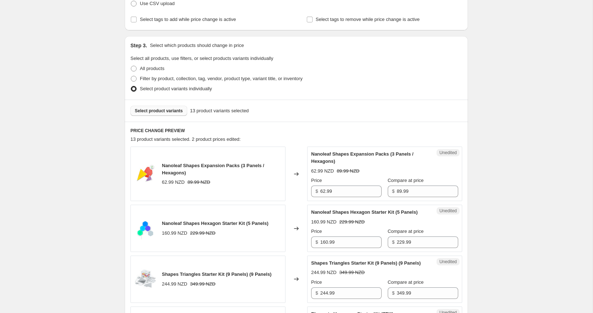
scroll to position [87, 0]
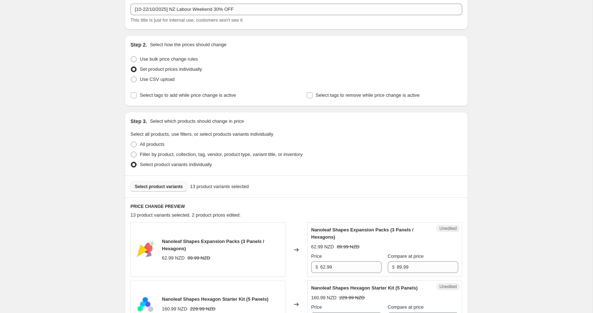
click at [161, 197] on div "Select product variants 13 product variants selected" at bounding box center [296, 187] width 343 height 22
click at [161, 193] on div "Select product variants 13 product variants selected" at bounding box center [296, 187] width 343 height 22
click at [161, 188] on span "Select product variants" at bounding box center [159, 187] width 48 height 6
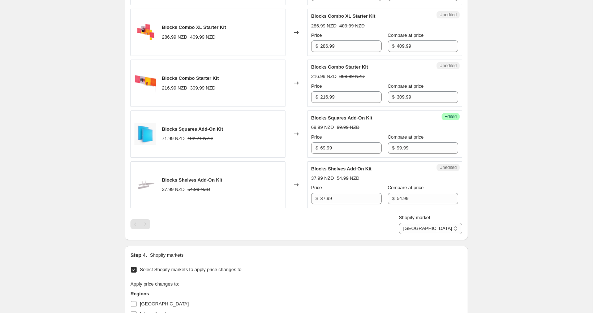
scroll to position [829, 0]
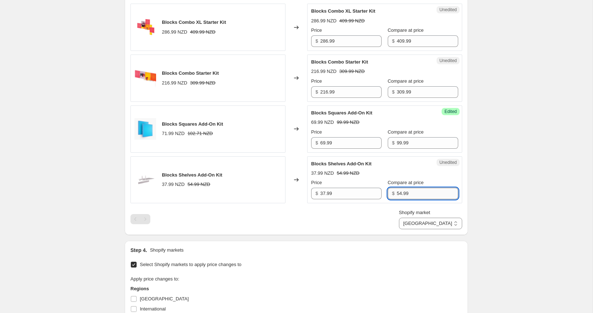
click at [427, 199] on input "54.99" at bounding box center [427, 194] width 61 height 12
paste input "9"
type input "59.99"
click at [354, 199] on input "37.99" at bounding box center [350, 194] width 61 height 12
paste input "41"
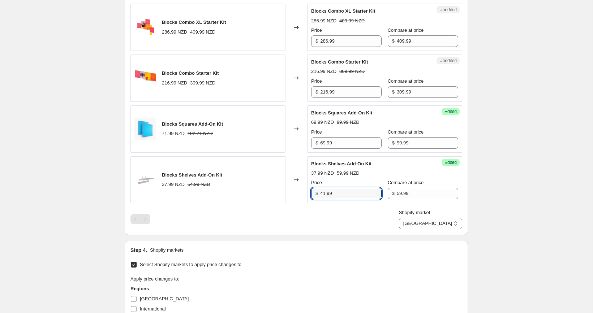
type input "41.99"
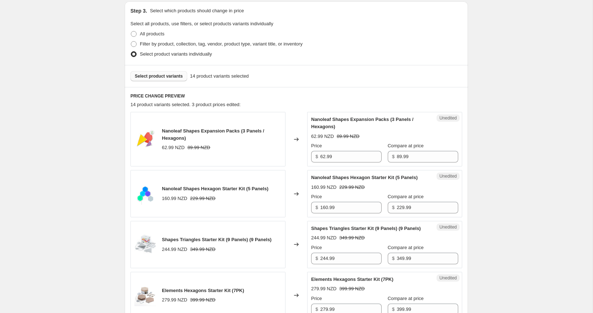
scroll to position [190, 0]
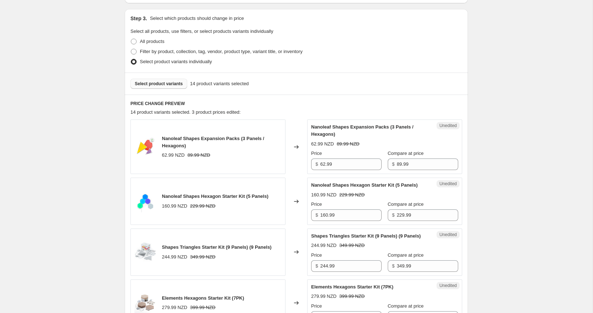
click at [157, 85] on span "Select product variants" at bounding box center [159, 84] width 48 height 6
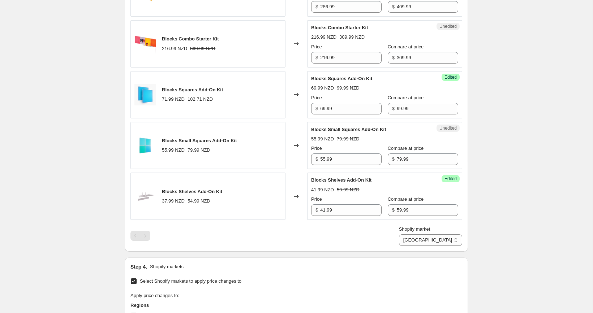
scroll to position [865, 0]
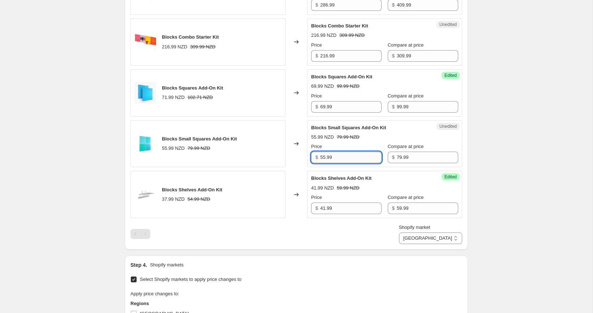
click at [359, 163] on input "55.99" at bounding box center [350, 158] width 61 height 12
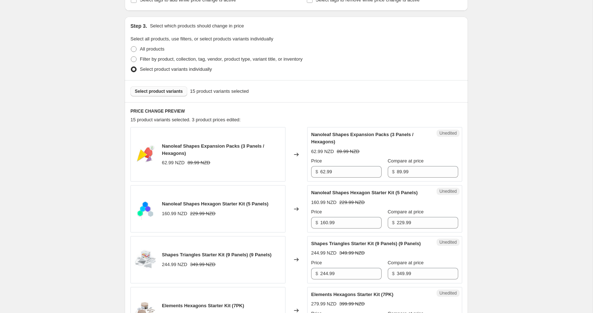
scroll to position [173, 0]
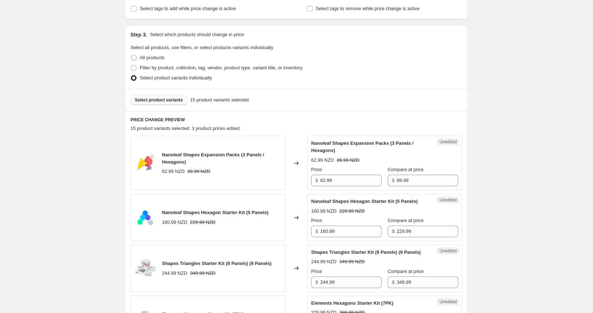
click at [162, 103] on button "Select product variants" at bounding box center [158, 100] width 57 height 10
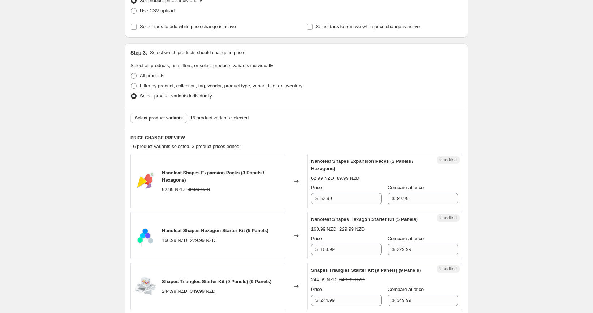
scroll to position [151, 0]
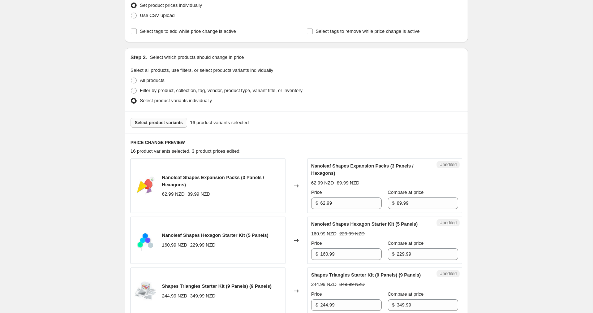
click at [160, 120] on span "Select product variants" at bounding box center [159, 123] width 48 height 6
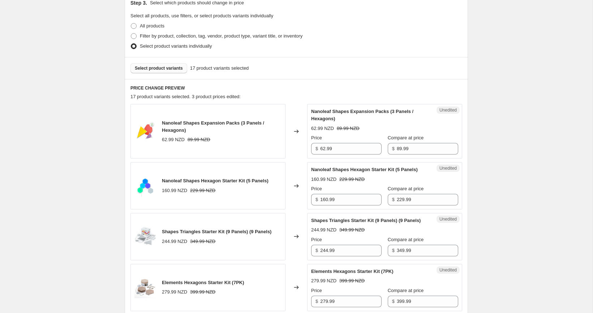
scroll to position [200, 0]
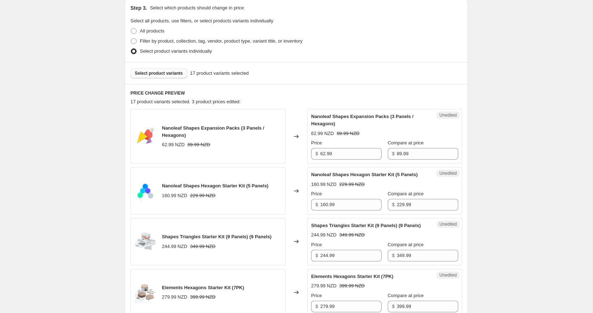
click at [171, 74] on span "Select product variants" at bounding box center [159, 73] width 48 height 6
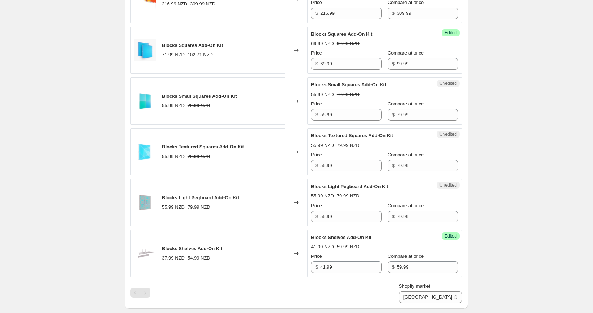
scroll to position [979, 0]
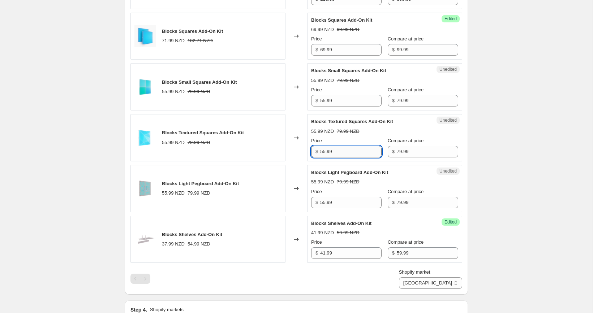
click at [354, 157] on input "55.99" at bounding box center [350, 152] width 61 height 12
click at [403, 157] on input "79.99" at bounding box center [427, 152] width 61 height 12
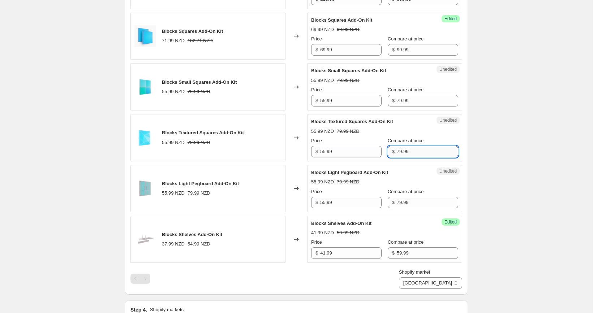
paste input "9"
type input "99.99"
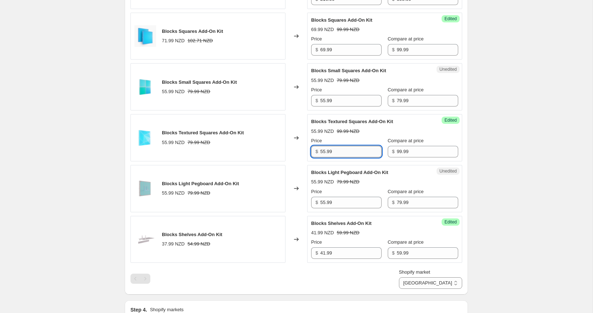
click at [360, 157] on input "55.99" at bounding box center [350, 152] width 61 height 12
paste input "69"
type input "69.99"
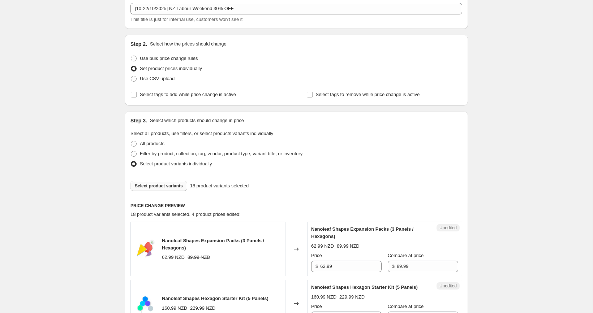
scroll to position [69, 0]
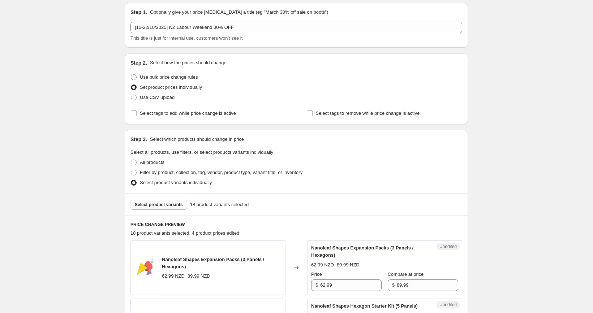
click at [174, 201] on button "Select product variants" at bounding box center [158, 205] width 57 height 10
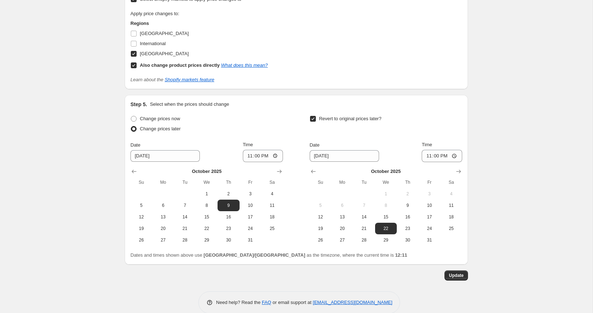
scroll to position [1333, 0]
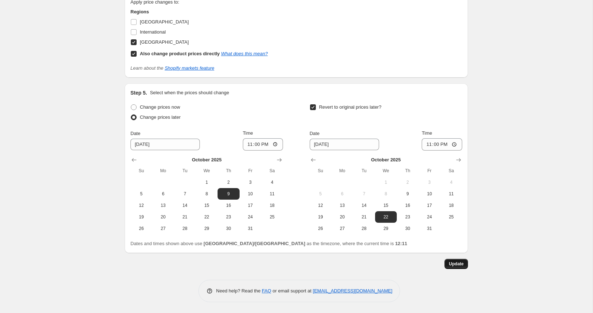
click at [461, 263] on span "Update" at bounding box center [456, 264] width 15 height 6
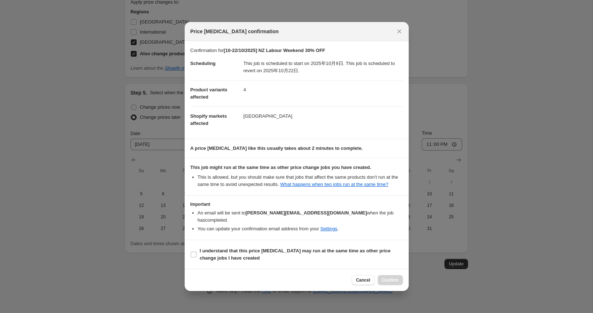
click at [265, 242] on section "I understand that this price change job may run at the same time as other price…" at bounding box center [297, 254] width 224 height 29
click at [269, 254] on span "I understand that this price change job may run at the same time as other price…" at bounding box center [301, 254] width 203 height 14
click at [314, 260] on span "I understand that this price change job may run at the same time as other price…" at bounding box center [301, 254] width 203 height 14
click at [196, 258] on input "I understand that this price change job may run at the same time as other price…" at bounding box center [194, 255] width 6 height 6
checkbox input "true"
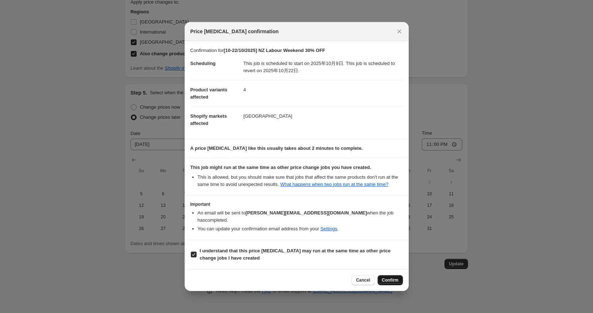
click at [400, 282] on button "Confirm" at bounding box center [389, 280] width 25 height 10
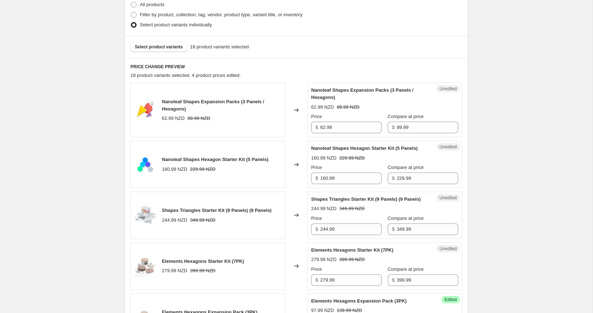
scroll to position [0, 0]
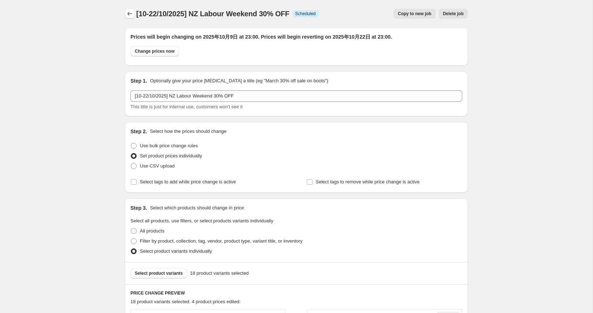
click at [133, 9] on button "Price change jobs" at bounding box center [130, 14] width 10 height 10
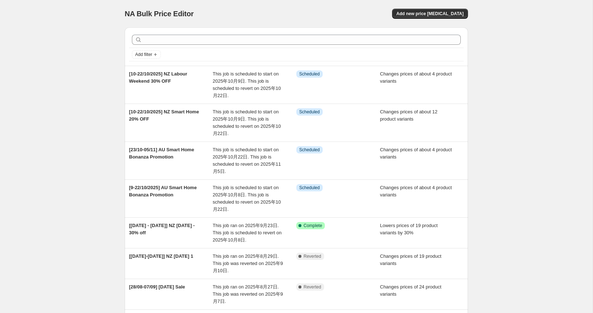
click at [59, 177] on div "NA Bulk Price Editor. This page is ready NA Bulk Price Editor Add new price cha…" at bounding box center [296, 236] width 592 height 473
